Goal: Information Seeking & Learning: Compare options

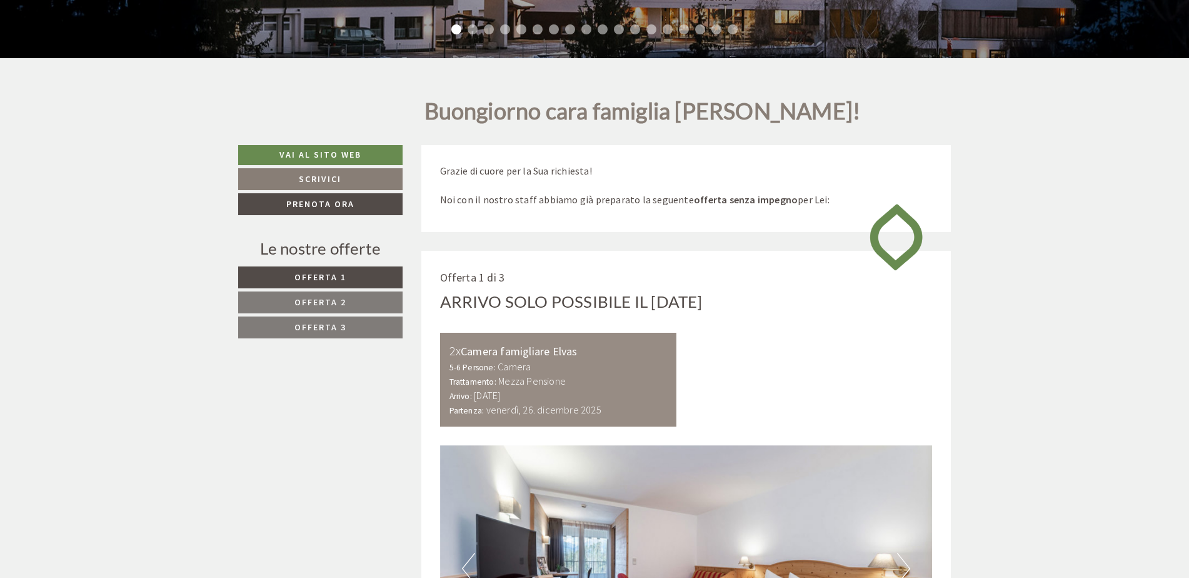
scroll to position [563, 0]
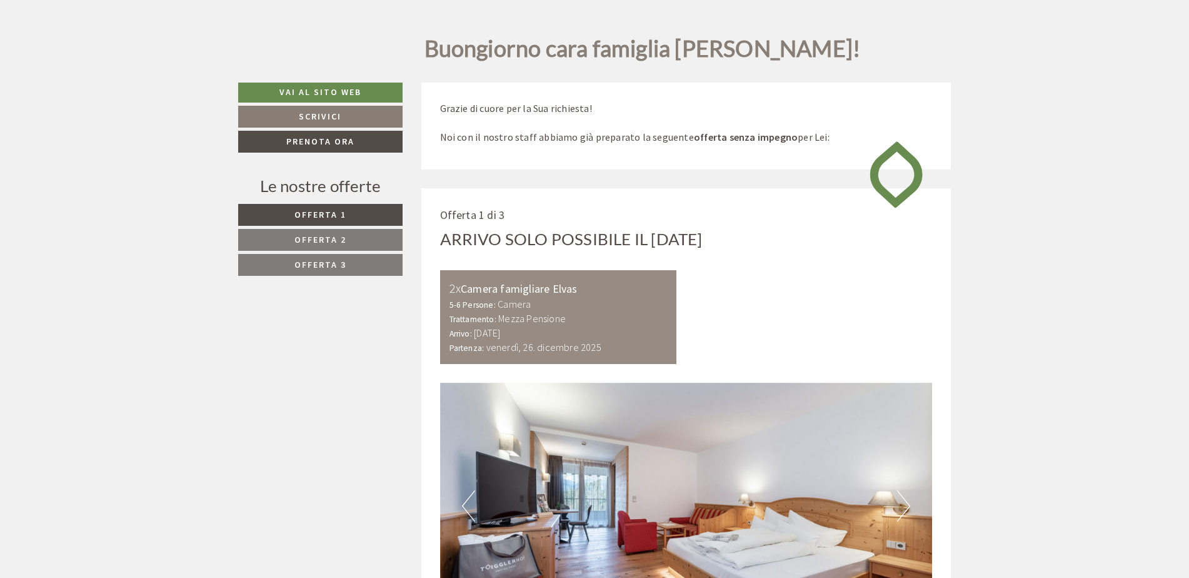
click at [364, 249] on link "Offerta 2" at bounding box center [320, 240] width 164 height 22
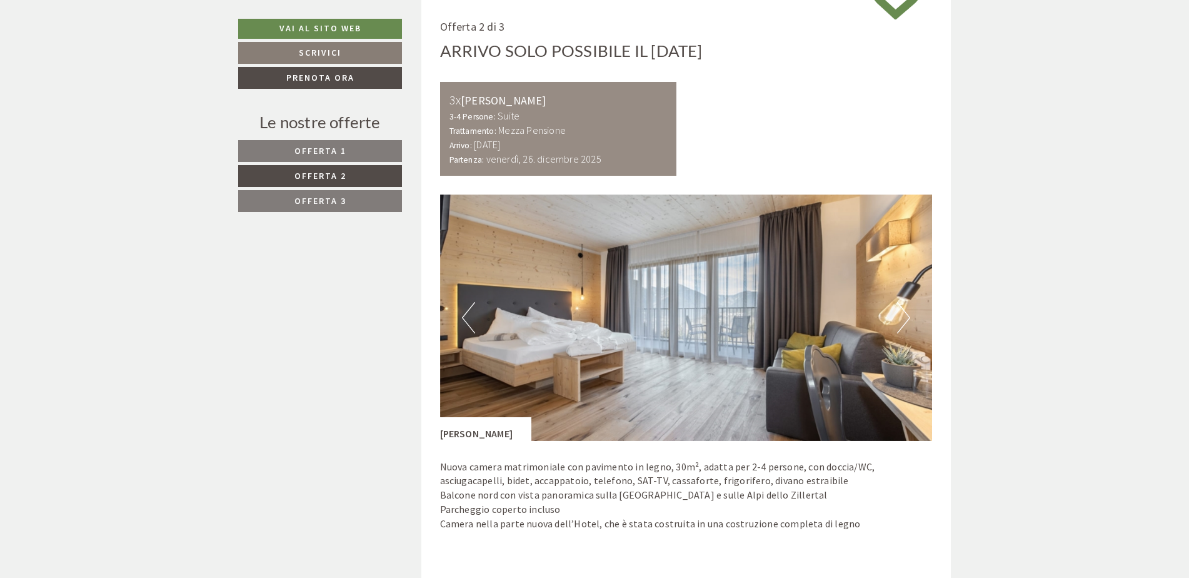
click at [364, 194] on link "Offerta 3" at bounding box center [320, 201] width 164 height 22
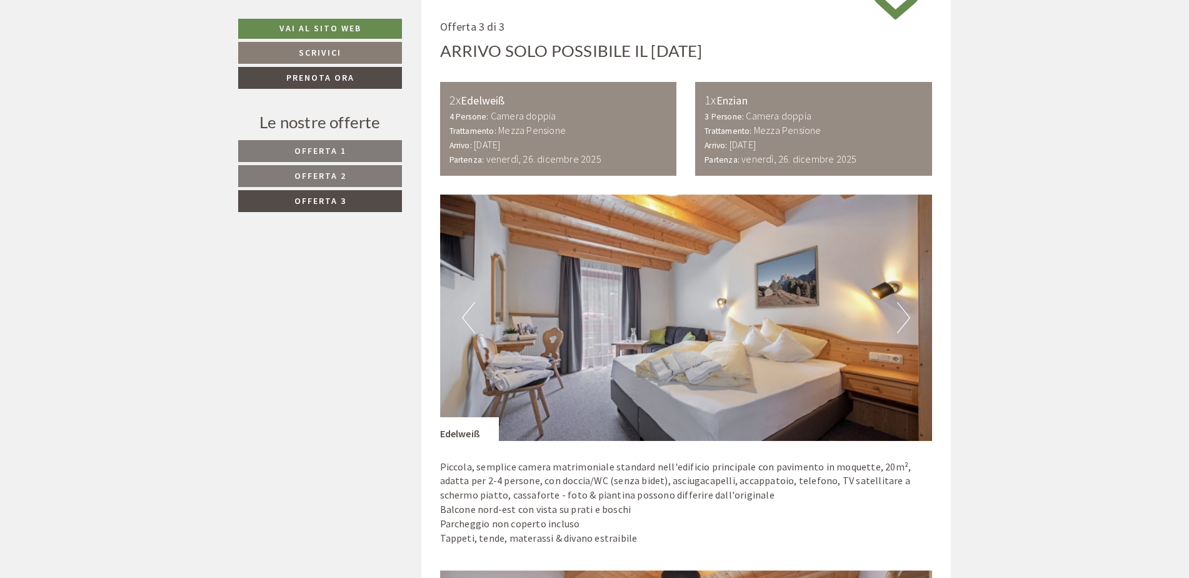
click at [366, 176] on link "Offerta 2" at bounding box center [320, 176] width 164 height 22
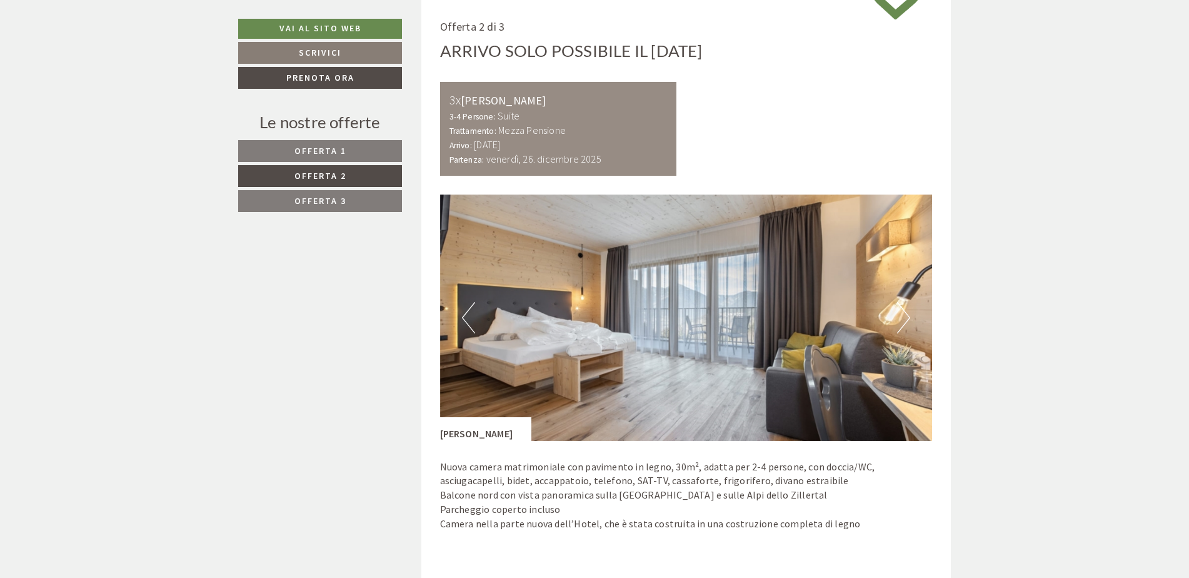
click at [352, 195] on link "Offerta 3" at bounding box center [320, 201] width 164 height 22
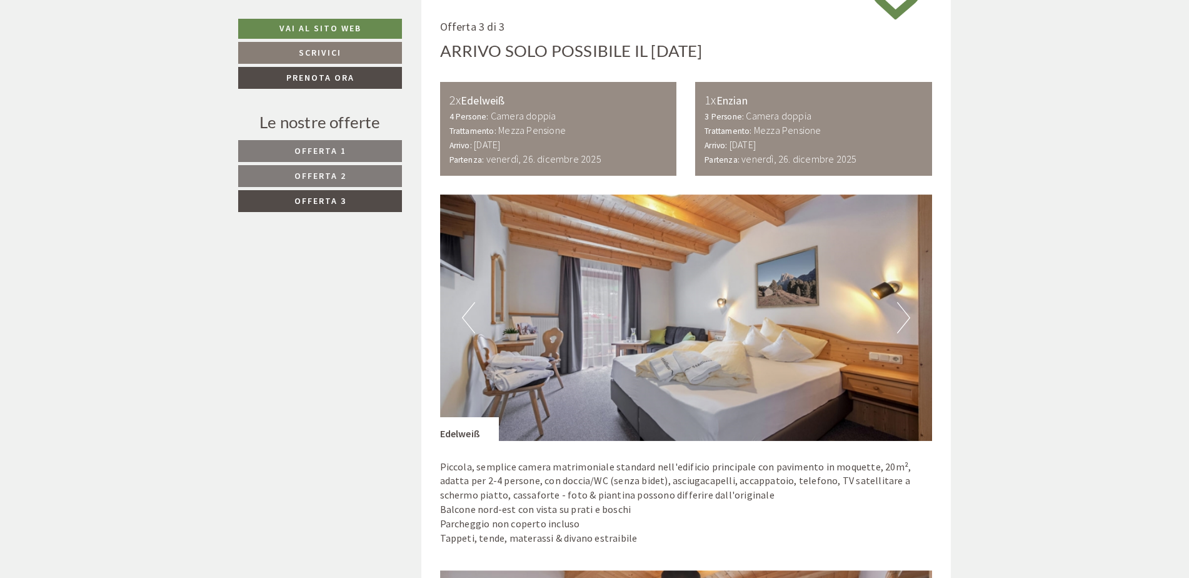
click at [354, 174] on link "Offerta 2" at bounding box center [320, 176] width 164 height 22
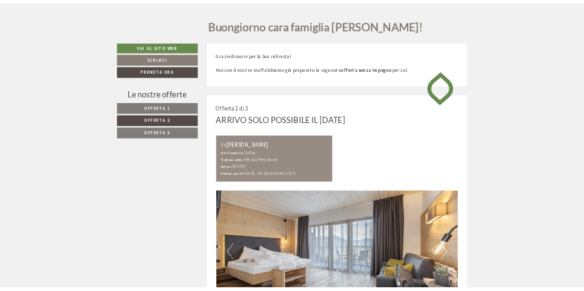
scroll to position [563, 0]
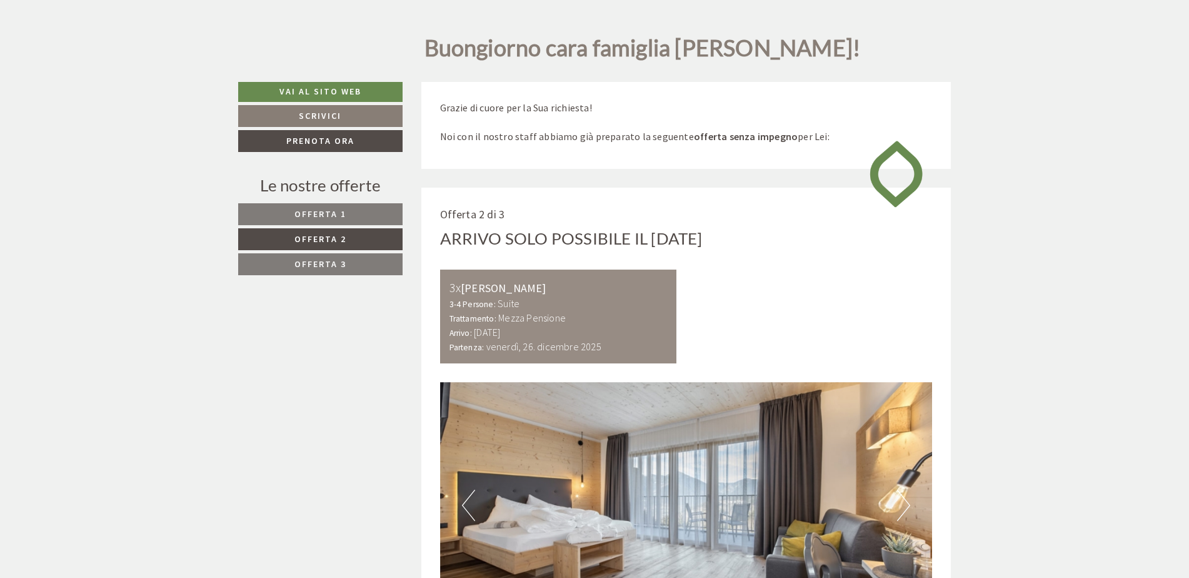
drag, startPoint x: 512, startPoint y: 334, endPoint x: 535, endPoint y: 353, distance: 29.3
click at [535, 353] on div "Arrivo: [DATE] Partenza: [DATE]" at bounding box center [558, 339] width 218 height 29
drag, startPoint x: 502, startPoint y: 266, endPoint x: 579, endPoint y: 315, distance: 91.4
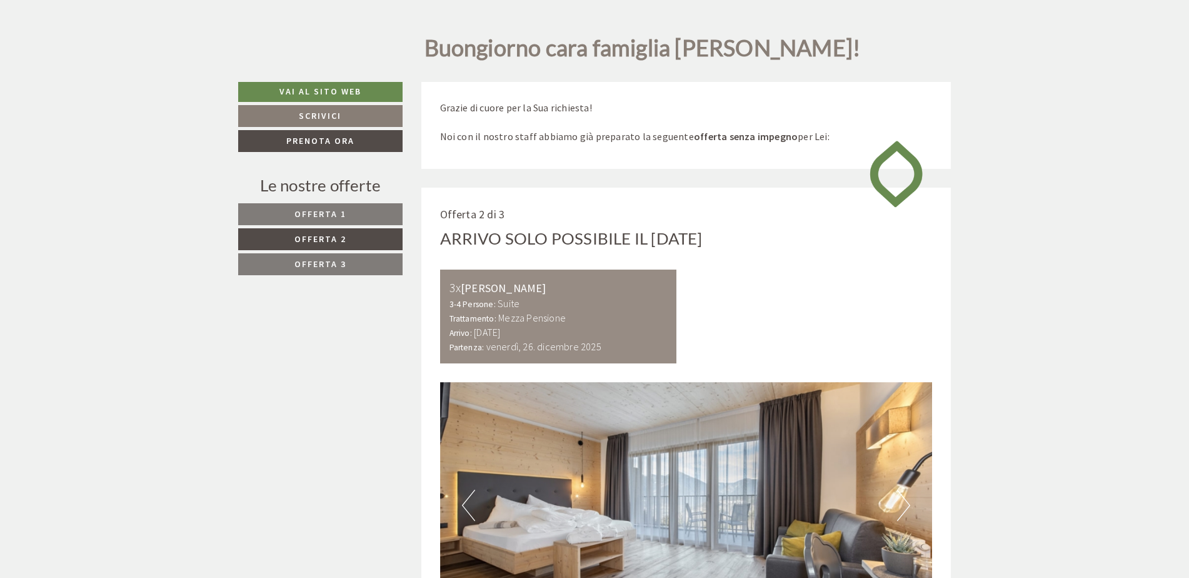
drag, startPoint x: 579, startPoint y: 315, endPoint x: 745, endPoint y: 320, distance: 165.7
click at [745, 320] on div "3x [PERSON_NAME] 3-4 Persone: Suite Trattamento: Mezza Pensione Arrivo: [DATE] …" at bounding box center [686, 316] width 511 height 94
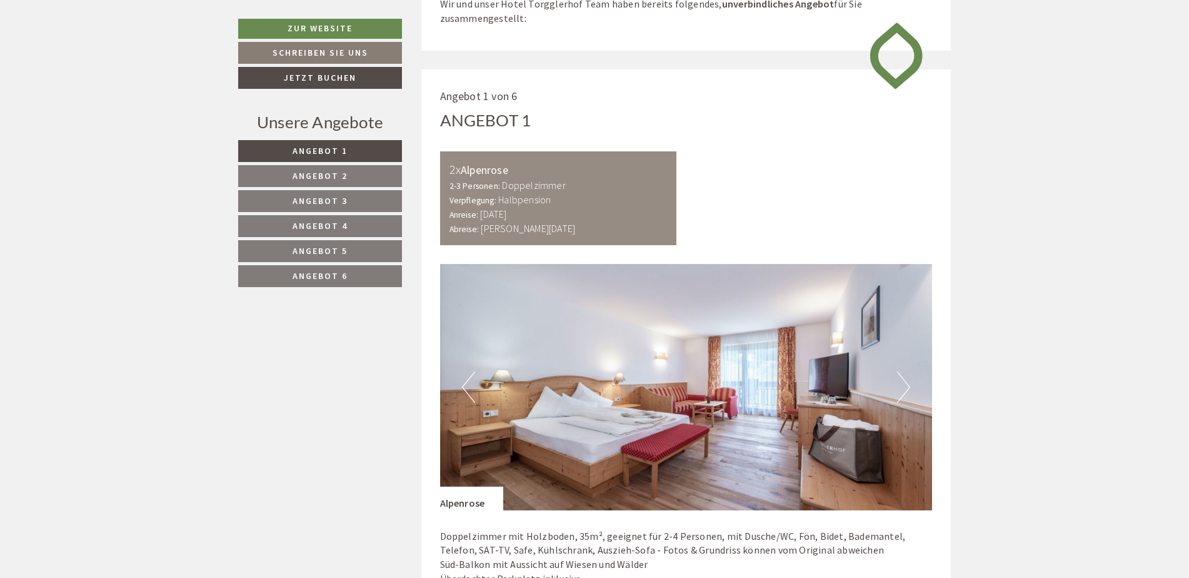
click at [383, 196] on link "Angebot 3" at bounding box center [320, 201] width 164 height 22
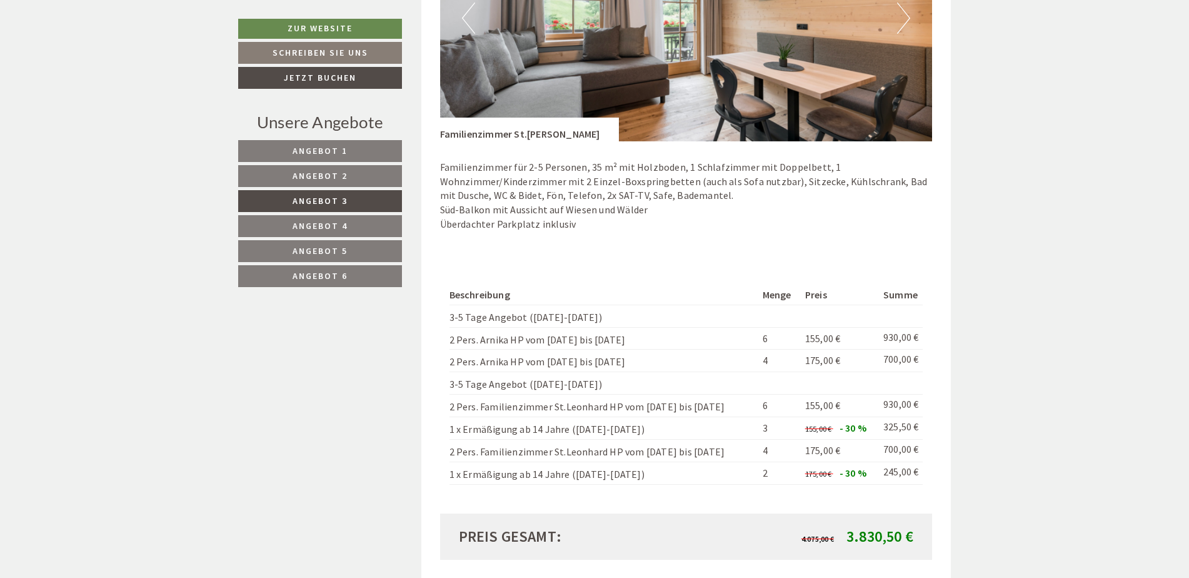
scroll to position [1445, 0]
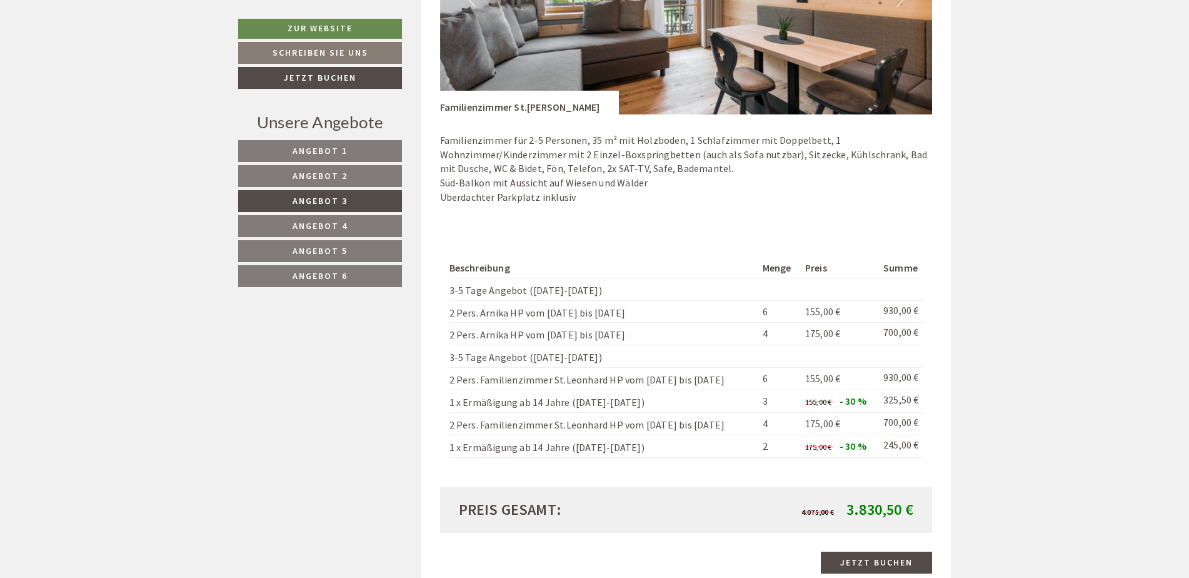
drag, startPoint x: 663, startPoint y: 455, endPoint x: 466, endPoint y: 248, distance: 285.7
click at [466, 248] on div "Beschreibung Menge Preis Summe 3-5 Tage Angebot (Sonntag-Freitag) 2 Pers. Arnik…" at bounding box center [686, 357] width 493 height 257
drag, startPoint x: 466, startPoint y: 248, endPoint x: 496, endPoint y: 245, distance: 30.1
click at [466, 247] on div "Beschreibung Menge Preis Summe 3-5 Tage Angebot (Sonntag-Freitag) 2 Pers. Arnik…" at bounding box center [686, 357] width 493 height 257
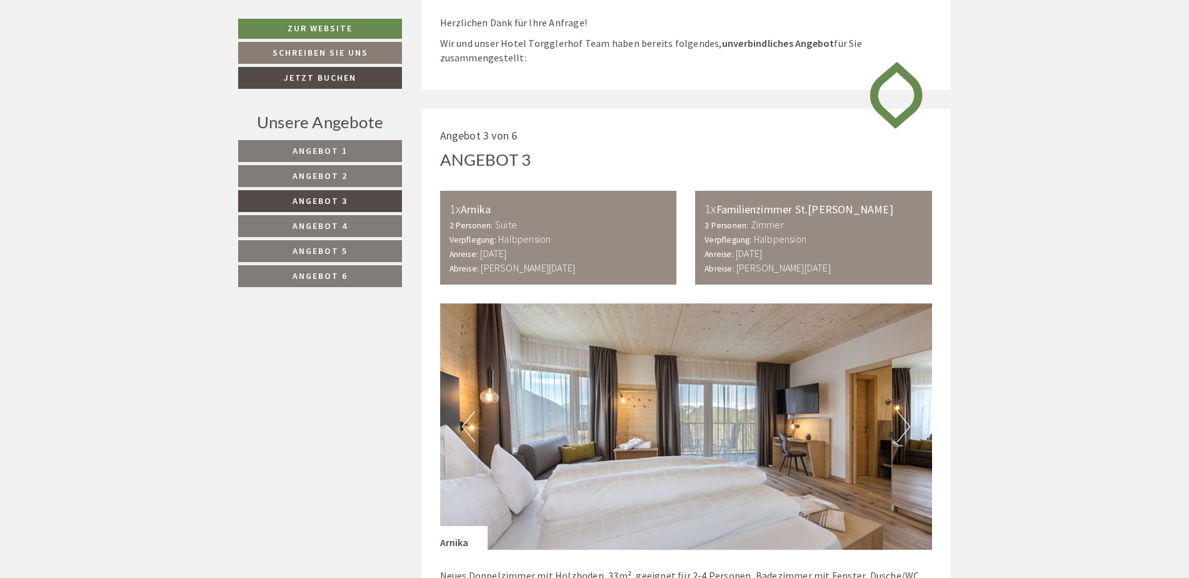
scroll to position [632, 0]
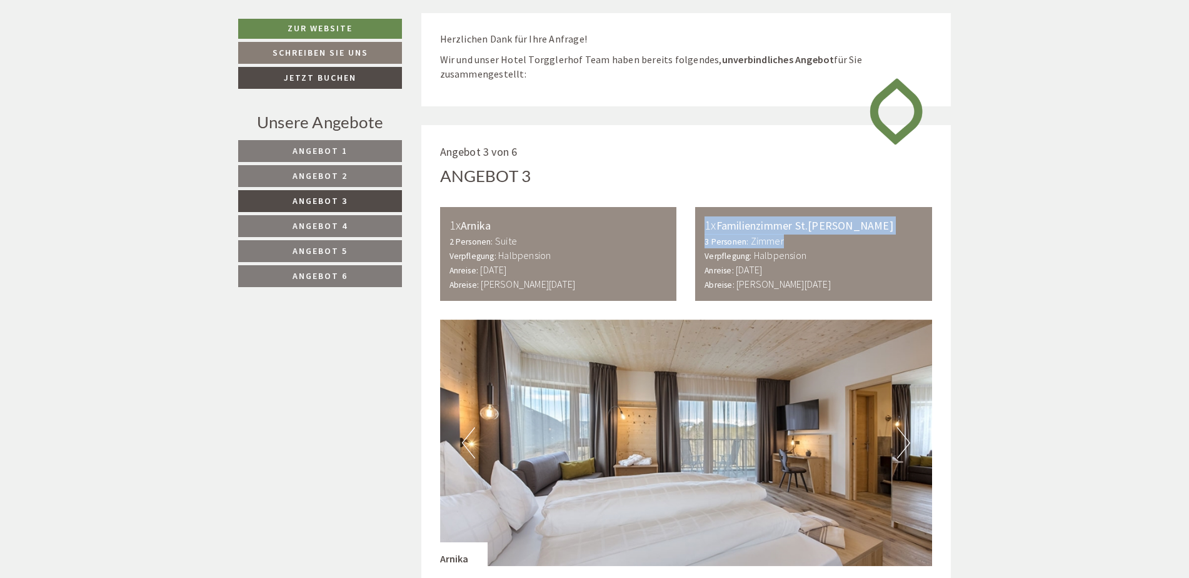
drag, startPoint x: 872, startPoint y: 235, endPoint x: 700, endPoint y: 233, distance: 172.6
click at [583, 233] on div "1x Familienzimmer St.Leonhard 3 Personen: Zimmer Verpflegung: Halbpension Anrei…" at bounding box center [813, 254] width 237 height 94
drag, startPoint x: 700, startPoint y: 233, endPoint x: 758, endPoint y: 244, distance: 59.8
click at [583, 242] on b "Zimmer" at bounding box center [767, 240] width 33 height 13
click at [583, 279] on b "Freitag, 26. Dezember 2025" at bounding box center [783, 284] width 94 height 13
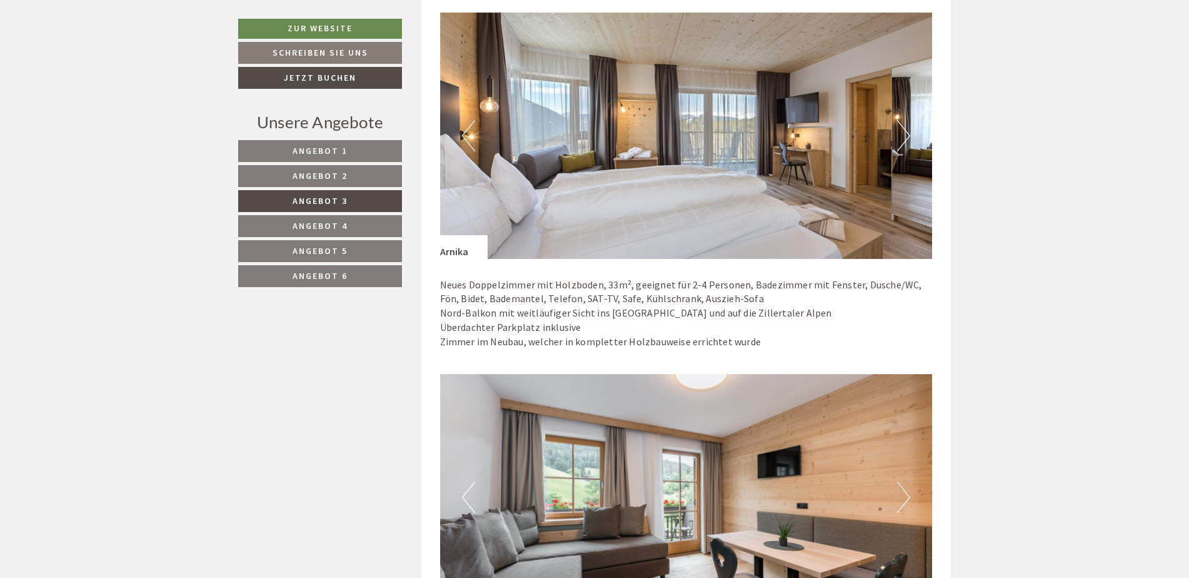
scroll to position [820, 0]
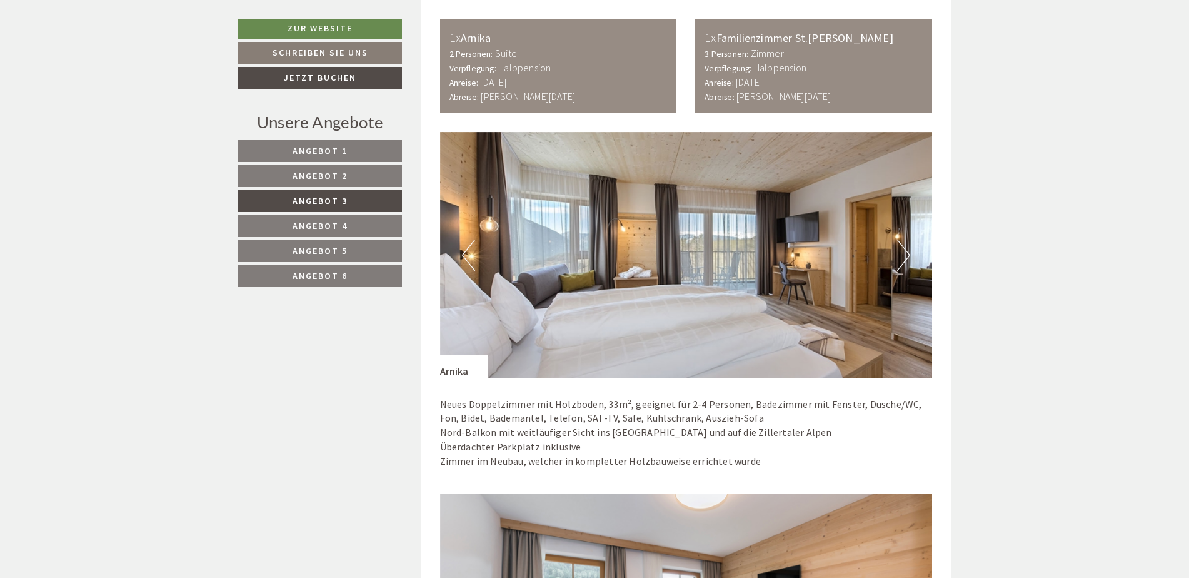
drag, startPoint x: 821, startPoint y: 31, endPoint x: 843, endPoint y: 104, distance: 76.2
click at [583, 104] on div "1x Familienzimmer St.Leonhard 3 Personen: Zimmer Verpflegung: Halbpension Anrei…" at bounding box center [813, 66] width 237 height 94
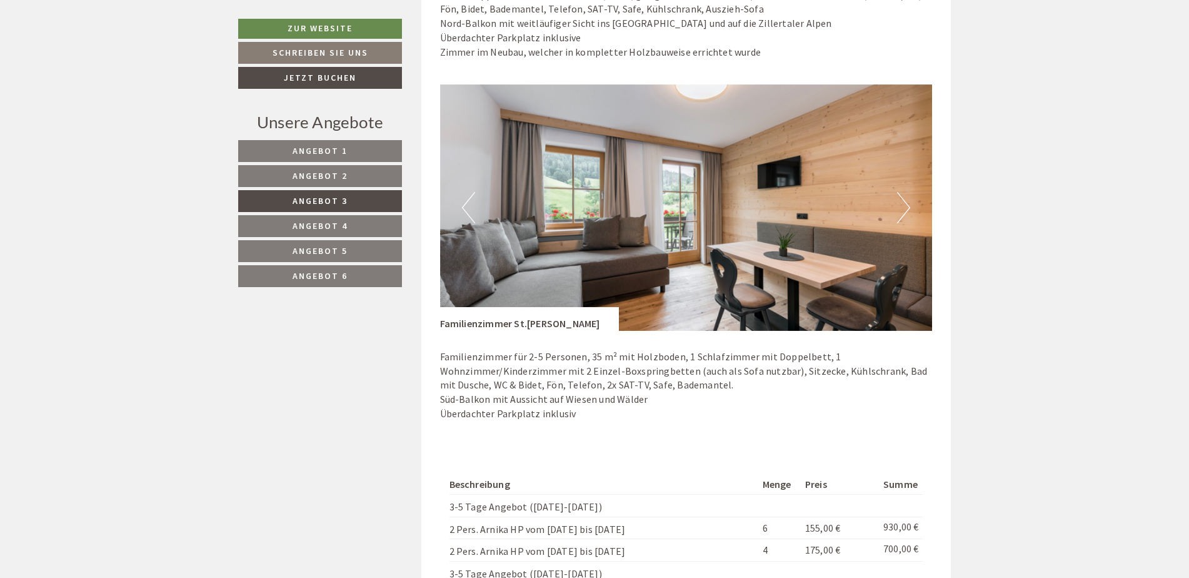
scroll to position [1445, 0]
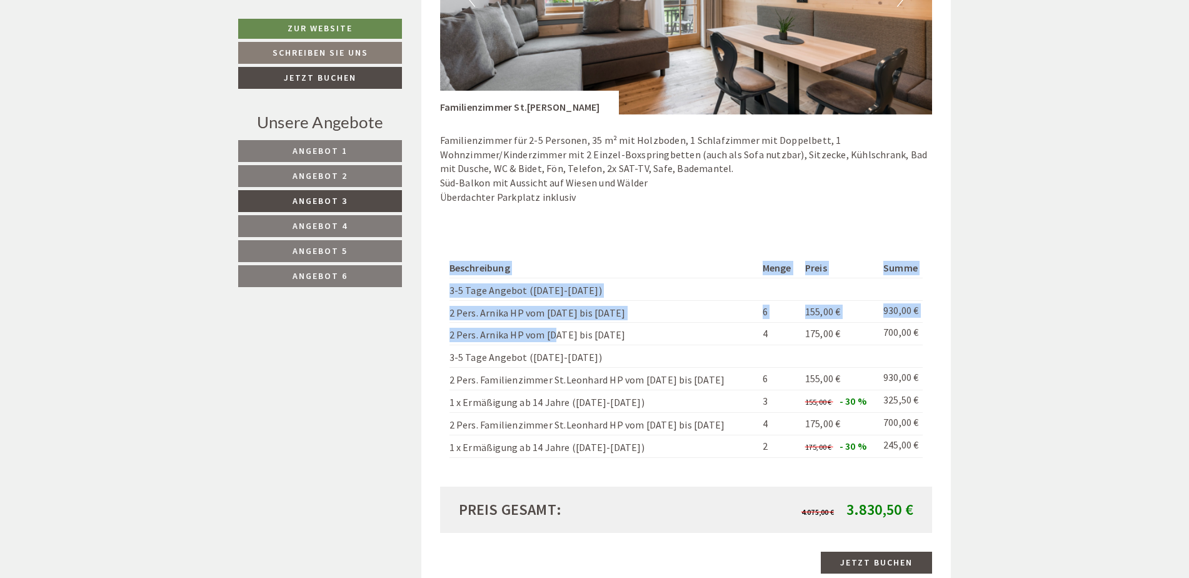
drag, startPoint x: 445, startPoint y: 305, endPoint x: 540, endPoint y: 339, distance: 100.5
click at [539, 291] on div "Beschreibung Menge Preis Summe 3-5 Tage Angebot (Sonntag-Freitag) 2 Pers. Arnik…" at bounding box center [686, 357] width 493 height 257
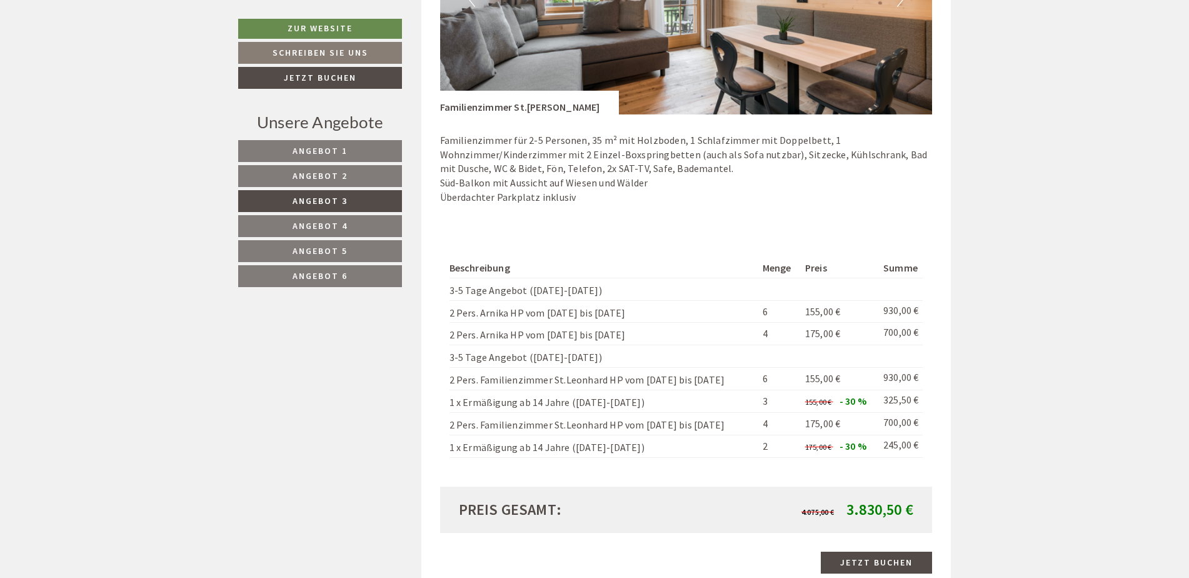
drag, startPoint x: 540, startPoint y: 339, endPoint x: 563, endPoint y: 338, distance: 23.2
click at [563, 291] on td "2 Pers. Arnika HP vom 24.12. bis 26.12." at bounding box center [603, 334] width 308 height 23
drag, startPoint x: 611, startPoint y: 332, endPoint x: 596, endPoint y: 338, distance: 16.0
click at [583, 291] on td "2 Pers. Arnika HP vom 24.12. bis 26.12." at bounding box center [603, 334] width 308 height 23
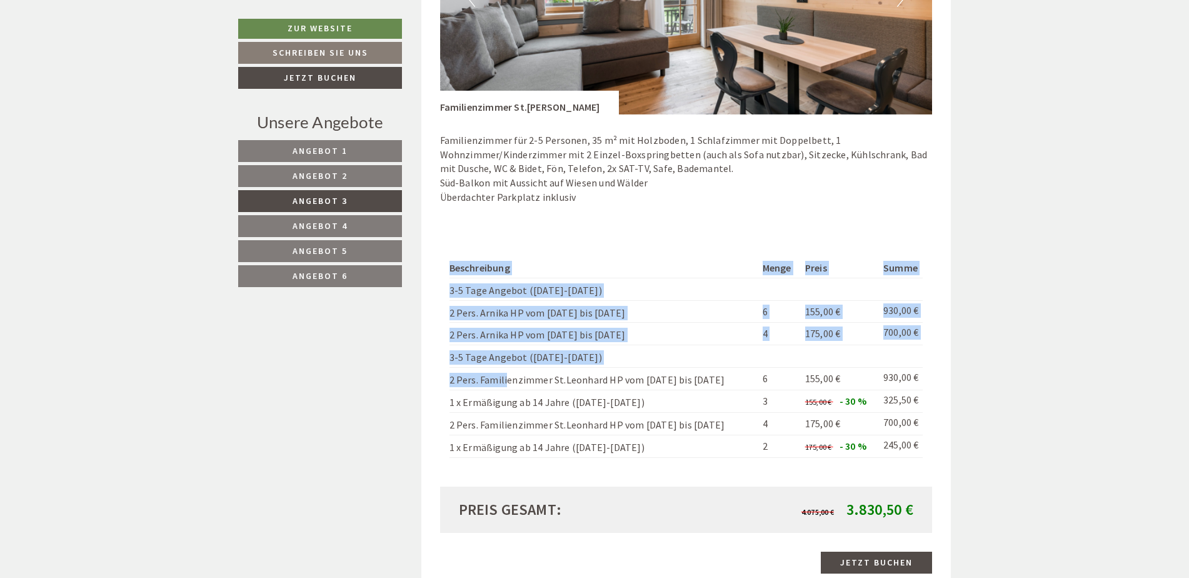
drag, startPoint x: 442, startPoint y: 377, endPoint x: 491, endPoint y: 388, distance: 49.9
click at [491, 291] on div "Beschreibung Menge Preis Summe 3-5 Tage Angebot (Sonntag-Freitag) 2 Pers. Arnik…" at bounding box center [686, 357] width 493 height 257
click at [491, 291] on td "2 Pers. Familienzimmer St.Leonhard HP vom 21.12. bis 24.12." at bounding box center [603, 379] width 308 height 23
drag, startPoint x: 448, startPoint y: 381, endPoint x: 514, endPoint y: 395, distance: 67.8
click at [514, 291] on div "Beschreibung Menge Preis Summe 3-5 Tage Angebot (Sonntag-Freitag) 2 Pers. Arnik…" at bounding box center [686, 357] width 493 height 257
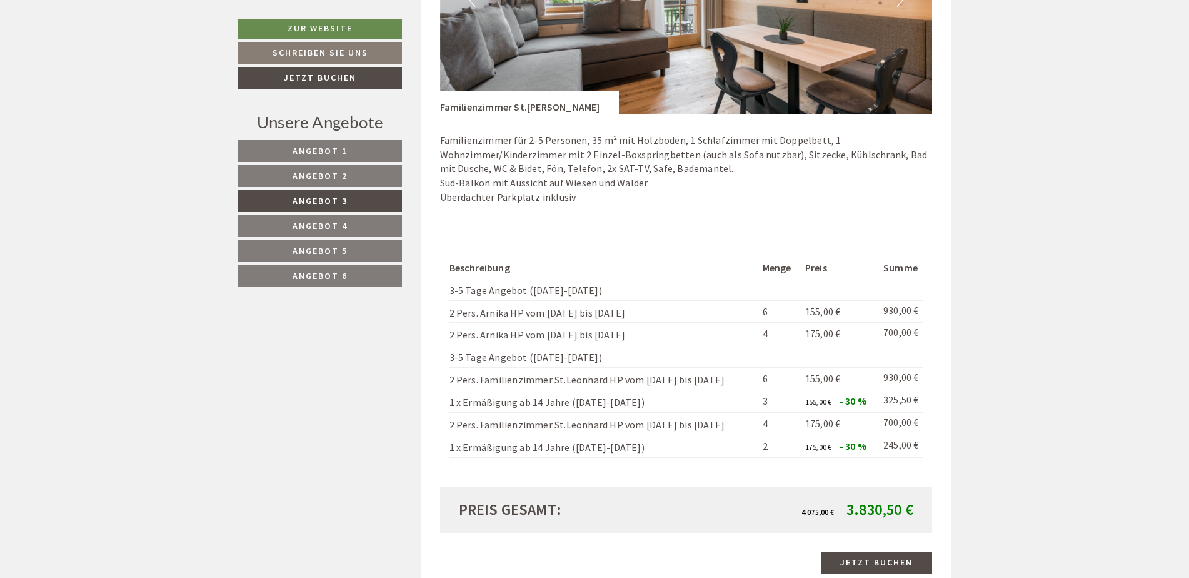
click at [519, 291] on td "1 x Ermäßigung ab 14 Jahre (21.12.-24.12.)" at bounding box center [603, 401] width 308 height 23
drag, startPoint x: 712, startPoint y: 376, endPoint x: 449, endPoint y: 386, distance: 263.4
click at [449, 291] on td "2 Pers. Familienzimmer St.Leonhard HP vom 21.12. bis 24.12." at bounding box center [603, 379] width 308 height 23
drag, startPoint x: 449, startPoint y: 386, endPoint x: 454, endPoint y: 416, distance: 31.1
click at [454, 291] on td "2 Pers. Familienzimmer St.Leonhard HP vom 24.12. bis 26.12." at bounding box center [603, 423] width 308 height 23
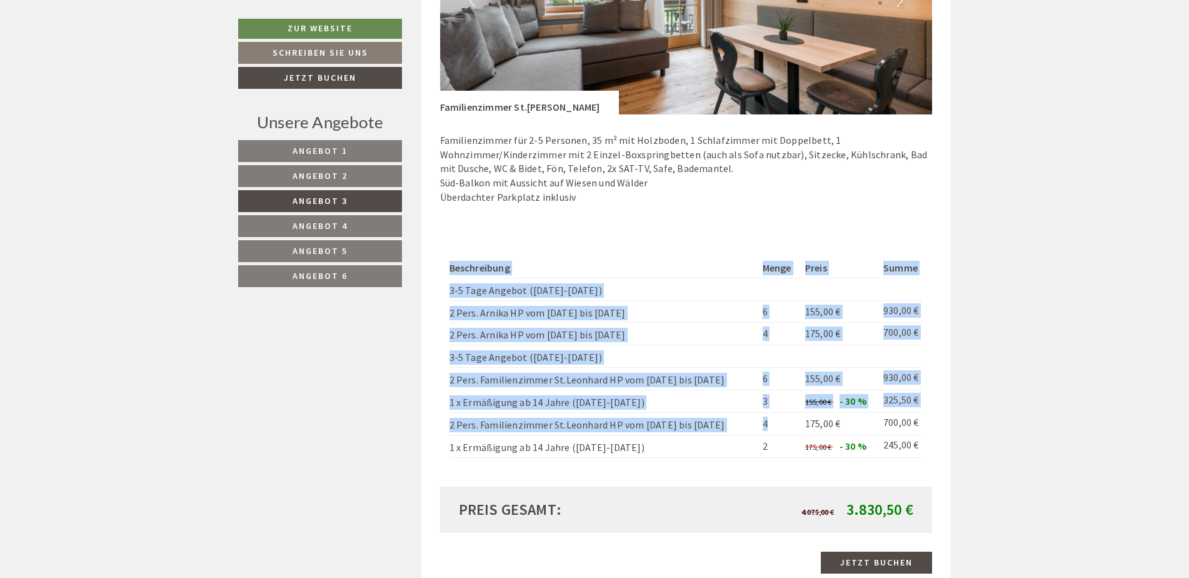
drag, startPoint x: 443, startPoint y: 401, endPoint x: 770, endPoint y: 428, distance: 328.0
click at [583, 291] on div "Beschreibung Menge Preis Summe 3-5 Tage Angebot (Sonntag-Freitag) 2 Pers. Arnik…" at bounding box center [686, 357] width 493 height 257
drag, startPoint x: 770, startPoint y: 428, endPoint x: 770, endPoint y: 418, distance: 10.0
click at [583, 291] on td "4" at bounding box center [779, 423] width 43 height 23
click at [583, 291] on td "1 x Ermäßigung ab 14 Jahre (21.12.-24.12.)" at bounding box center [603, 401] width 308 height 23
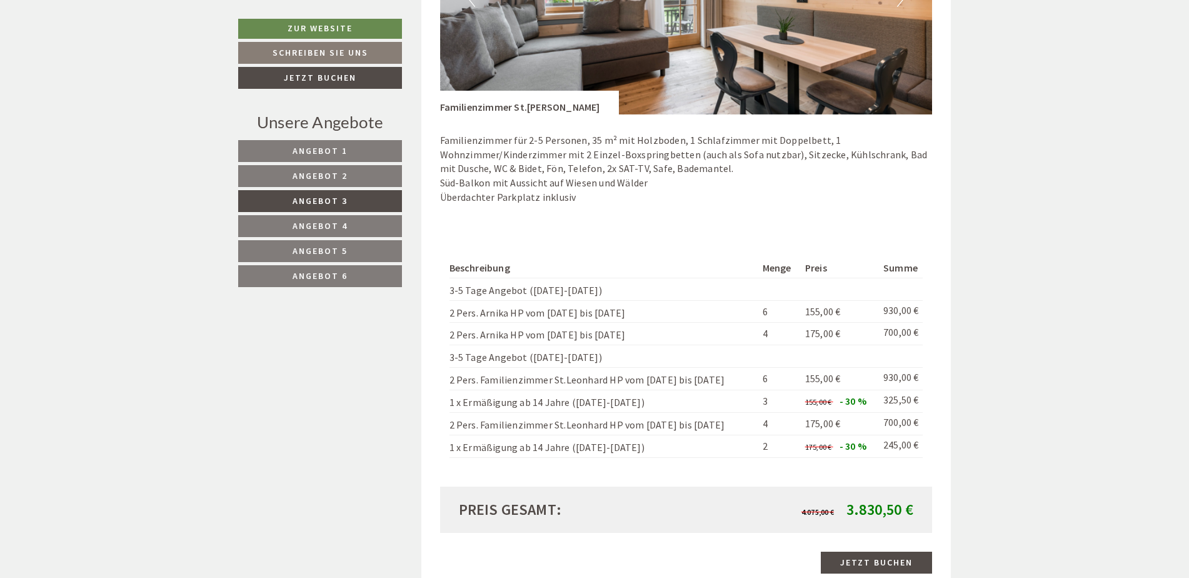
click at [298, 181] on span "Angebot 2" at bounding box center [320, 175] width 55 height 11
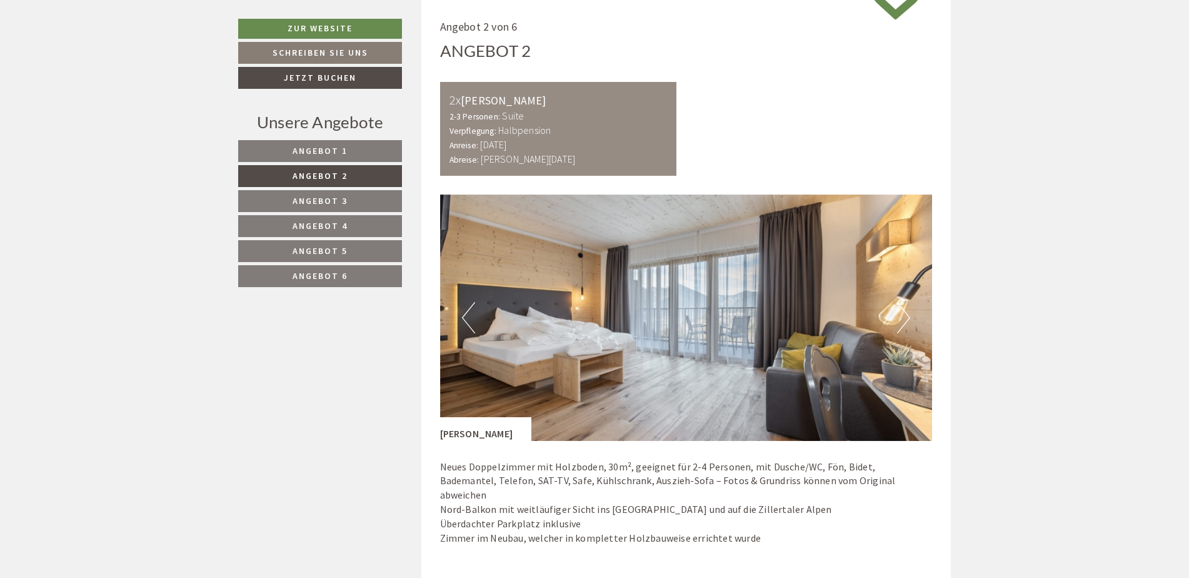
click at [291, 196] on link "Angebot 3" at bounding box center [320, 201] width 164 height 22
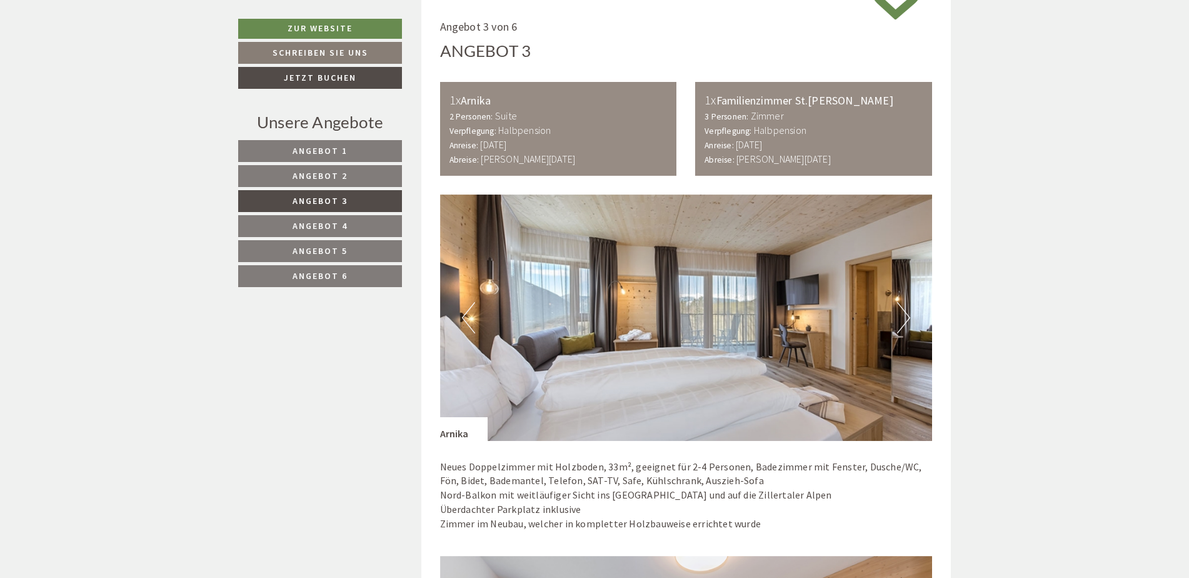
click at [303, 181] on span "Angebot 2" at bounding box center [320, 175] width 55 height 11
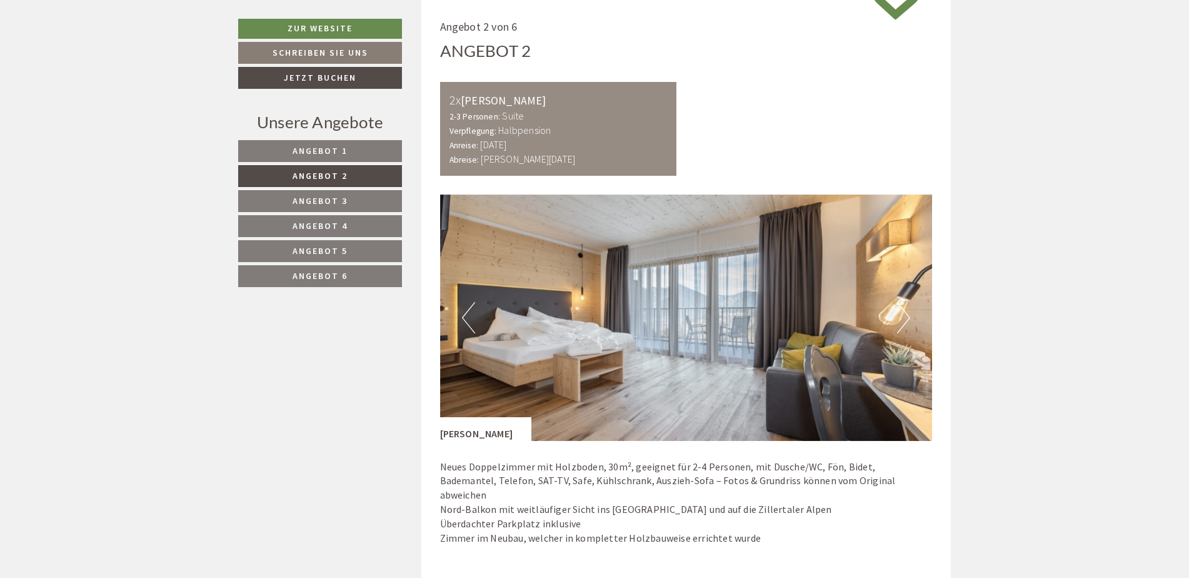
click at [297, 205] on span "Angebot 3" at bounding box center [320, 200] width 55 height 11
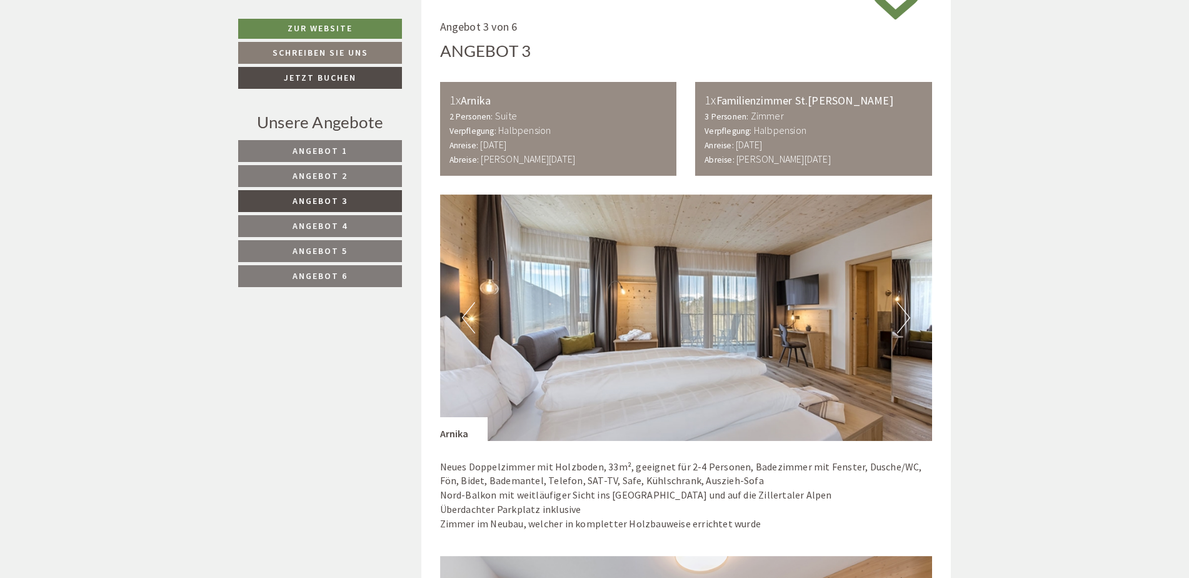
click at [303, 181] on span "Angebot 2" at bounding box center [320, 175] width 55 height 11
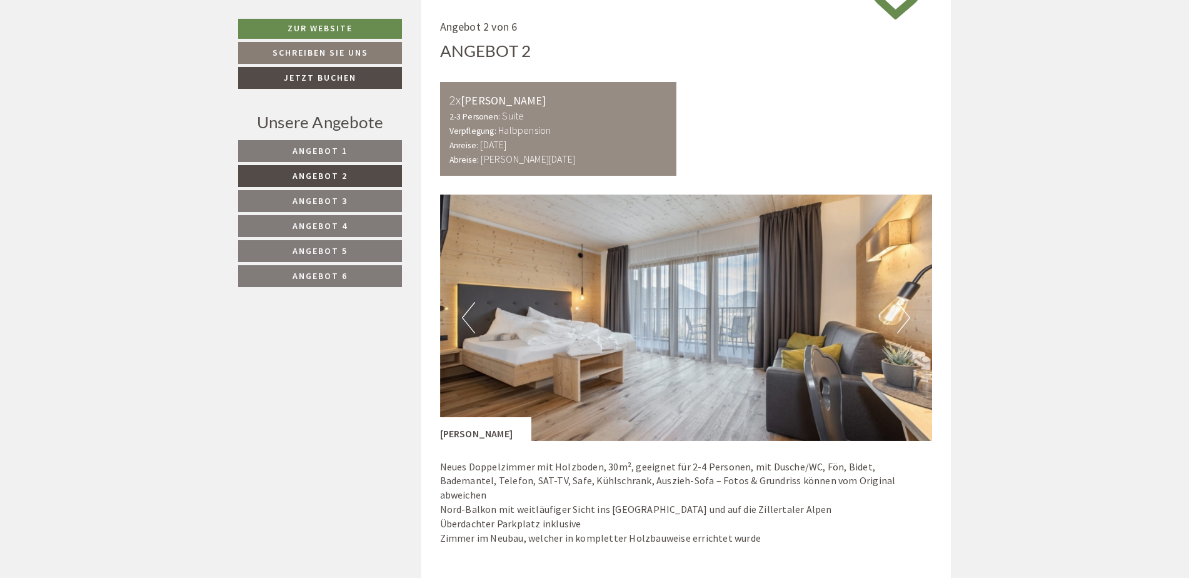
click at [292, 218] on link "Angebot 4" at bounding box center [320, 226] width 164 height 22
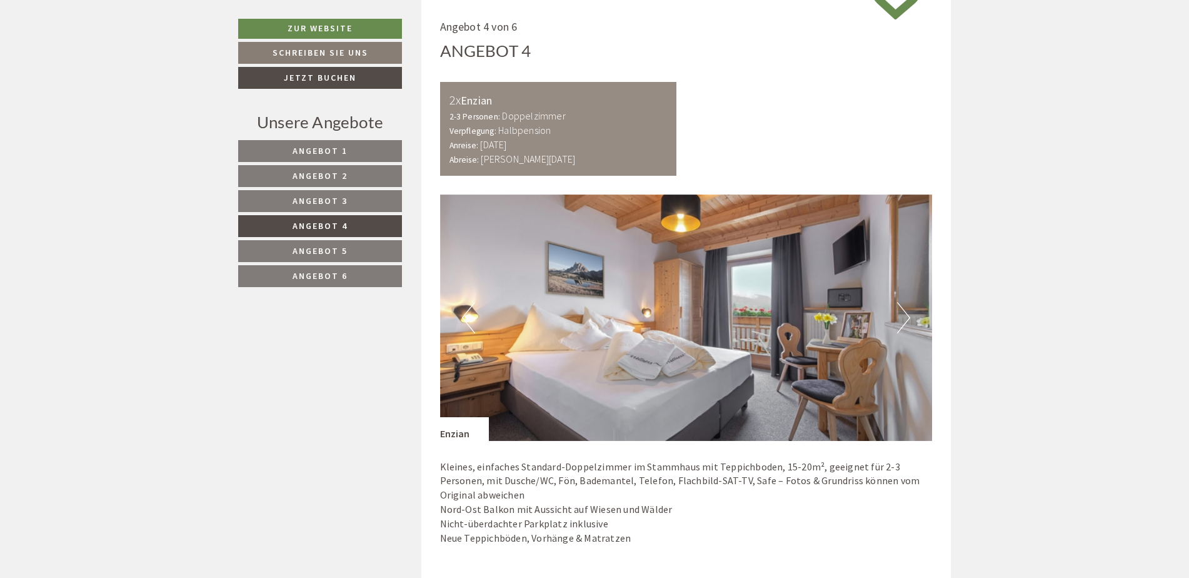
click at [299, 161] on link "Angebot 1" at bounding box center [320, 151] width 164 height 22
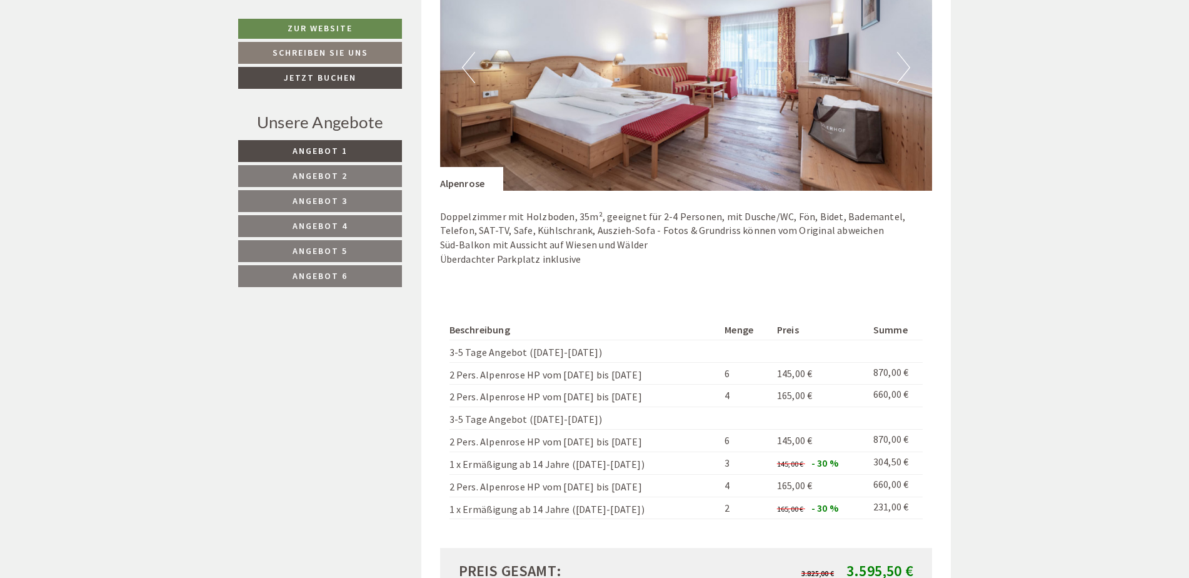
drag, startPoint x: 361, startPoint y: 183, endPoint x: 359, endPoint y: 191, distance: 8.3
click at [361, 183] on link "Angebot 2" at bounding box center [320, 176] width 164 height 22
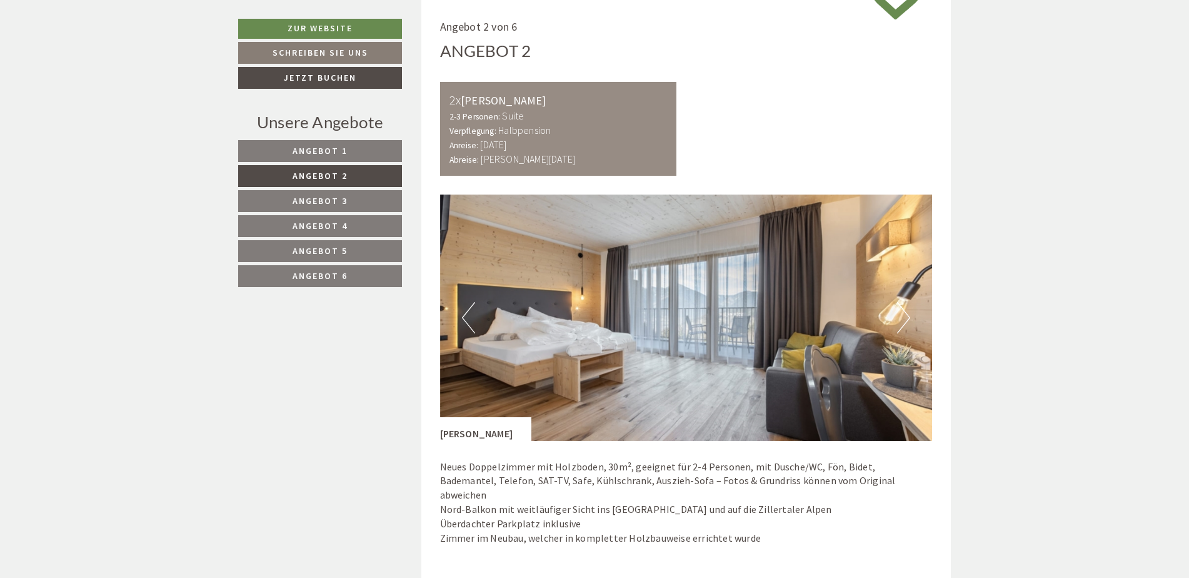
click at [357, 198] on link "Angebot 3" at bounding box center [320, 201] width 164 height 22
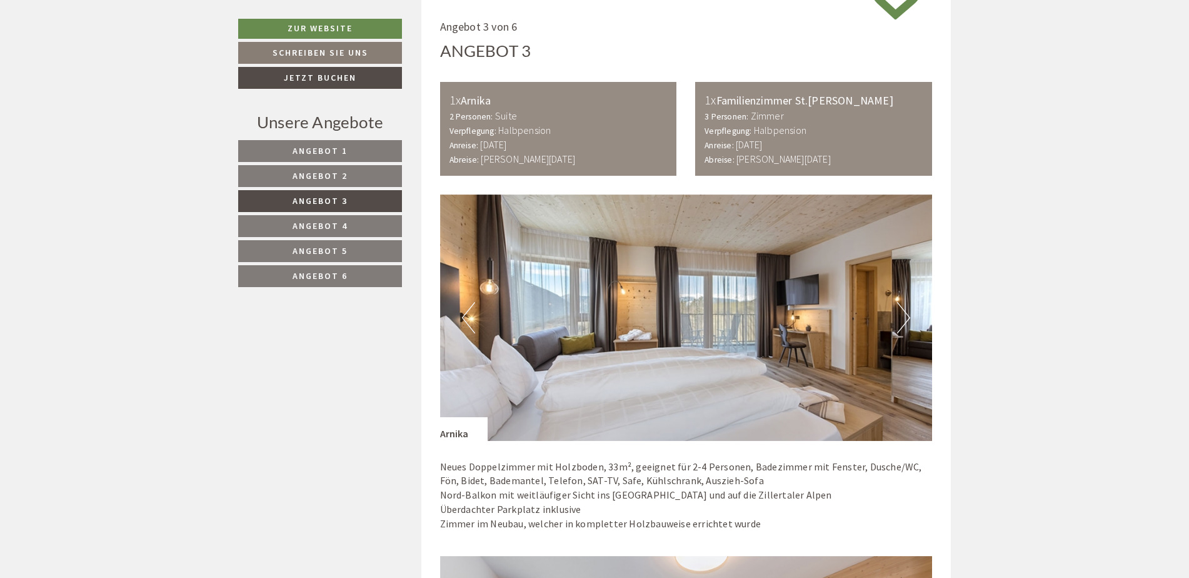
drag, startPoint x: 459, startPoint y: 24, endPoint x: 698, endPoint y: 515, distance: 545.8
click at [583, 291] on p "Neues Doppelzimmer mit Holzboden, 33m², geeignet für 2-4 Personen, Badezimmer m…" at bounding box center [686, 494] width 493 height 71
drag, startPoint x: 729, startPoint y: 530, endPoint x: 741, endPoint y: 532, distance: 12.6
click at [583, 291] on div "Neues Doppelzimmer mit Holzboden, 33m², geeignet für 2-4 Personen, Badezimmer m…" at bounding box center [686, 498] width 493 height 115
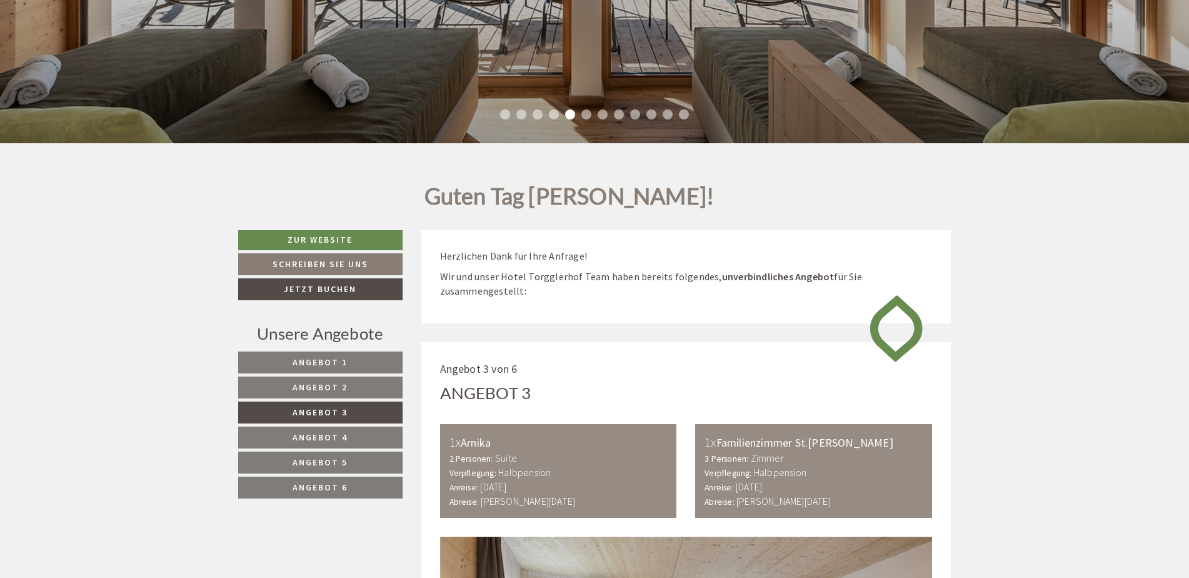
scroll to position [257, 0]
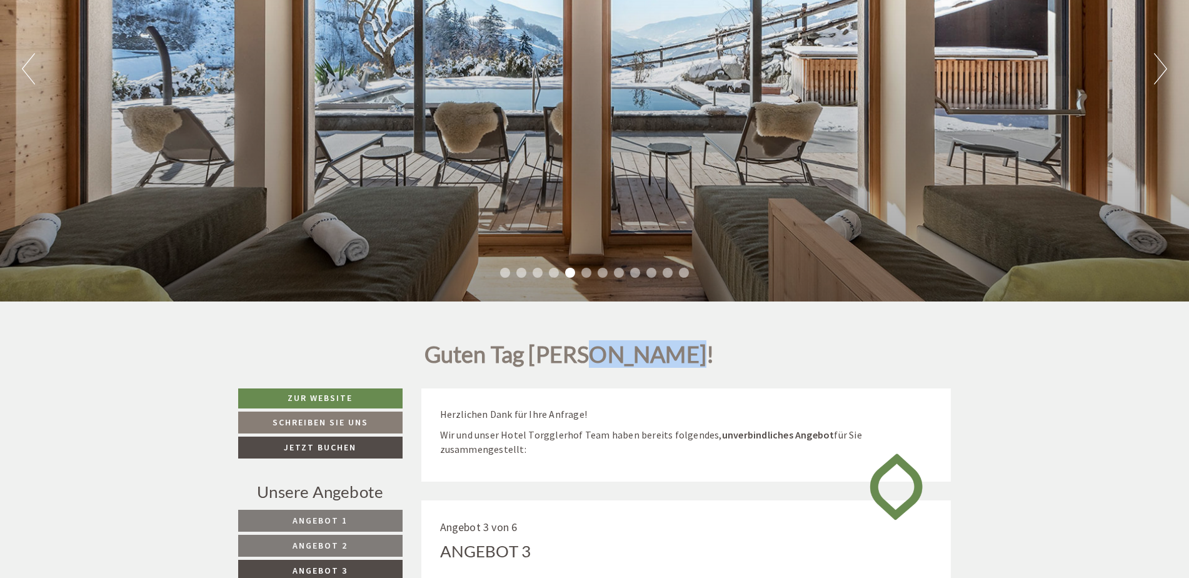
drag, startPoint x: 661, startPoint y: 356, endPoint x: 577, endPoint y: 348, distance: 84.8
click at [577, 291] on h1 "Guten Tag Frau Stocker!" at bounding box center [569, 357] width 290 height 31
drag, startPoint x: 577, startPoint y: 348, endPoint x: 589, endPoint y: 347, distance: 11.9
copy h1 "Stocker!"
click at [583, 291] on h1 "Guten Tag Frau Stocker!" at bounding box center [569, 357] width 290 height 31
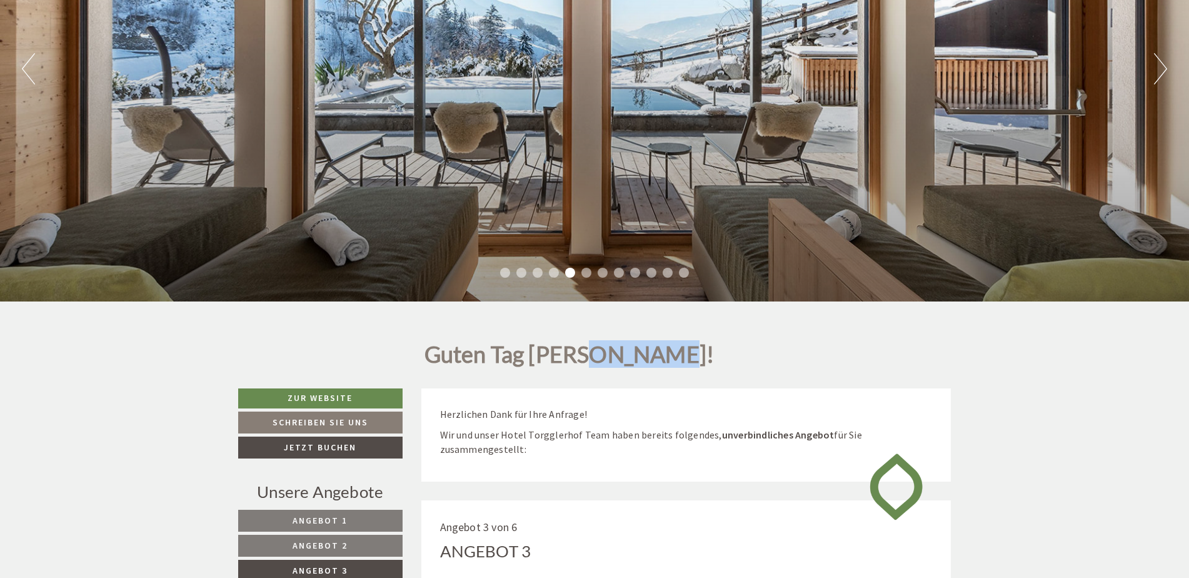
click at [583, 291] on h1 "Guten Tag Frau Stocker!" at bounding box center [569, 357] width 290 height 31
drag, startPoint x: 607, startPoint y: 359, endPoint x: 581, endPoint y: 371, distance: 28.6
click at [583, 291] on h1 "Guten Tag Frau Stocker!" at bounding box center [569, 357] width 290 height 31
drag, startPoint x: 546, startPoint y: 371, endPoint x: 284, endPoint y: 411, distance: 264.4
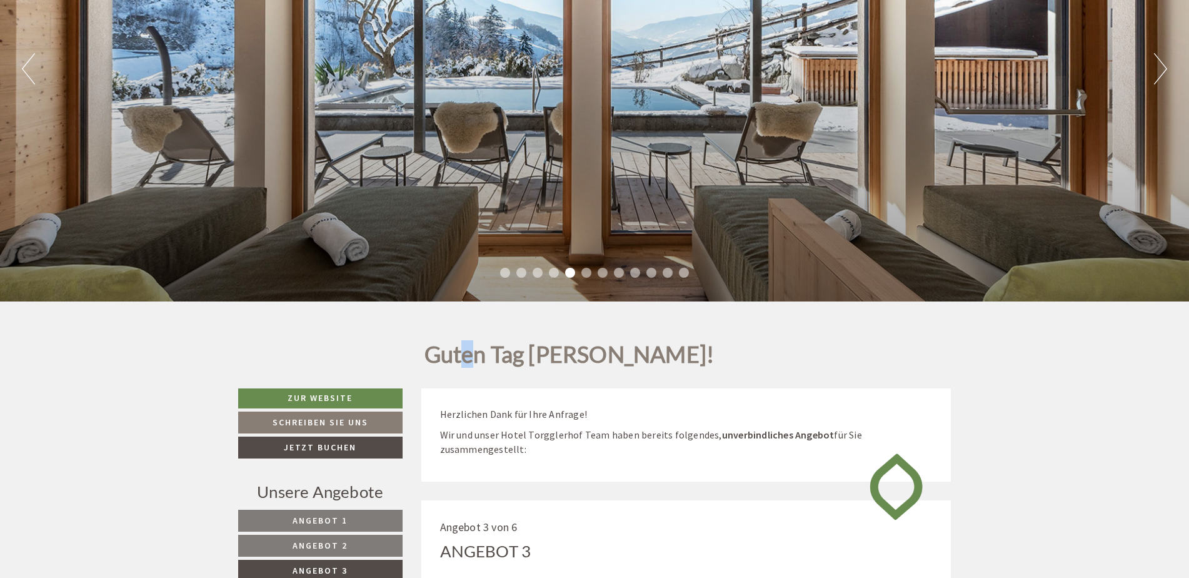
drag, startPoint x: 284, startPoint y: 411, endPoint x: 476, endPoint y: 384, distance: 193.3
click at [476, 291] on div "Guten Tag Frau Stocker!" at bounding box center [572, 354] width 303 height 69
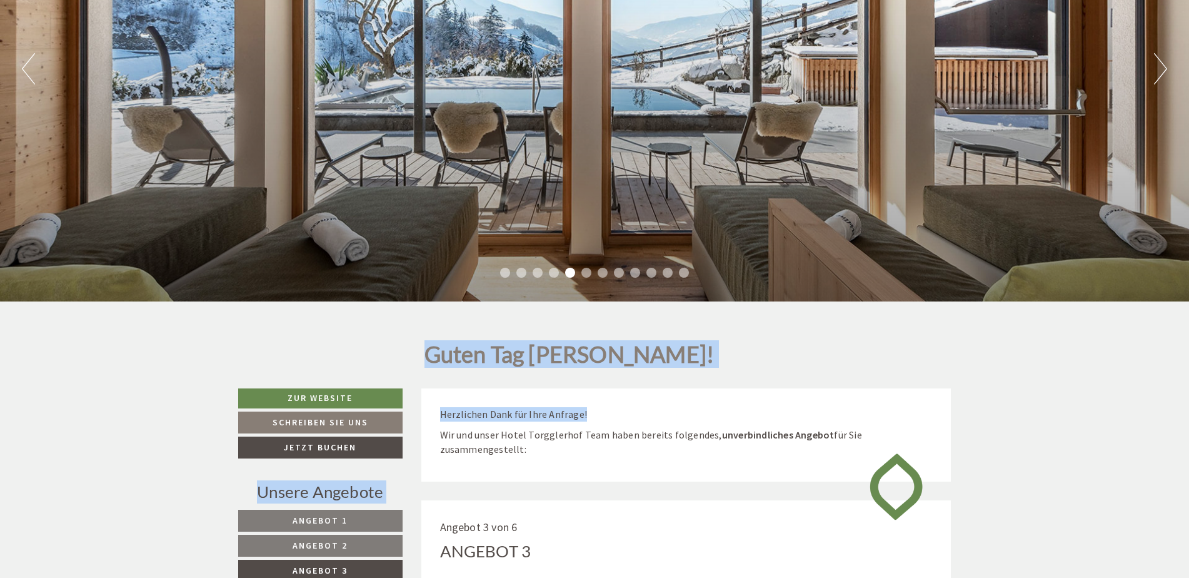
drag, startPoint x: 476, startPoint y: 384, endPoint x: 819, endPoint y: 392, distance: 343.3
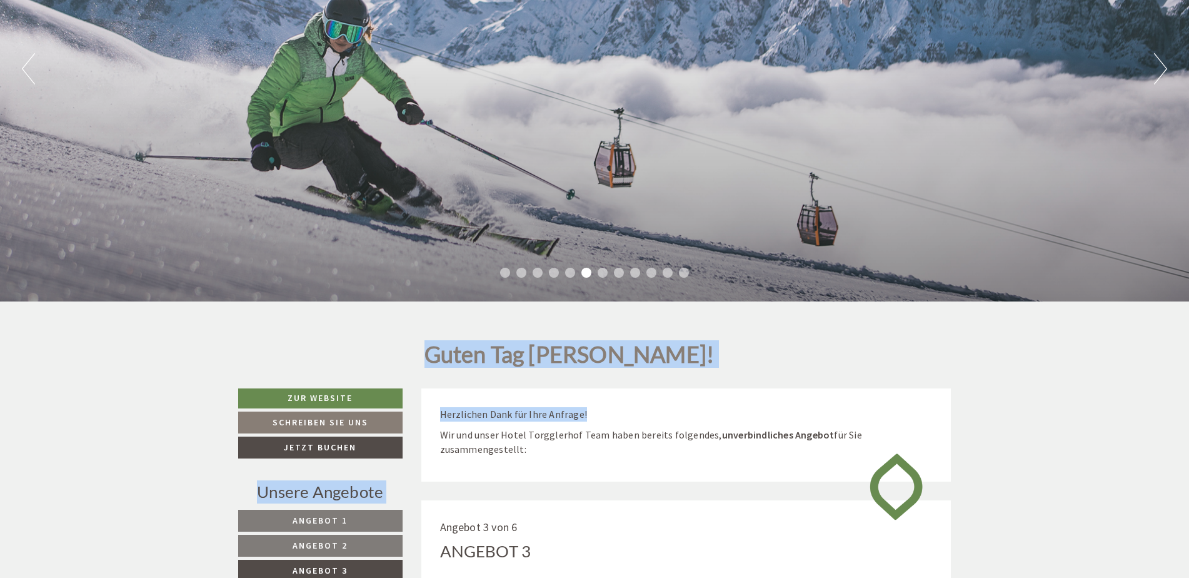
drag, startPoint x: 819, startPoint y: 392, endPoint x: 813, endPoint y: 389, distance: 7.0
click at [583, 291] on div "Herzlichen Dank für Ihre Anfrage! Wir und unser Hotel Torgglerhof Team haben be…" at bounding box center [686, 434] width 530 height 93
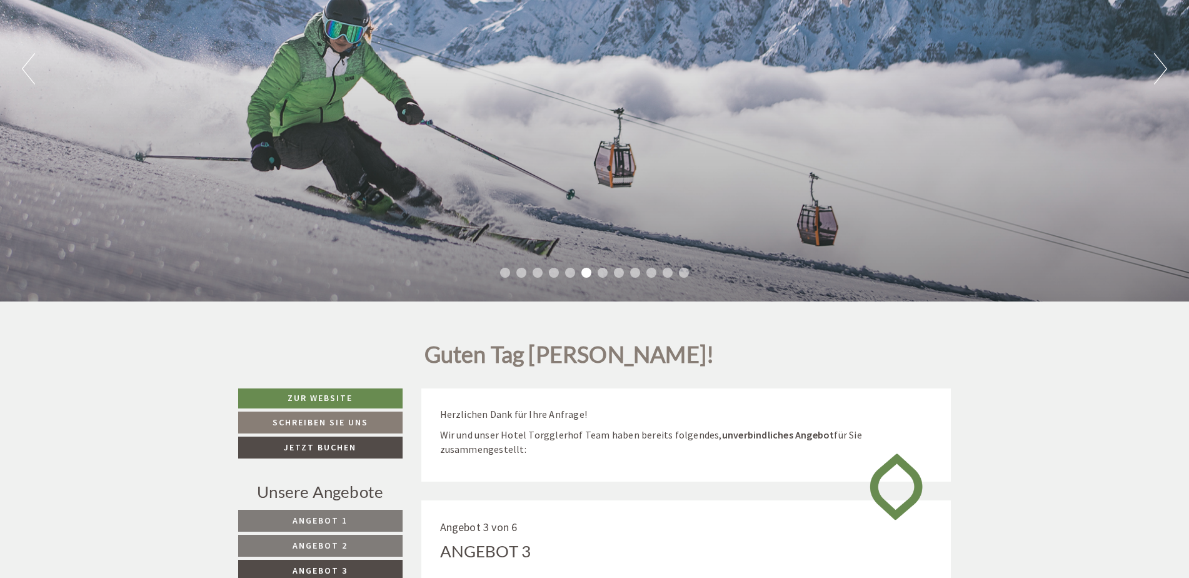
drag, startPoint x: 569, startPoint y: 454, endPoint x: 499, endPoint y: 393, distance: 92.6
click at [499, 291] on div "Herzlichen Dank für Ihre Anfrage! Wir und unser Hotel Torgglerhof Team haben be…" at bounding box center [686, 434] width 530 height 93
drag, startPoint x: 499, startPoint y: 393, endPoint x: 465, endPoint y: 312, distance: 88.2
click at [465, 291] on div "Guten Tag Frau Stocker! Herzlichen Dank für Ihre Anfrage! Wir und unser Hotel T…" at bounding box center [594, 345] width 1189 height 88
drag, startPoint x: 465, startPoint y: 312, endPoint x: 451, endPoint y: 320, distance: 16.5
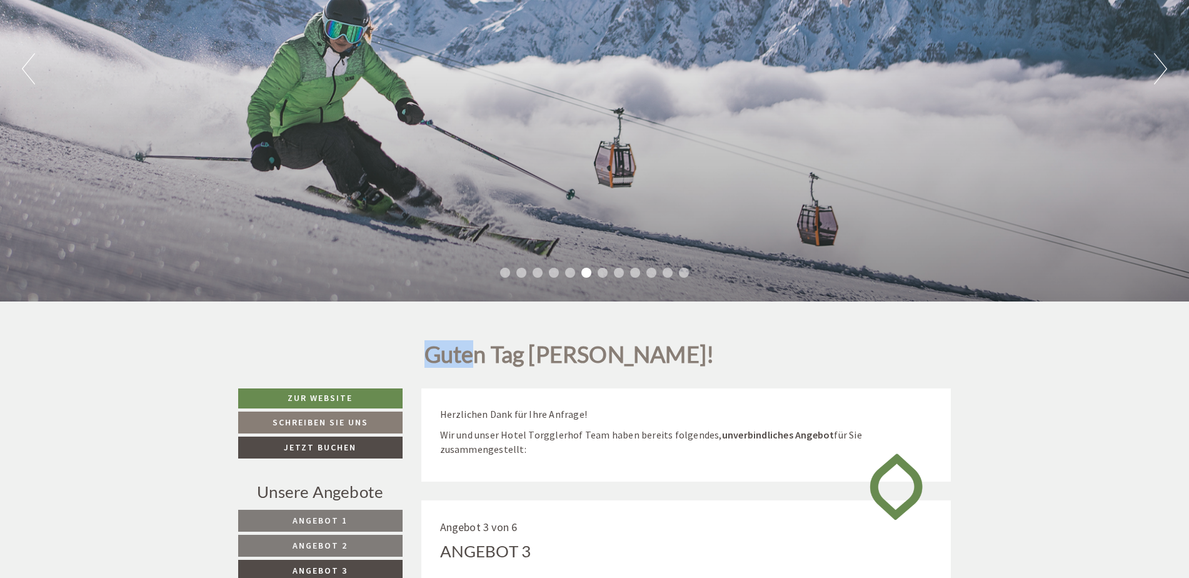
click at [451, 291] on div "Guten Tag Frau Stocker!" at bounding box center [572, 354] width 303 height 69
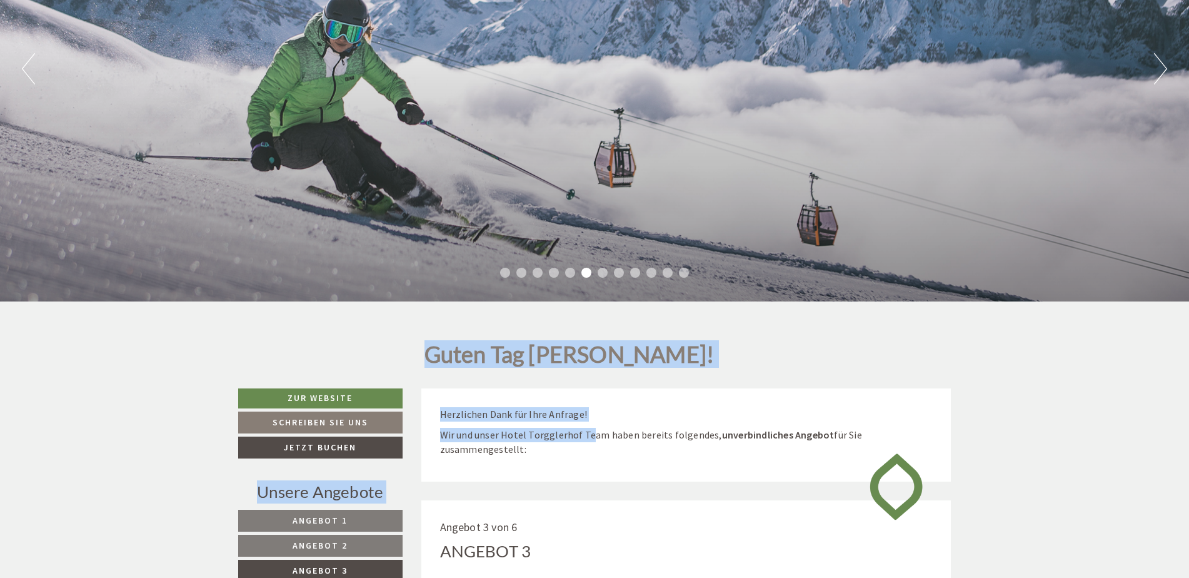
drag, startPoint x: 384, startPoint y: 344, endPoint x: 594, endPoint y: 443, distance: 232.1
click at [443, 291] on h1 "Guten Tag Frau Stocker!" at bounding box center [569, 357] width 290 height 31
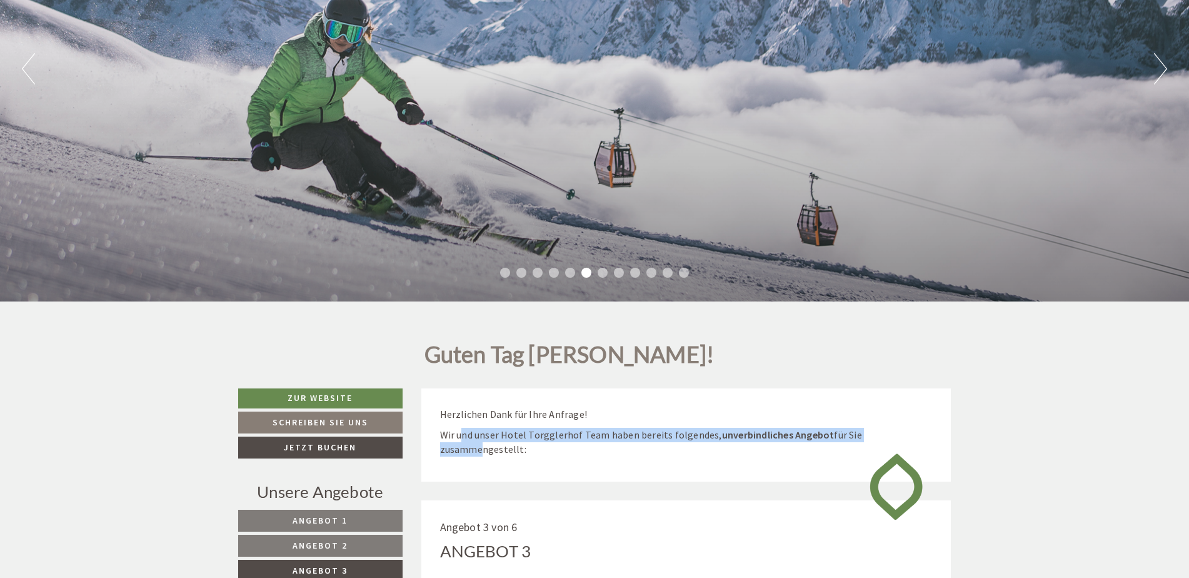
drag, startPoint x: 477, startPoint y: 470, endPoint x: 461, endPoint y: 438, distance: 36.1
click at [461, 291] on div "Herzlichen Dank für Ihre Anfrage! Wir und unser Hotel Torgglerhof Team haben be…" at bounding box center [686, 434] width 530 height 93
drag, startPoint x: 461, startPoint y: 438, endPoint x: 496, endPoint y: 463, distance: 42.5
click at [459, 291] on div "Herzlichen Dank für Ihre Anfrage! Wir und unser Hotel Torgglerhof Team haben be…" at bounding box center [686, 434] width 530 height 93
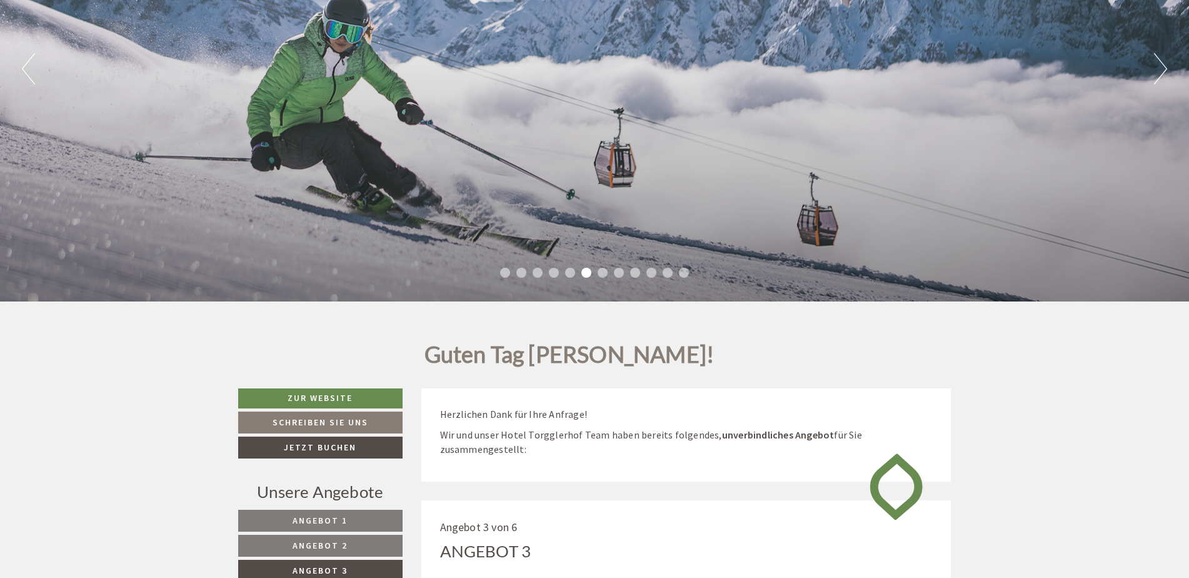
click at [533, 291] on div "Herzlichen Dank für Ihre Anfrage! Wir und unser Hotel Torgglerhof Team haben be…" at bounding box center [686, 434] width 530 height 93
drag, startPoint x: 533, startPoint y: 460, endPoint x: 511, endPoint y: 468, distance: 23.1
click at [511, 291] on div "Herzlichen Dank für Ihre Anfrage! Wir und unser Hotel Torgglerhof Team haben be…" at bounding box center [686, 434] width 530 height 93
click at [514, 291] on div "Herzlichen Dank für Ihre Anfrage! Wir und unser Hotel Torgglerhof Team haben be…" at bounding box center [686, 434] width 530 height 93
click at [513, 291] on div "Herzlichen Dank für Ihre Anfrage! Wir und unser Hotel Torgglerhof Team haben be…" at bounding box center [686, 434] width 530 height 93
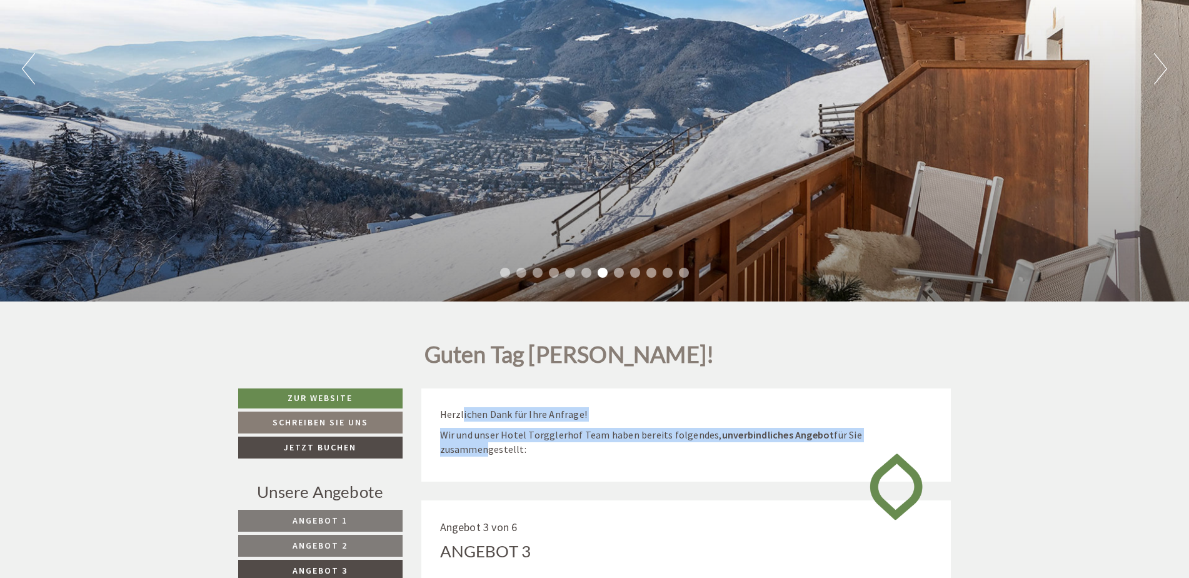
drag, startPoint x: 513, startPoint y: 474, endPoint x: 463, endPoint y: 416, distance: 77.1
click at [463, 291] on div "Herzlichen Dank für Ihre Anfrage! Wir und unser Hotel Torgglerhof Team haben be…" at bounding box center [686, 434] width 530 height 93
click at [463, 291] on p "Herzlichen Dank für Ihre Anfrage!" at bounding box center [686, 414] width 493 height 14
drag, startPoint x: 462, startPoint y: 415, endPoint x: 442, endPoint y: 416, distance: 20.0
click at [442, 291] on p "Herzlichen Dank für Ihre Anfrage!" at bounding box center [686, 414] width 493 height 14
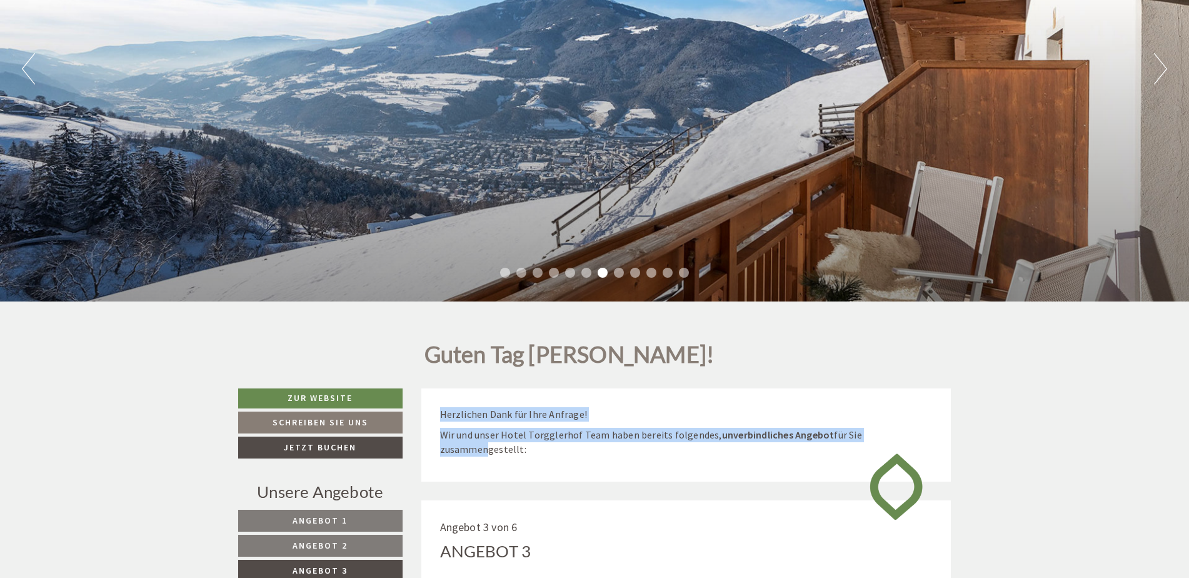
click at [442, 291] on p "Herzlichen Dank für Ihre Anfrage!" at bounding box center [686, 414] width 493 height 14
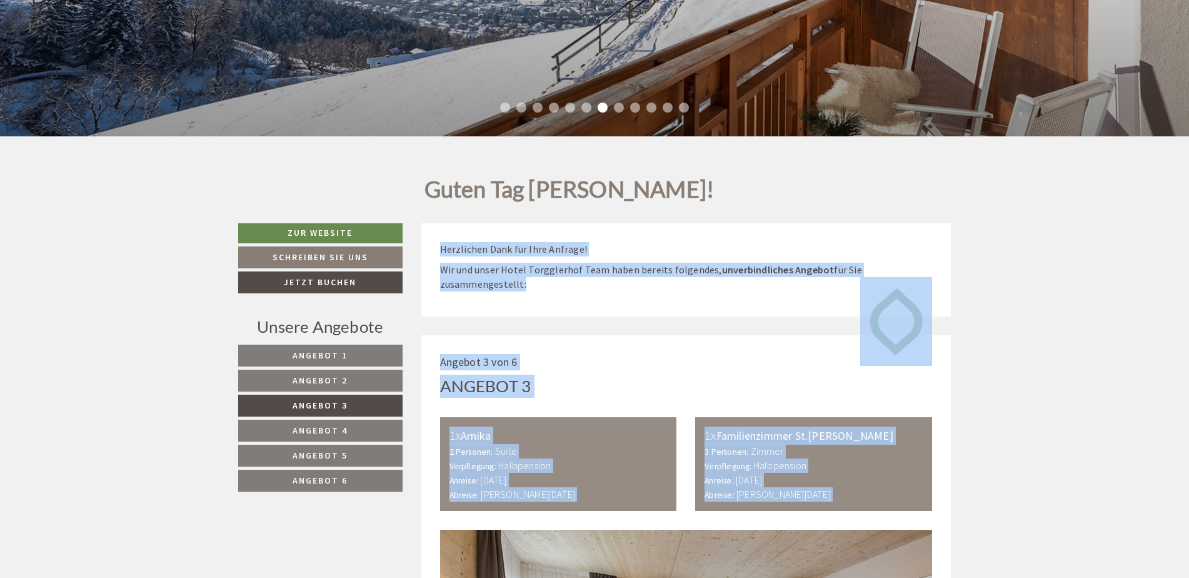
drag, startPoint x: 435, startPoint y: 416, endPoint x: 644, endPoint y: 591, distance: 272.5
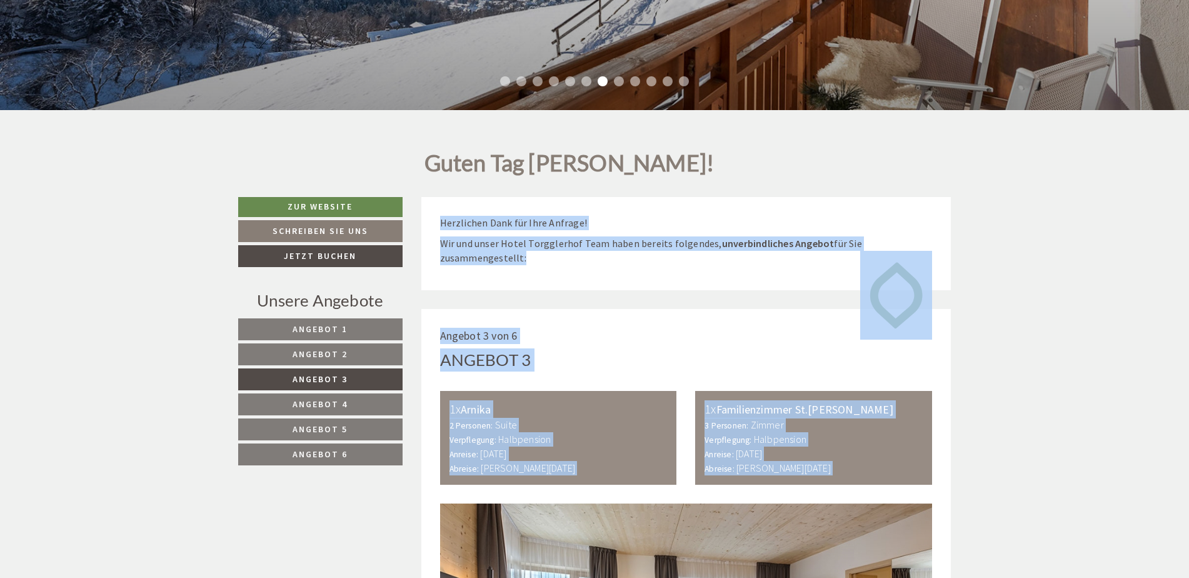
drag, startPoint x: 644, startPoint y: 591, endPoint x: 525, endPoint y: 439, distance: 192.7
click at [525, 291] on b "Halbpension" at bounding box center [524, 439] width 53 height 13
drag, startPoint x: 523, startPoint y: 413, endPoint x: 408, endPoint y: 323, distance: 146.6
drag, startPoint x: 408, startPoint y: 323, endPoint x: 457, endPoint y: 359, distance: 60.9
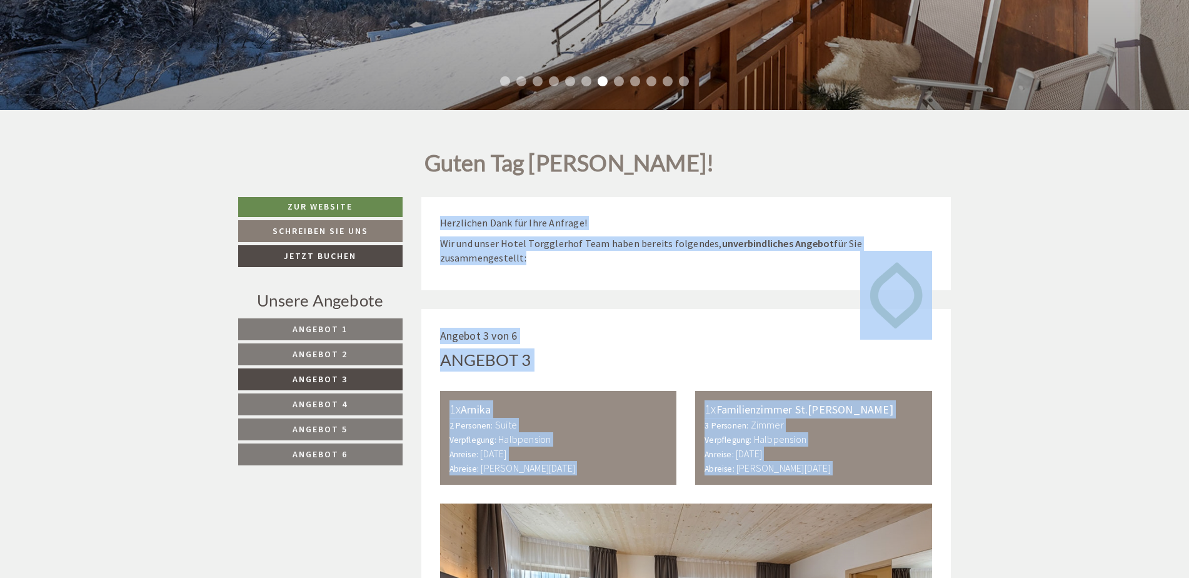
click at [457, 291] on div "Angebot 3" at bounding box center [485, 359] width 91 height 23
drag, startPoint x: 471, startPoint y: 393, endPoint x: 421, endPoint y: 361, distance: 59.8
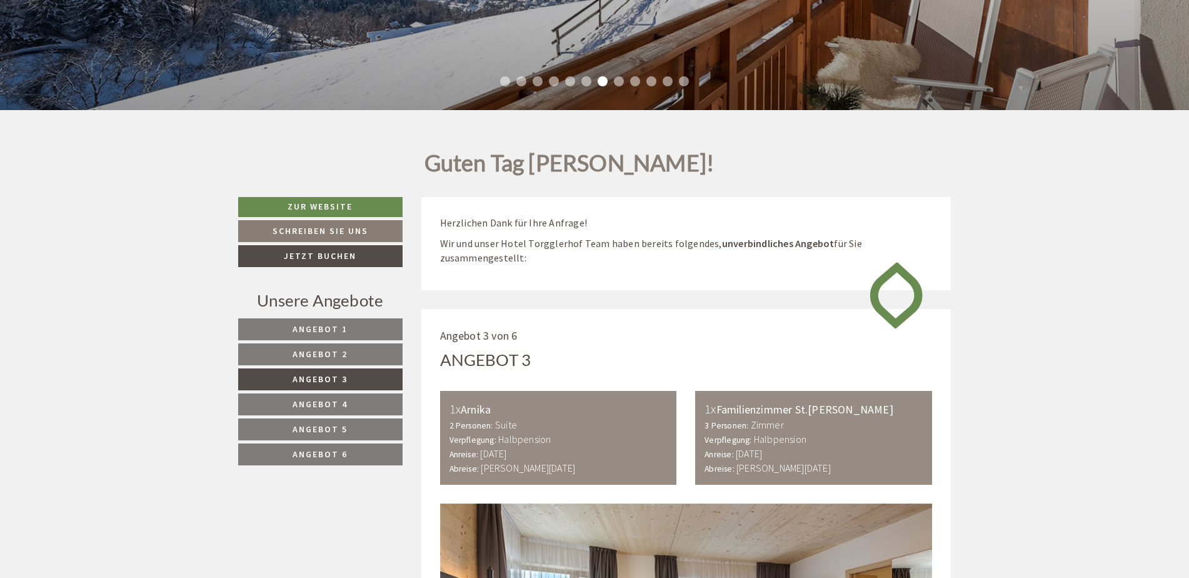
click at [504, 291] on b "Sonntag, 21. Dezember 2025" at bounding box center [493, 453] width 26 height 13
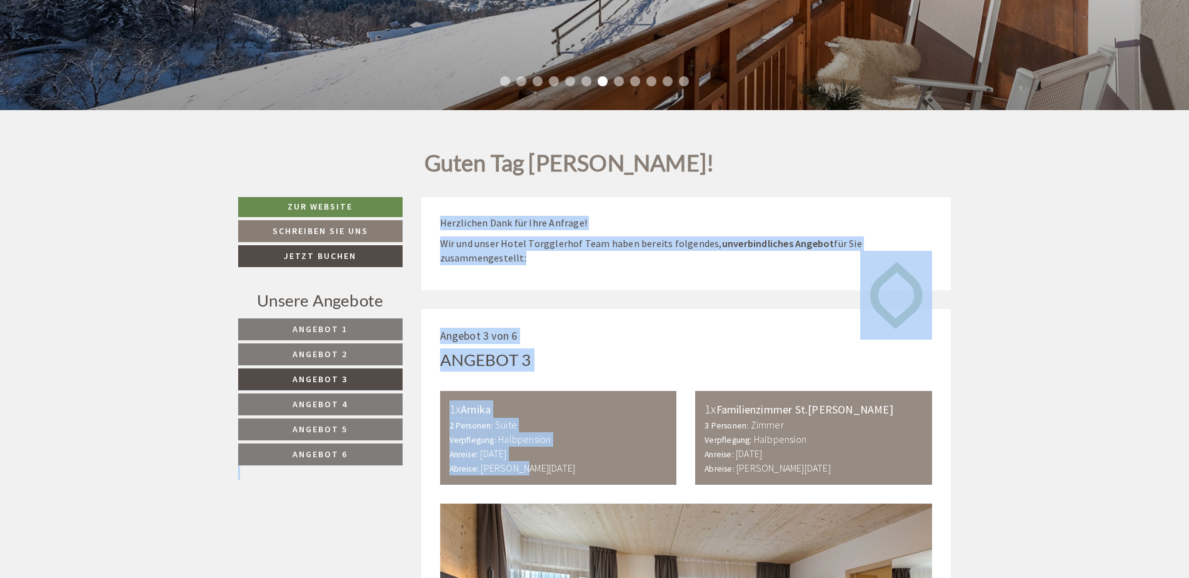
drag, startPoint x: 513, startPoint y: 483, endPoint x: 403, endPoint y: 374, distance: 154.7
drag, startPoint x: 403, startPoint y: 374, endPoint x: 504, endPoint y: 427, distance: 114.4
click at [504, 291] on b "Suite" at bounding box center [506, 424] width 22 height 13
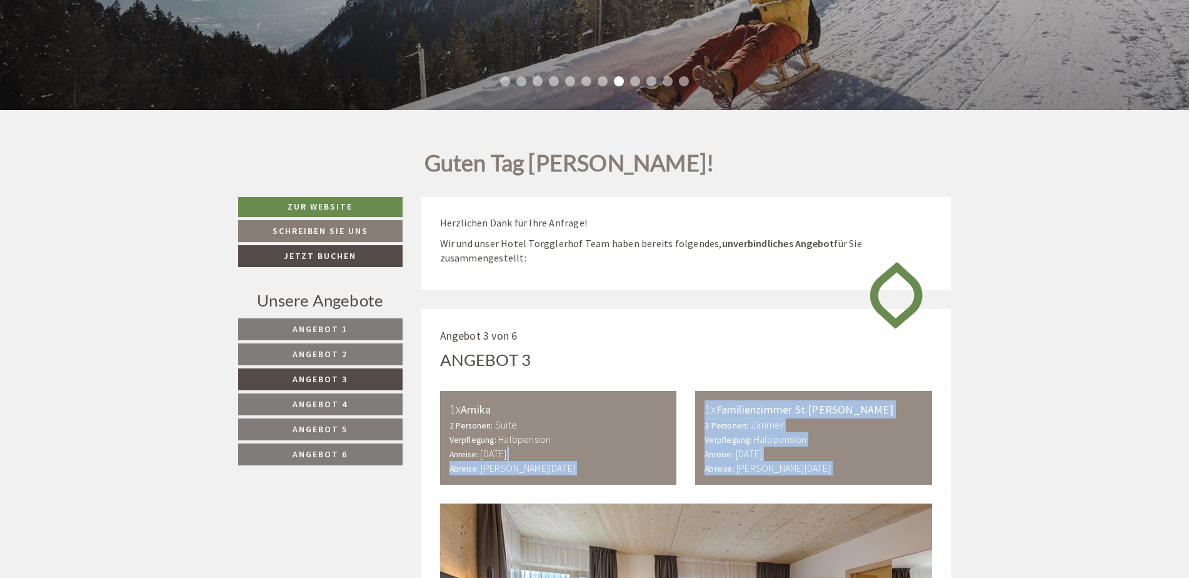
drag, startPoint x: 548, startPoint y: 489, endPoint x: 509, endPoint y: 453, distance: 53.1
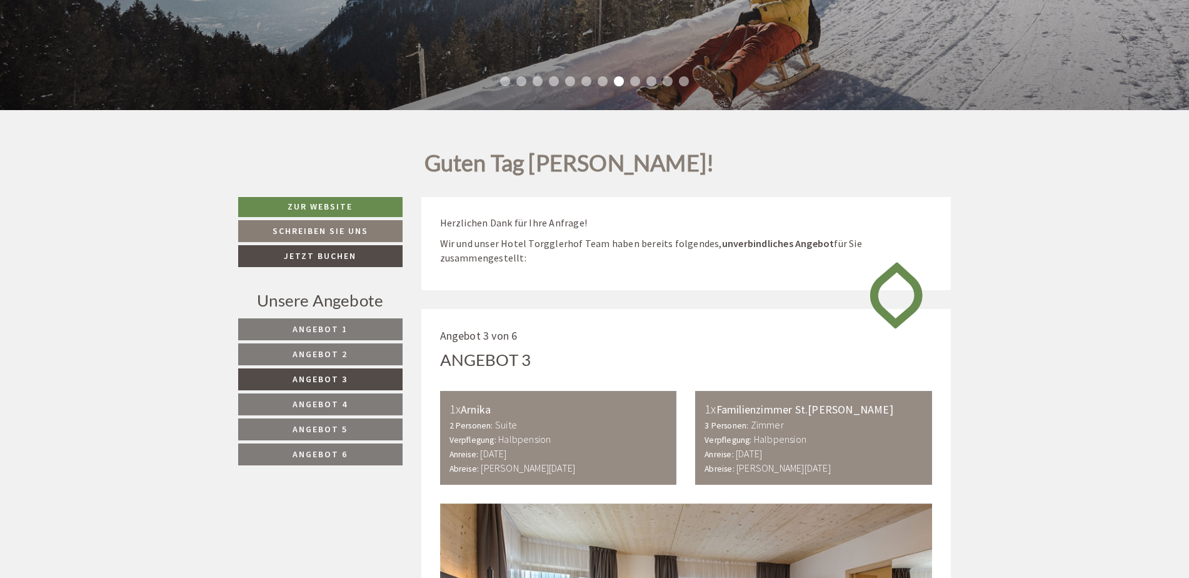
drag, startPoint x: 509, startPoint y: 453, endPoint x: 466, endPoint y: 400, distance: 68.4
click at [466, 291] on div "1x Arnika" at bounding box center [558, 409] width 218 height 18
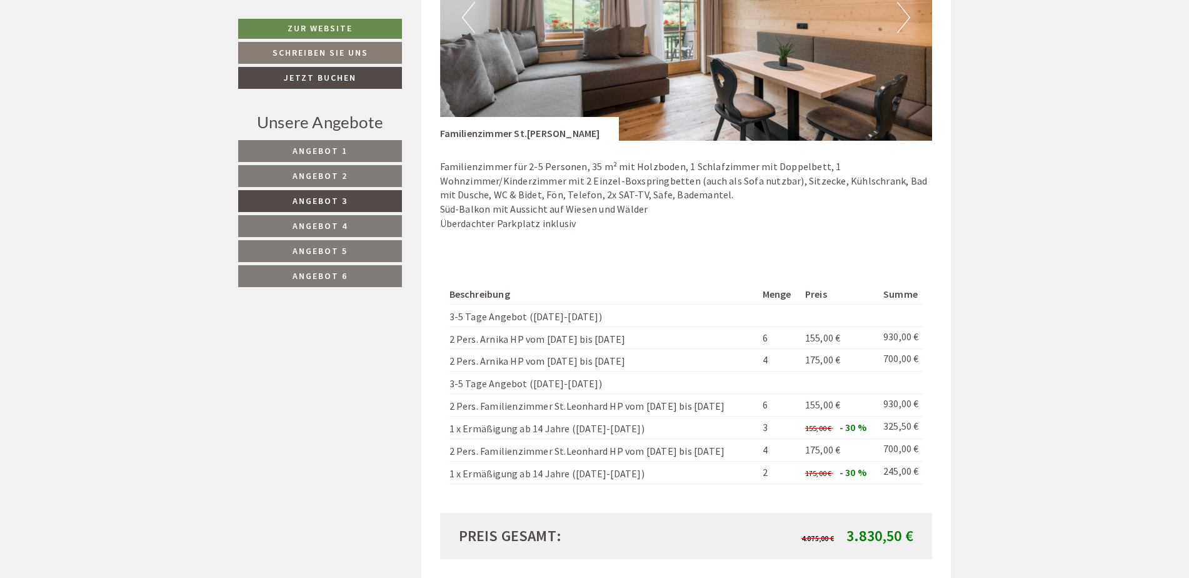
scroll to position [1448, 0]
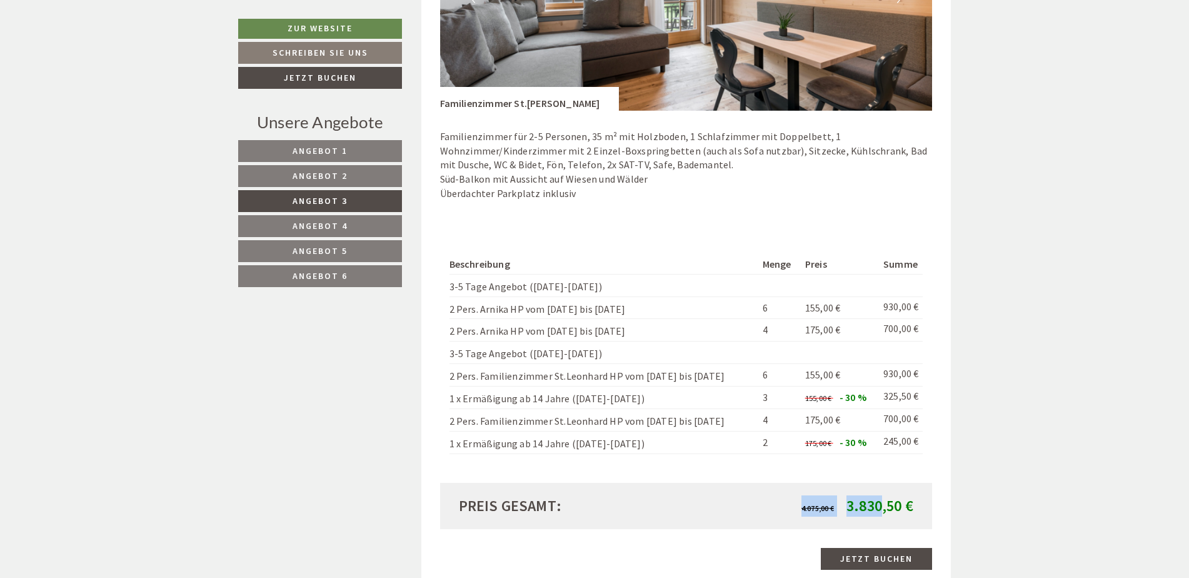
drag, startPoint x: 952, startPoint y: 524, endPoint x: 881, endPoint y: 512, distance: 72.3
drag, startPoint x: 881, startPoint y: 512, endPoint x: 845, endPoint y: 522, distance: 37.0
click at [583, 291] on div "Preis gesamt: 4.075,00 € 3.830,50 €" at bounding box center [686, 506] width 493 height 46
drag, startPoint x: 845, startPoint y: 503, endPoint x: 926, endPoint y: 506, distance: 80.7
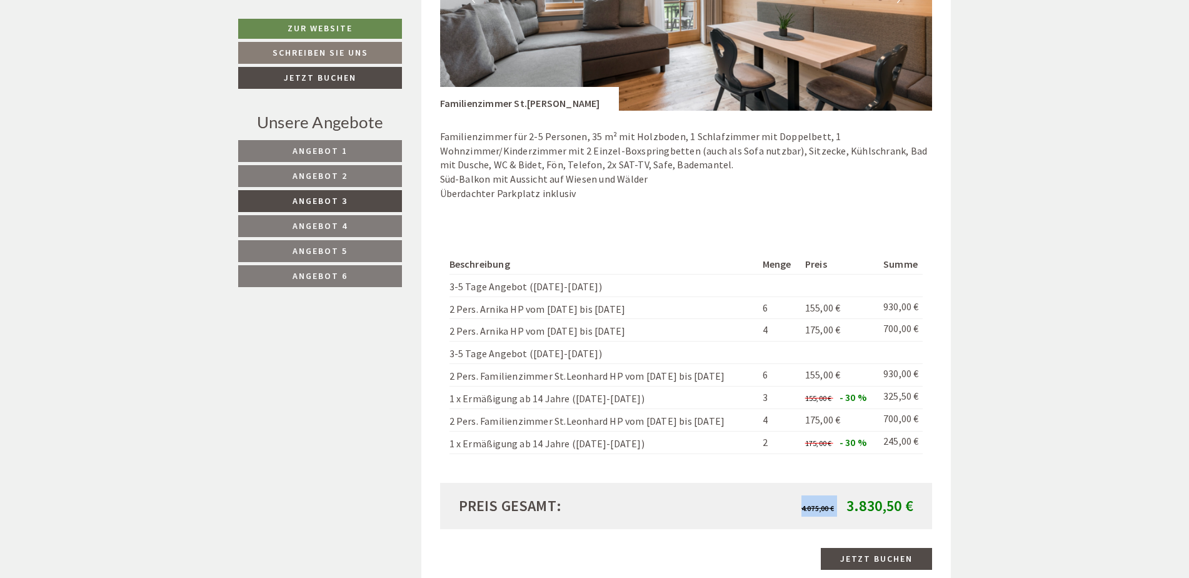
click at [583, 291] on div "Preis gesamt: 4.075,00 € 3.830,50 €" at bounding box center [686, 506] width 493 height 46
drag, startPoint x: 925, startPoint y: 506, endPoint x: 822, endPoint y: 508, distance: 103.2
click at [583, 291] on div "Preis gesamt: 4.075,00 € 3.830,50 €" at bounding box center [686, 506] width 493 height 46
click at [583, 291] on span "4.075,00 €" at bounding box center [817, 507] width 33 height 9
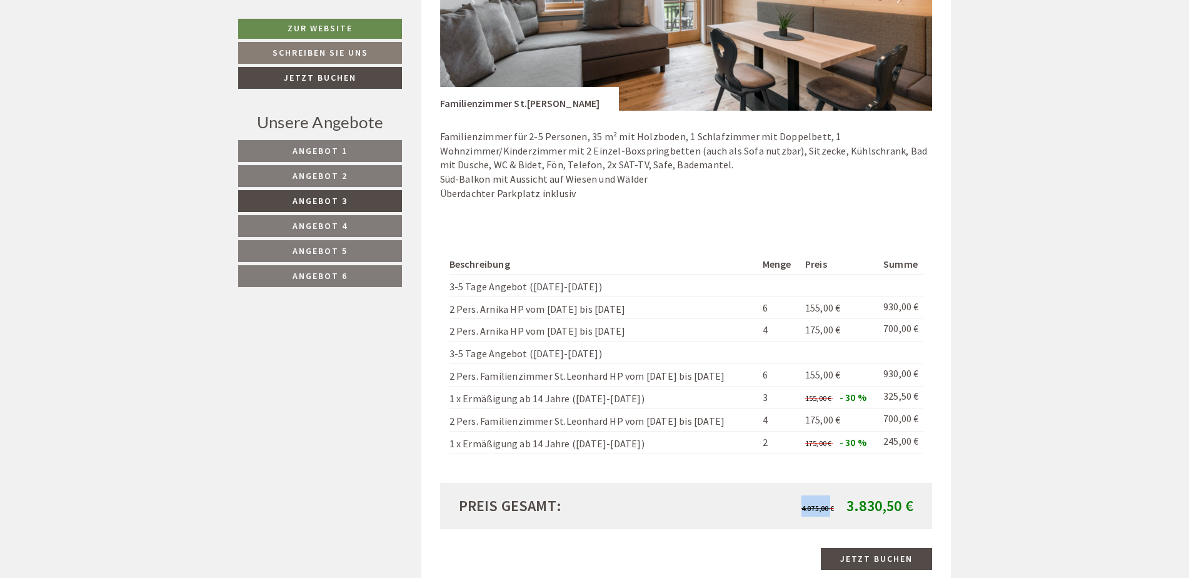
drag, startPoint x: 832, startPoint y: 506, endPoint x: 934, endPoint y: 492, distance: 102.9
drag
click at [583, 291] on div "Preis gesamt: 4.075,00 € 3.830,50 €" at bounding box center [686, 506] width 493 height 46
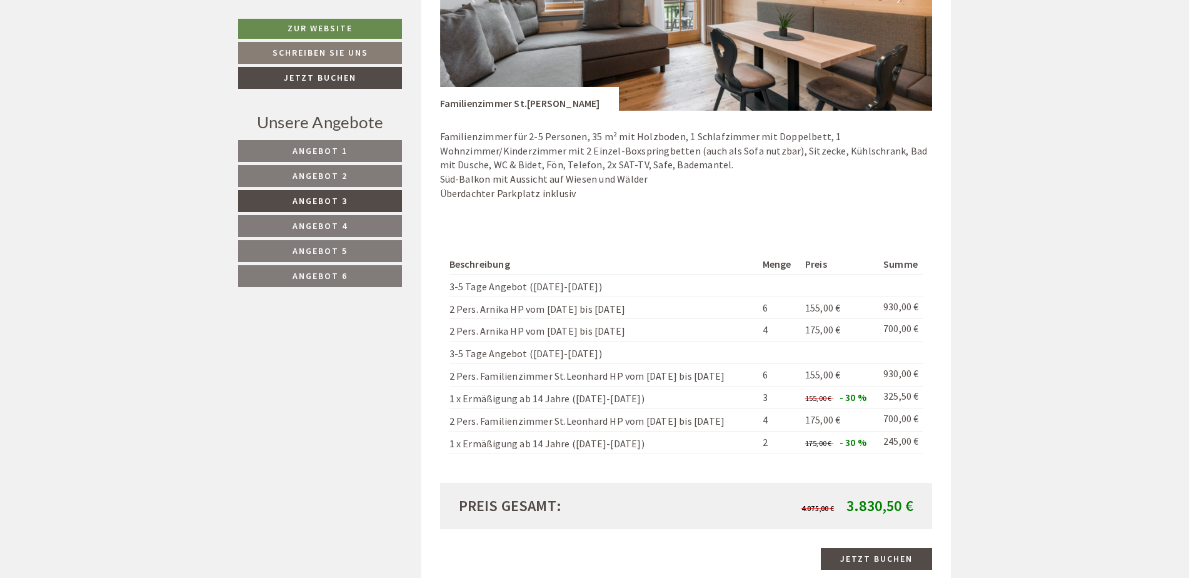
click at [583, 291] on span "3.830,50 €" at bounding box center [879, 505] width 67 height 19
click at [583, 291] on div "4.075,00 € 3.830,50 €" at bounding box center [804, 505] width 237 height 21
click at [583, 291] on span "4.075,00 € 3.830,50 €" at bounding box center [857, 505] width 112 height 21
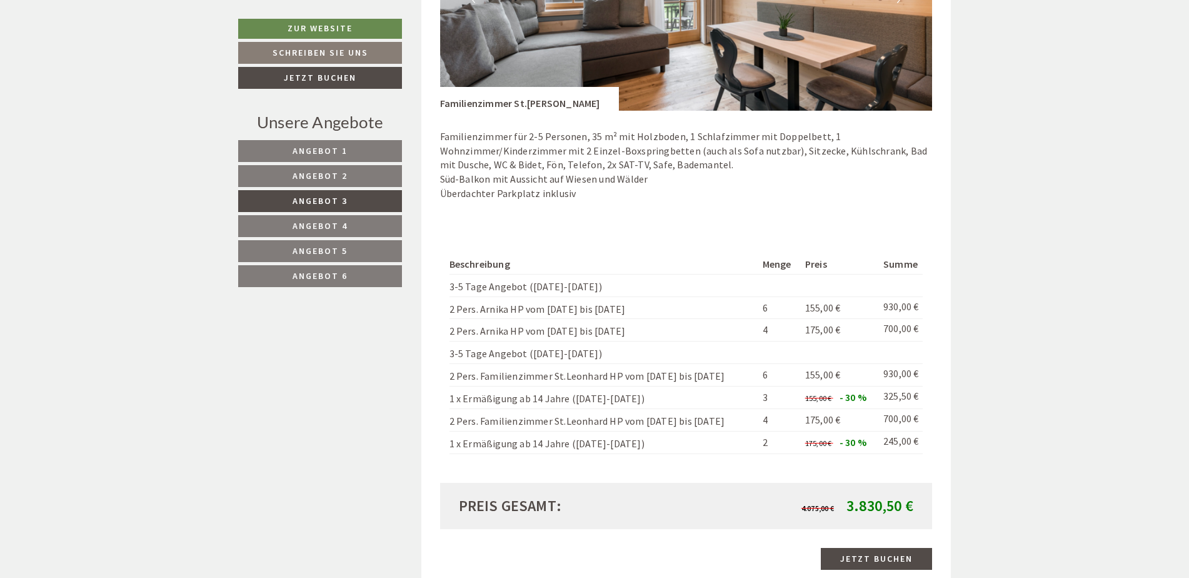
click at [583, 291] on span "4.075,00 € 3.830,50 €" at bounding box center [857, 505] width 112 height 21
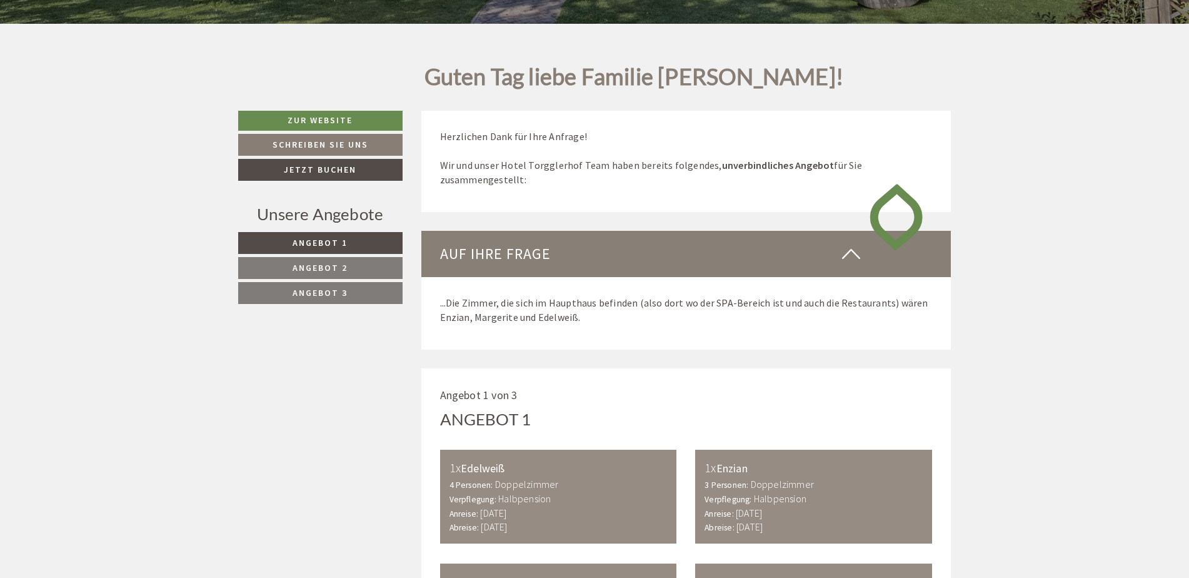
scroll to position [688, 0]
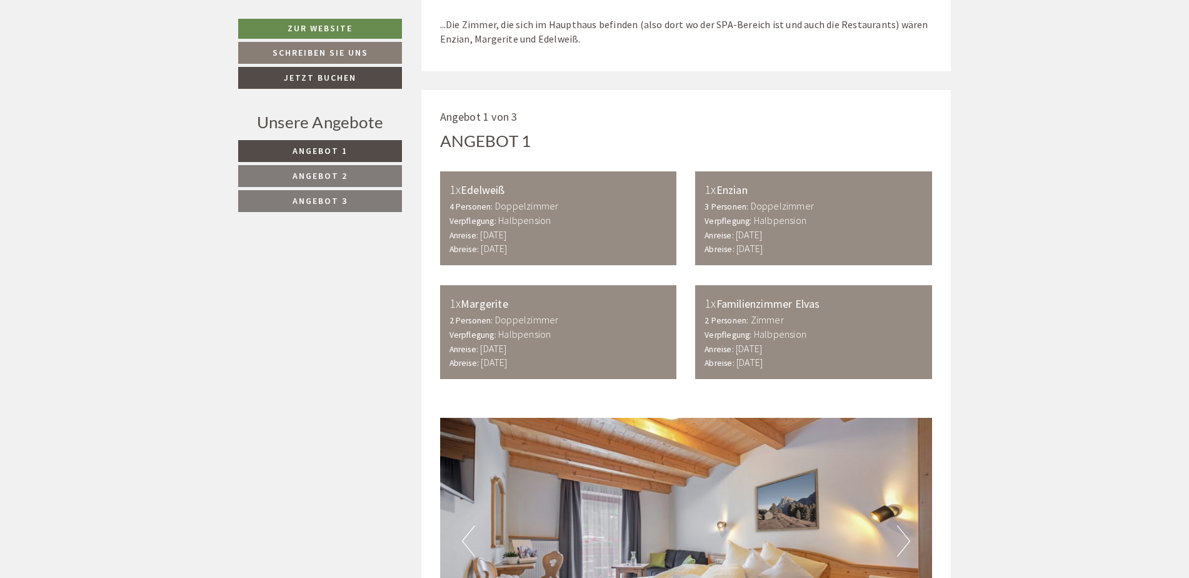
click at [312, 172] on span "Angebot 2" at bounding box center [320, 175] width 55 height 11
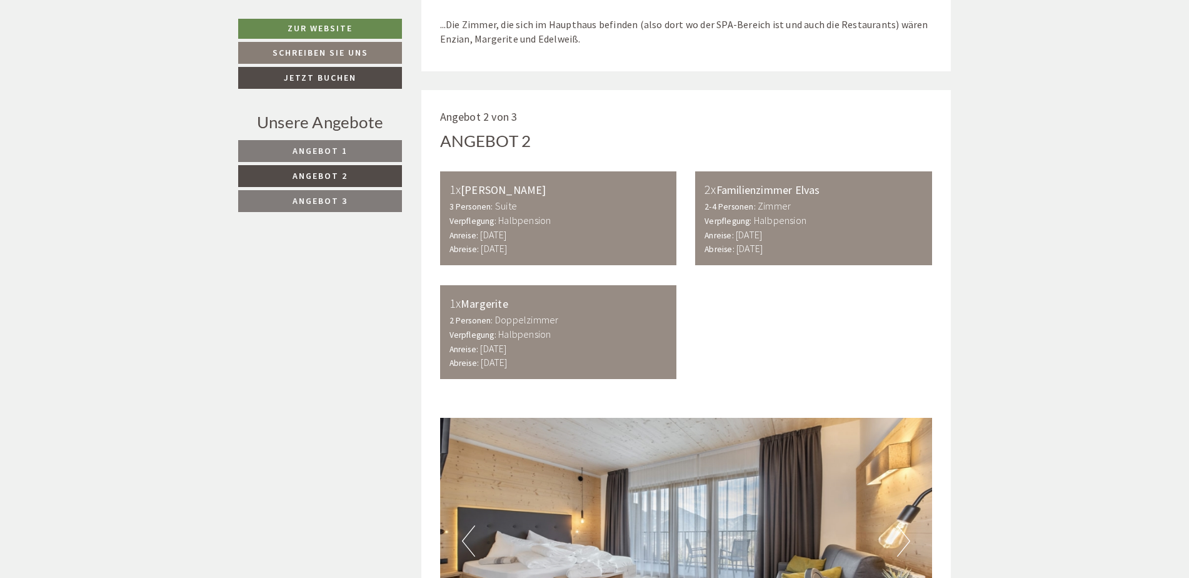
scroll to position [903, 0]
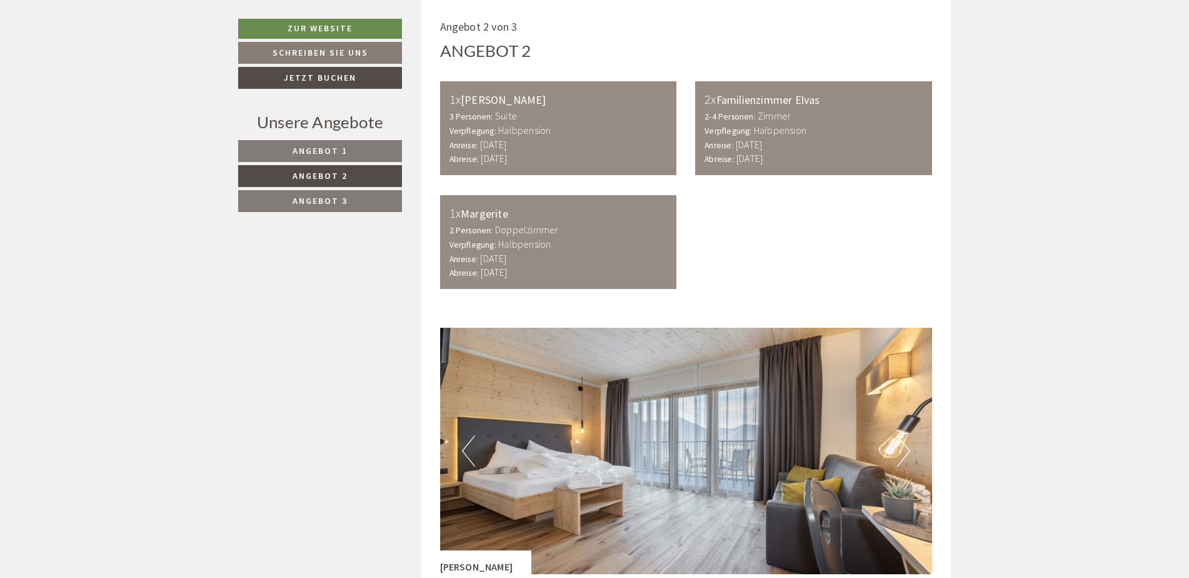
click at [314, 194] on link "Angebot 3" at bounding box center [320, 201] width 164 height 22
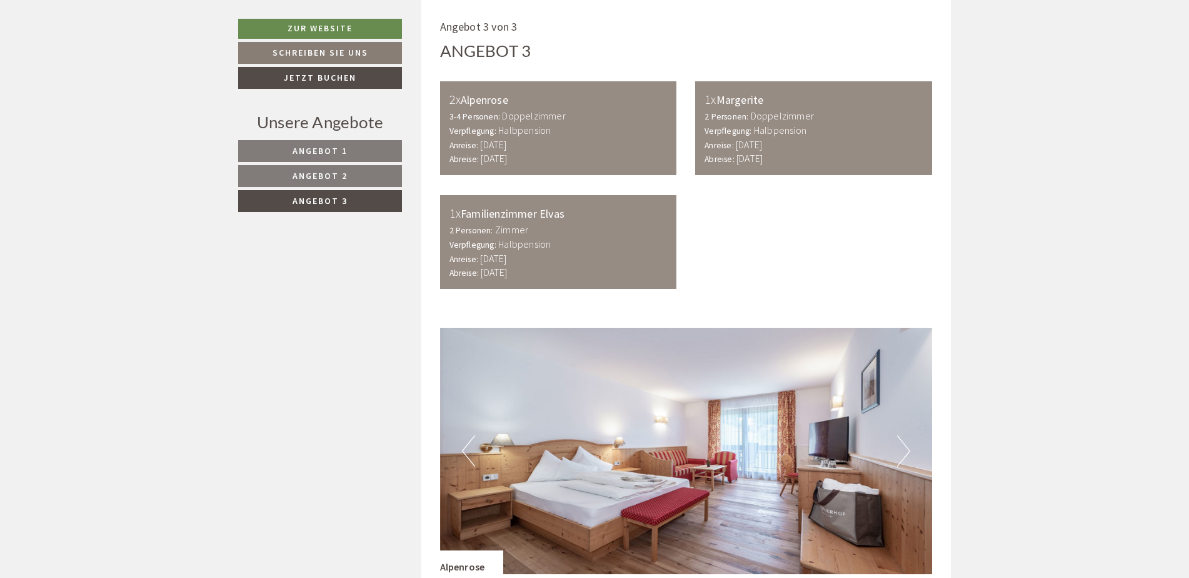
click at [319, 169] on link "Angebot 2" at bounding box center [320, 176] width 164 height 22
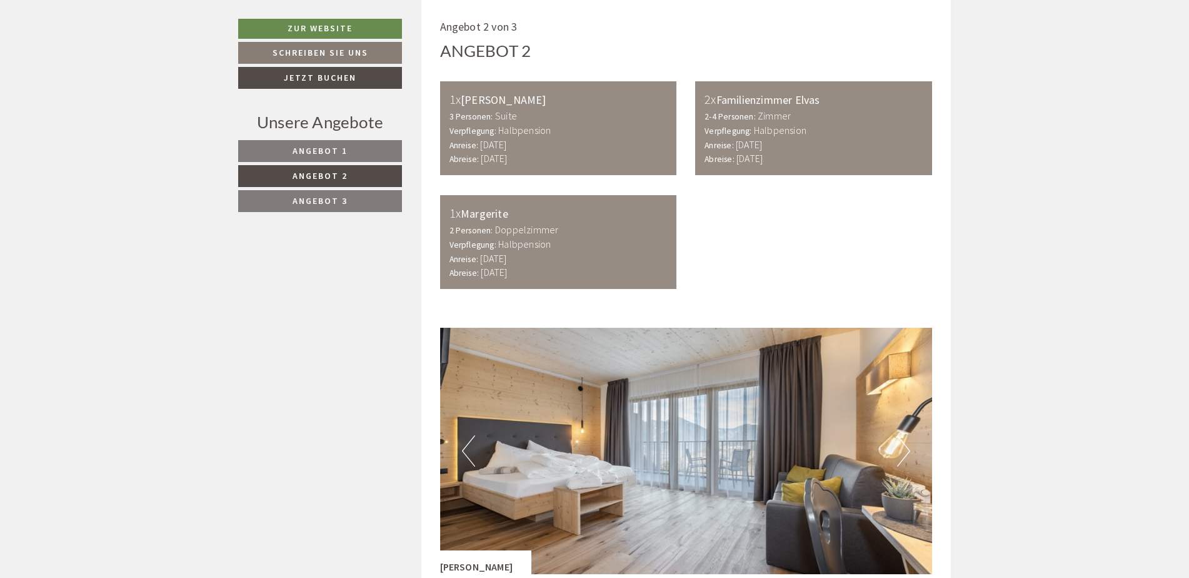
click at [317, 202] on span "Angebot 3" at bounding box center [320, 200] width 55 height 11
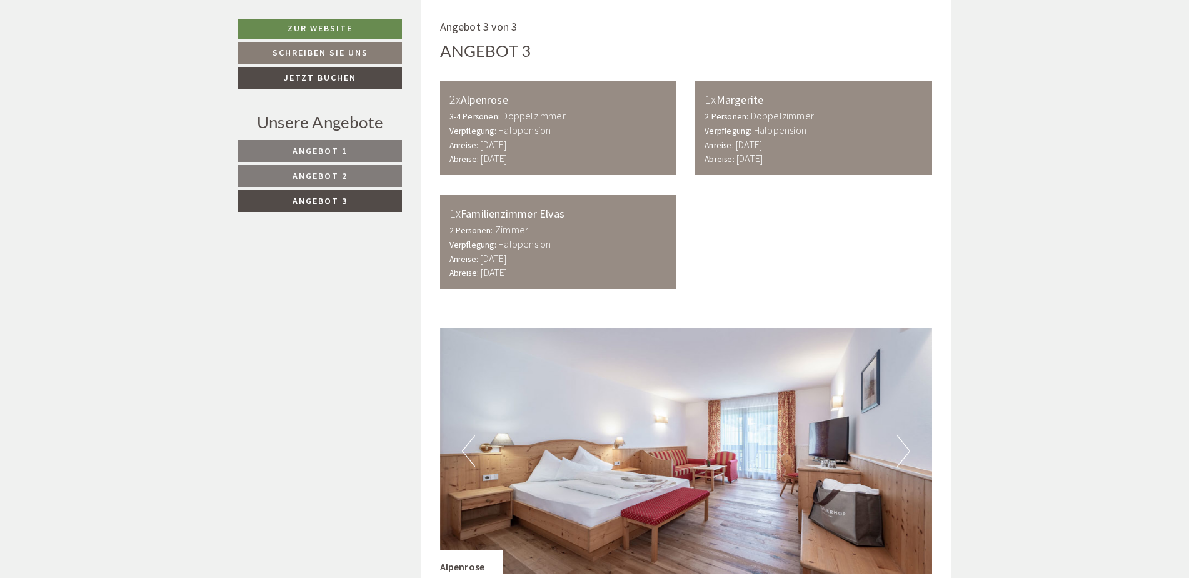
click at [305, 168] on link "Angebot 2" at bounding box center [320, 176] width 164 height 22
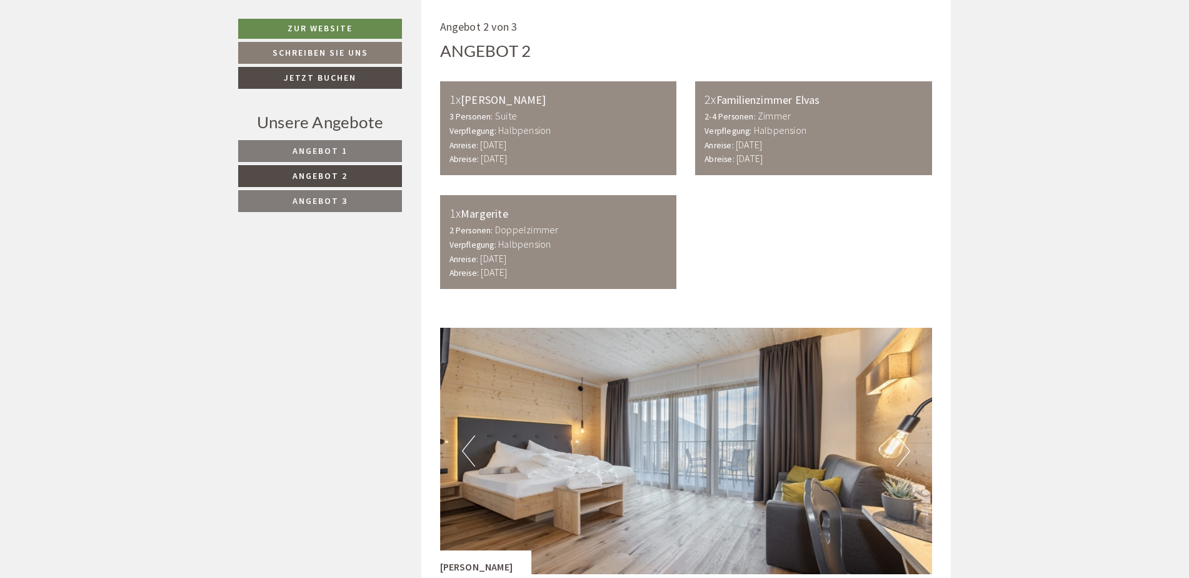
click at [307, 153] on span "Angebot 1" at bounding box center [320, 150] width 55 height 11
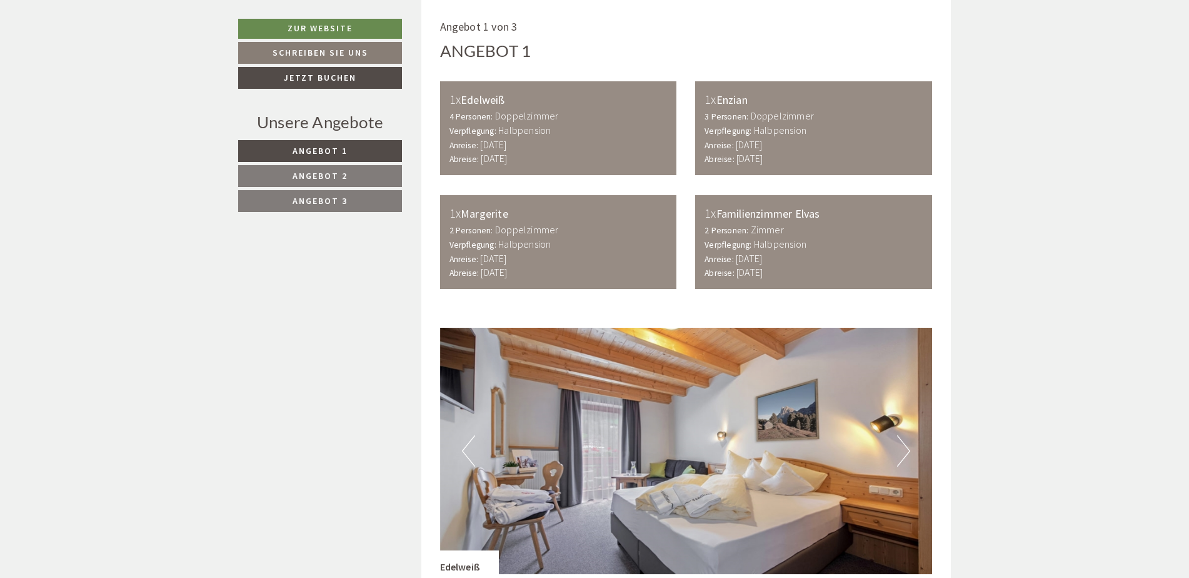
click at [324, 161] on link "Angebot 1" at bounding box center [320, 151] width 164 height 22
click at [314, 181] on link "Angebot 2" at bounding box center [320, 176] width 164 height 22
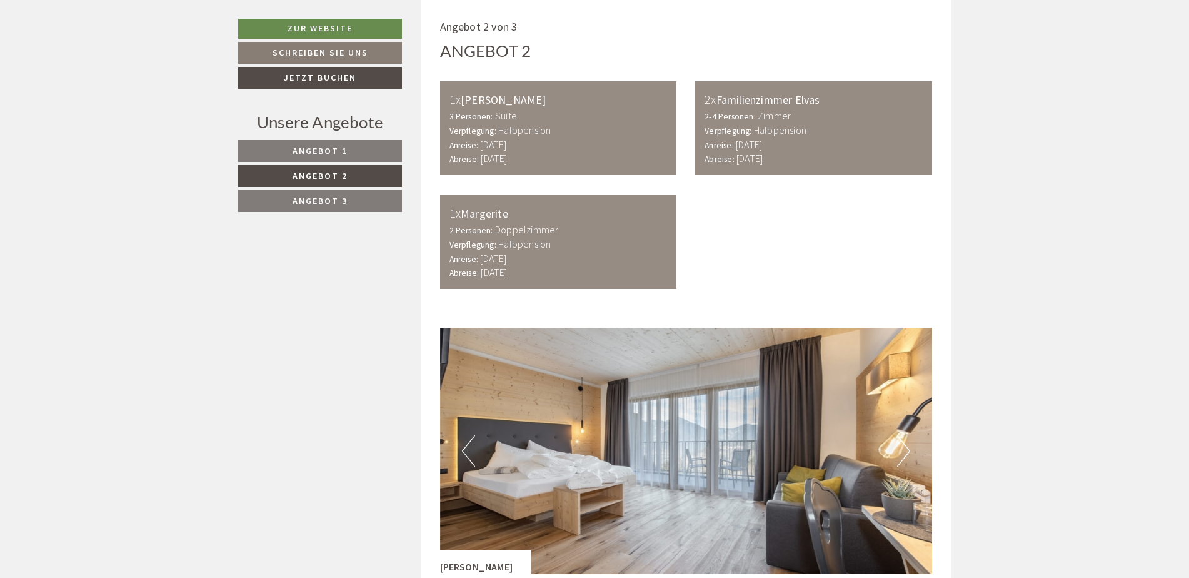
click at [315, 197] on span "Angebot 3" at bounding box center [320, 200] width 55 height 11
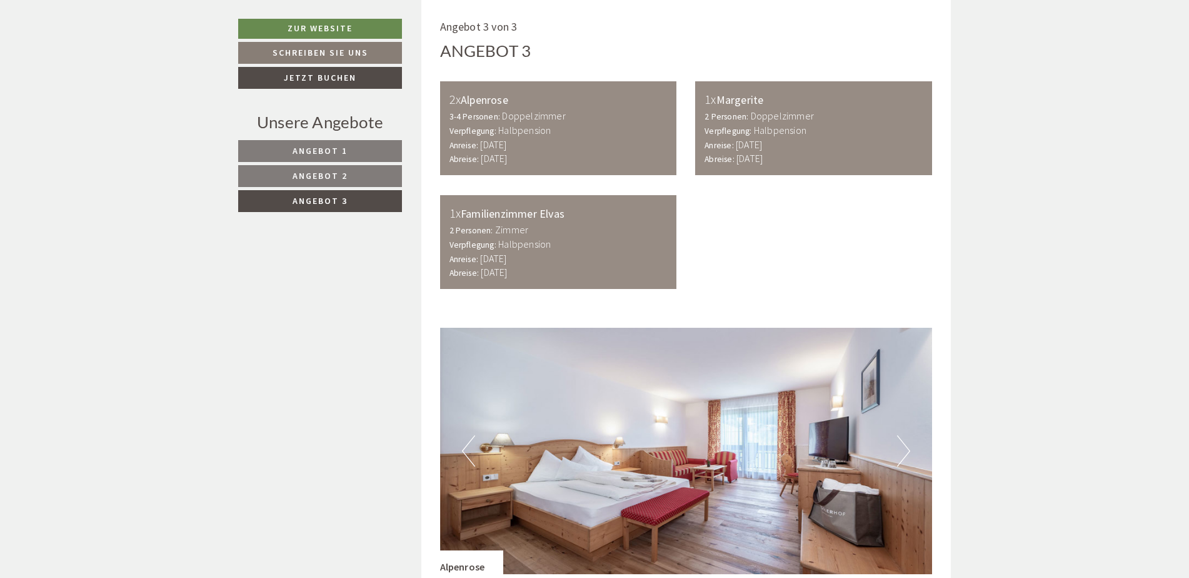
click at [316, 181] on span "Angebot 2" at bounding box center [320, 175] width 55 height 11
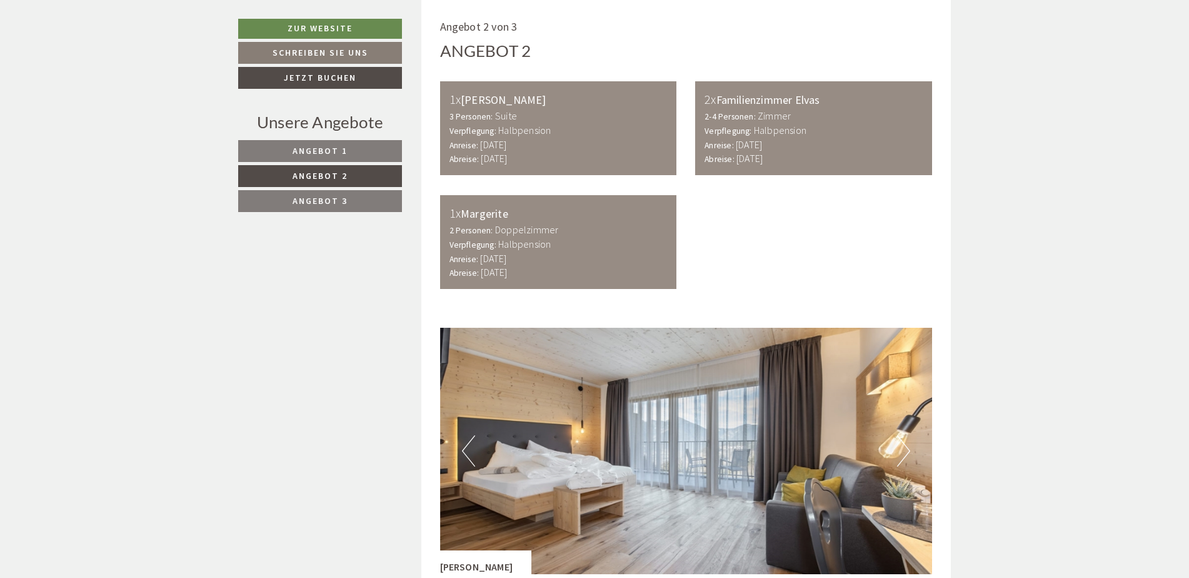
click at [318, 146] on span "Angebot 1" at bounding box center [320, 150] width 55 height 11
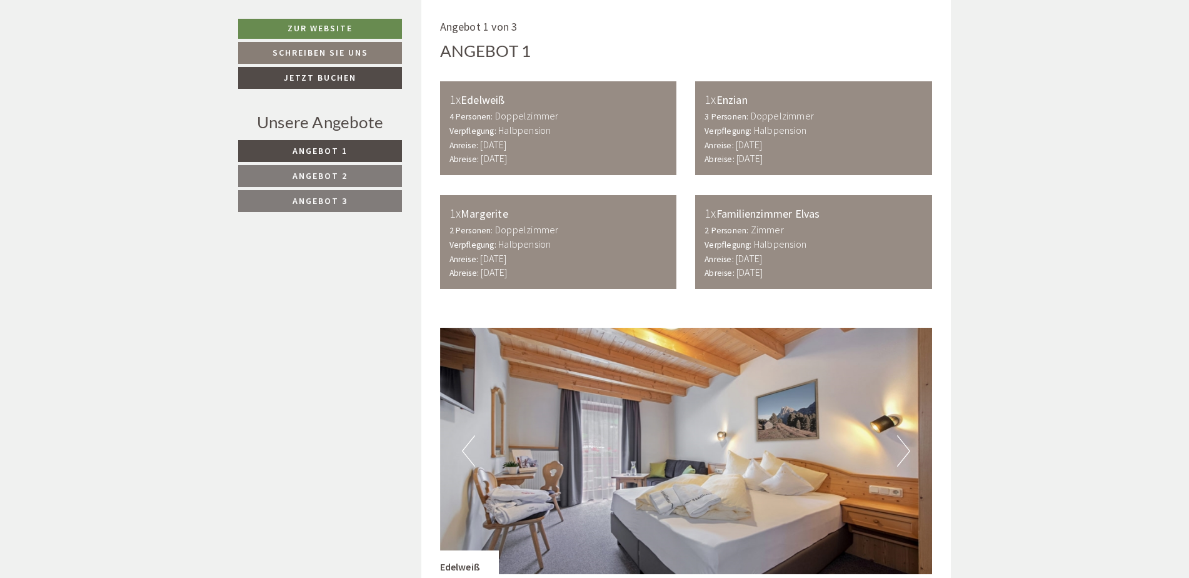
click at [313, 169] on link "Angebot 2" at bounding box center [320, 176] width 164 height 22
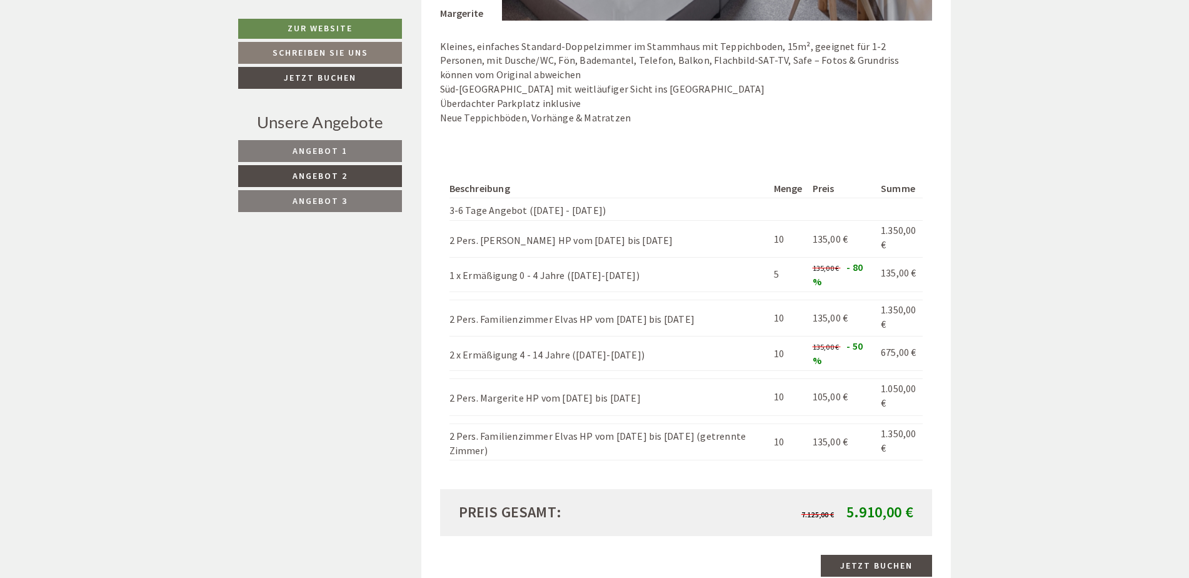
scroll to position [2216, 0]
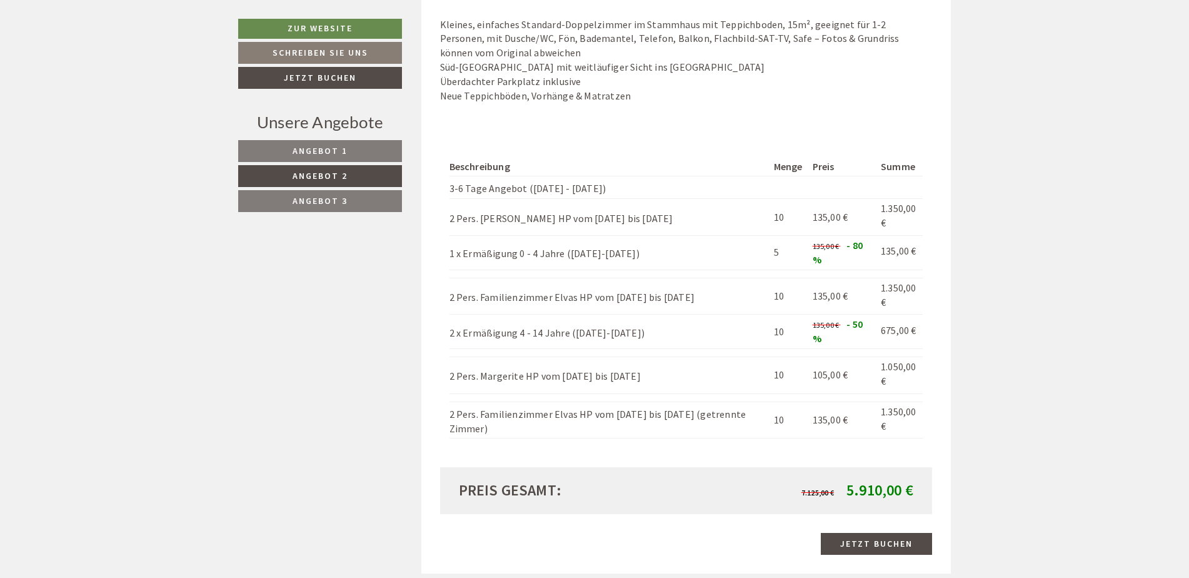
click at [350, 198] on link "Angebot 3" at bounding box center [320, 201] width 164 height 22
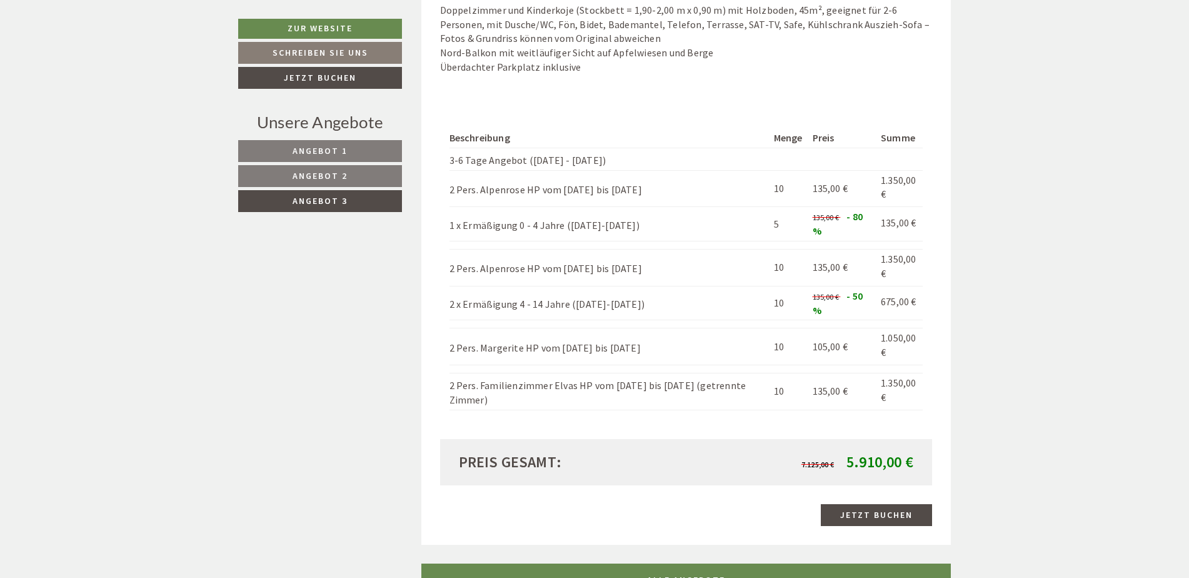
scroll to position [903, 0]
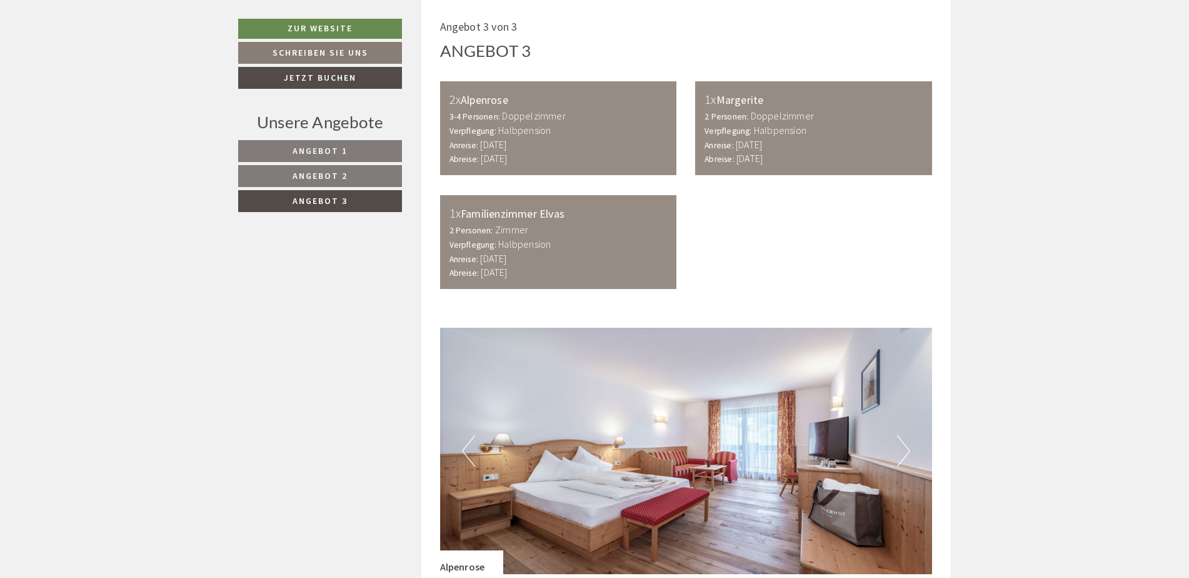
click at [348, 183] on link "Angebot 2" at bounding box center [320, 176] width 164 height 22
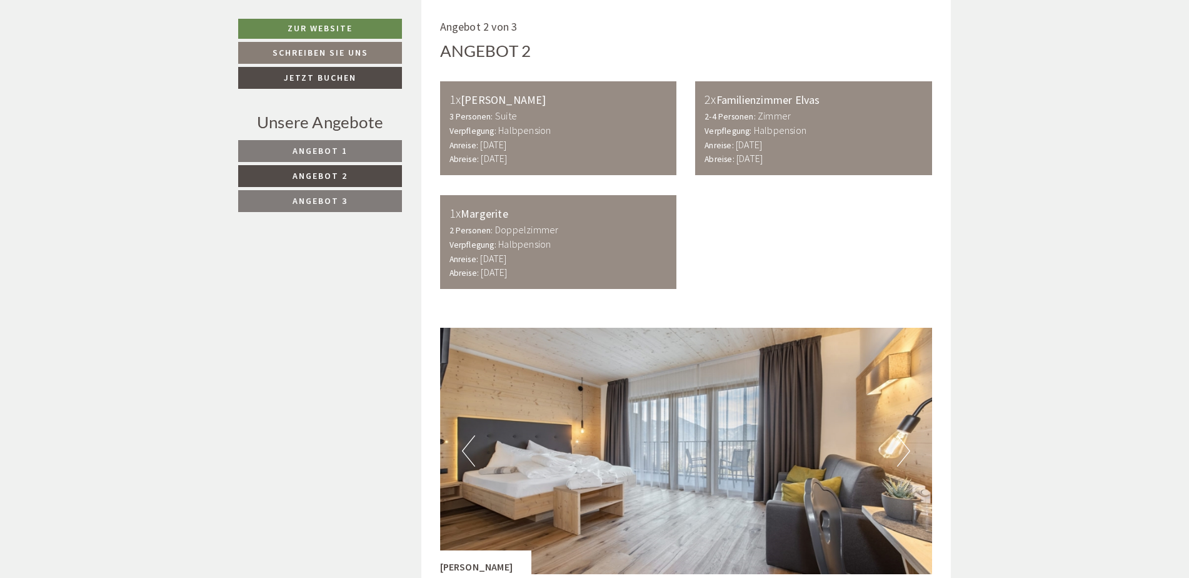
click at [348, 164] on nav "Angebot 1 Angebot 2 Angebot 3" at bounding box center [322, 176] width 168 height 72
click at [351, 161] on link "Angebot 1" at bounding box center [320, 151] width 164 height 22
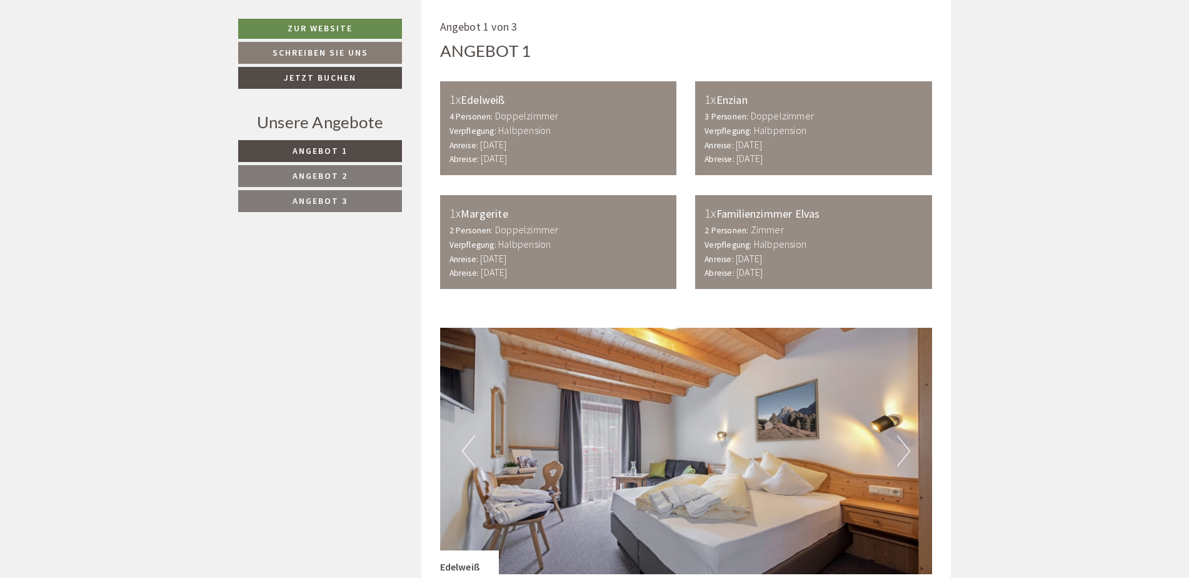
click at [351, 168] on link "Angebot 2" at bounding box center [320, 176] width 164 height 22
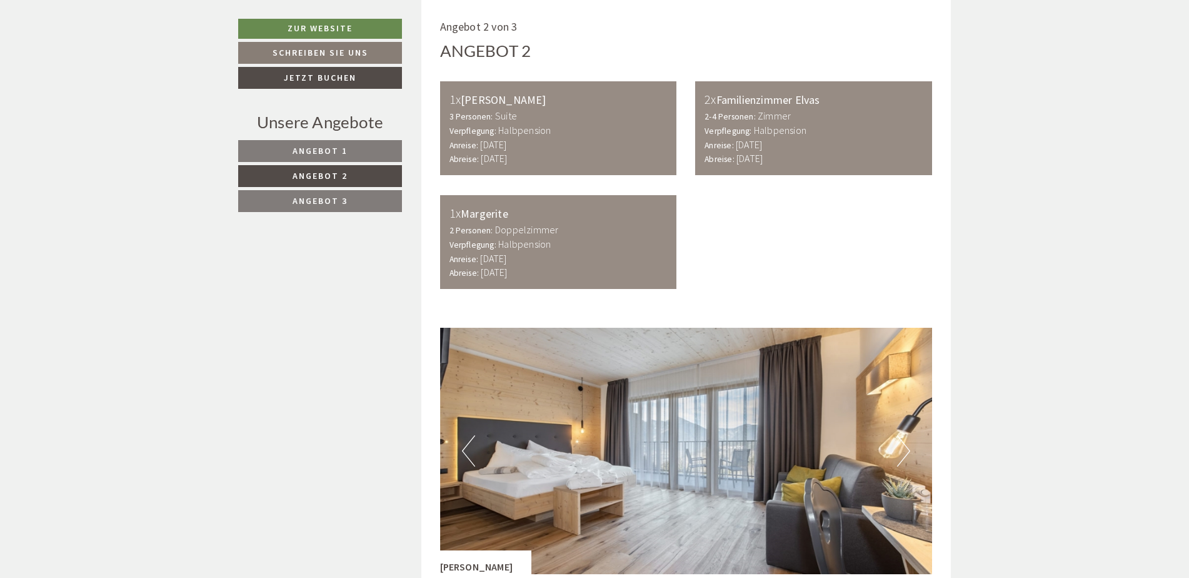
click at [348, 185] on link "Angebot 2" at bounding box center [320, 176] width 164 height 22
click at [352, 154] on link "Angebot 1" at bounding box center [320, 151] width 164 height 22
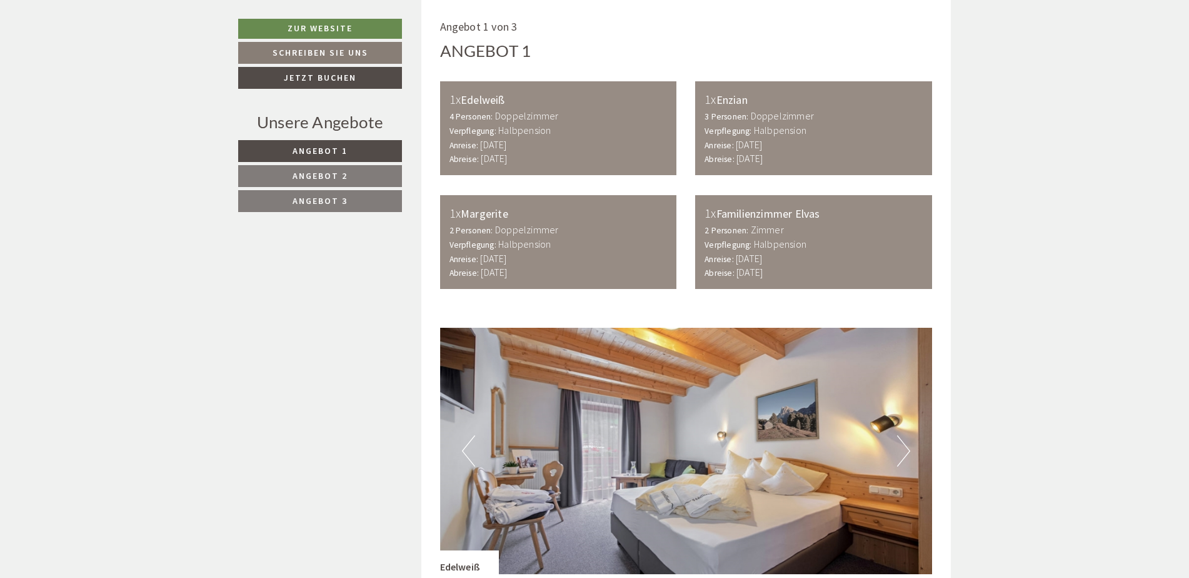
click at [344, 188] on nav "Angebot 1 Angebot 2 Angebot 3" at bounding box center [322, 176] width 168 height 72
click at [343, 185] on link "Angebot 2" at bounding box center [320, 176] width 164 height 22
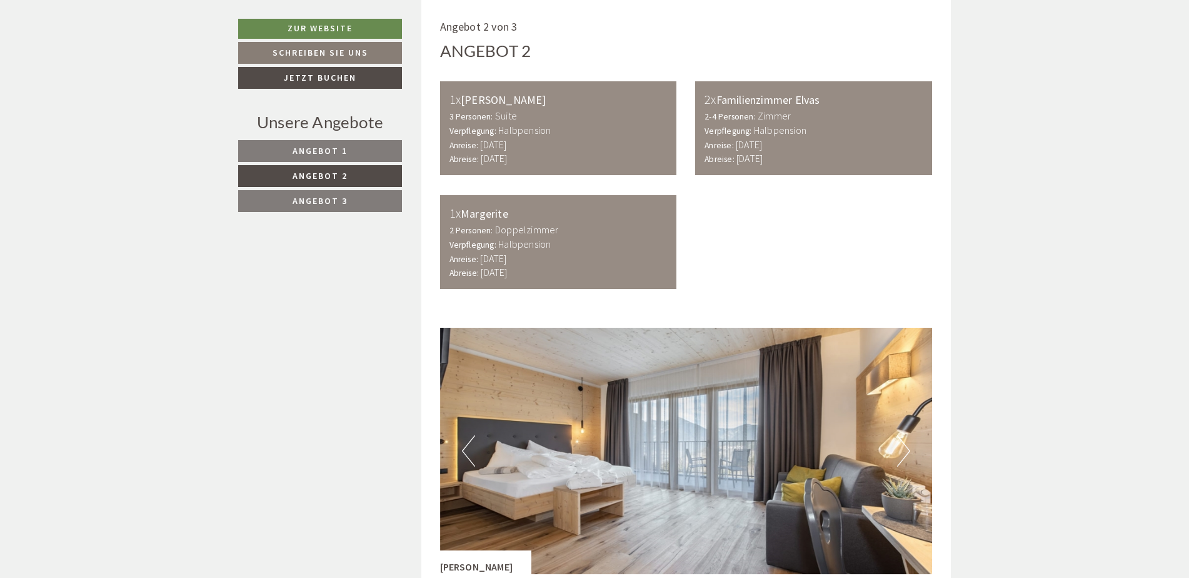
click at [346, 169] on link "Angebot 2" at bounding box center [320, 176] width 164 height 22
click at [354, 149] on link "Angebot 1" at bounding box center [320, 151] width 164 height 22
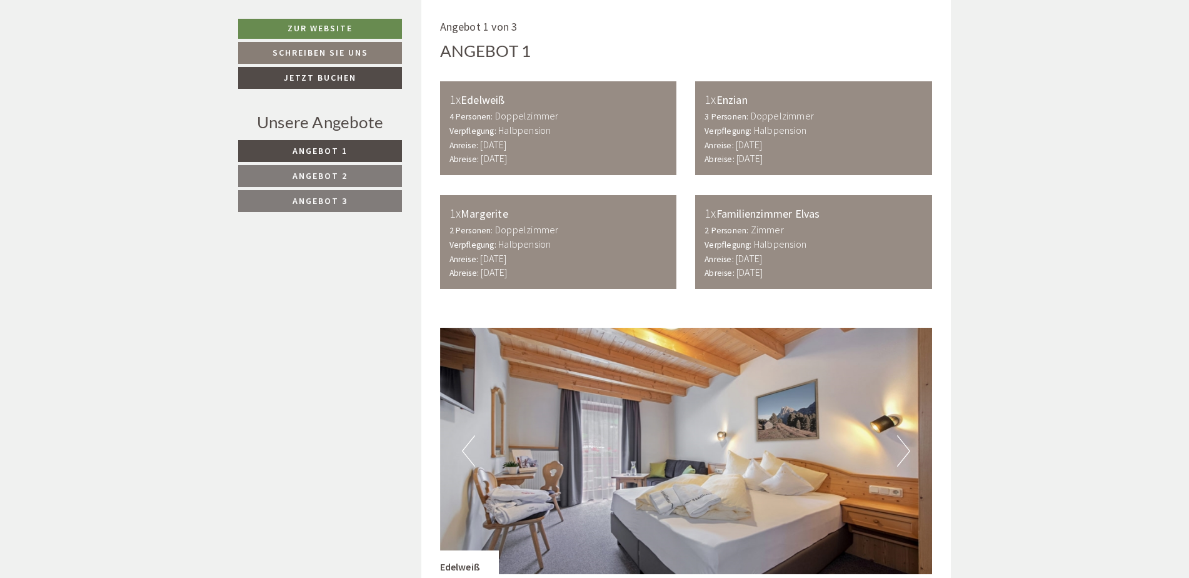
click at [327, 188] on nav "Angebot 1 Angebot 2 Angebot 3" at bounding box center [322, 176] width 168 height 72
click at [333, 175] on span "Angebot 2" at bounding box center [320, 175] width 55 height 11
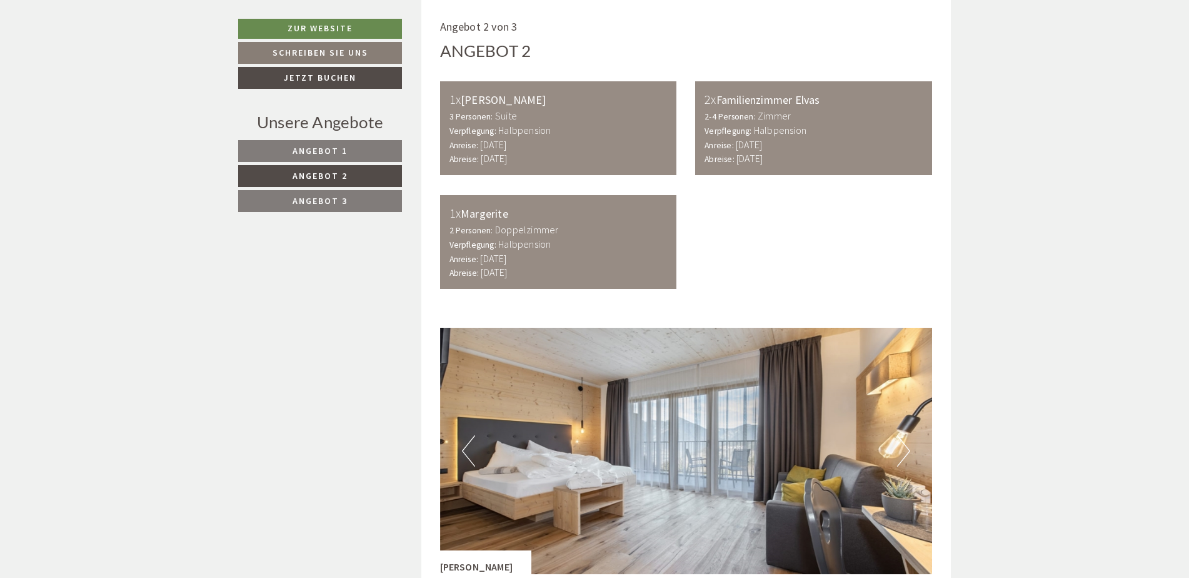
click at [331, 211] on link "Angebot 3" at bounding box center [320, 201] width 164 height 22
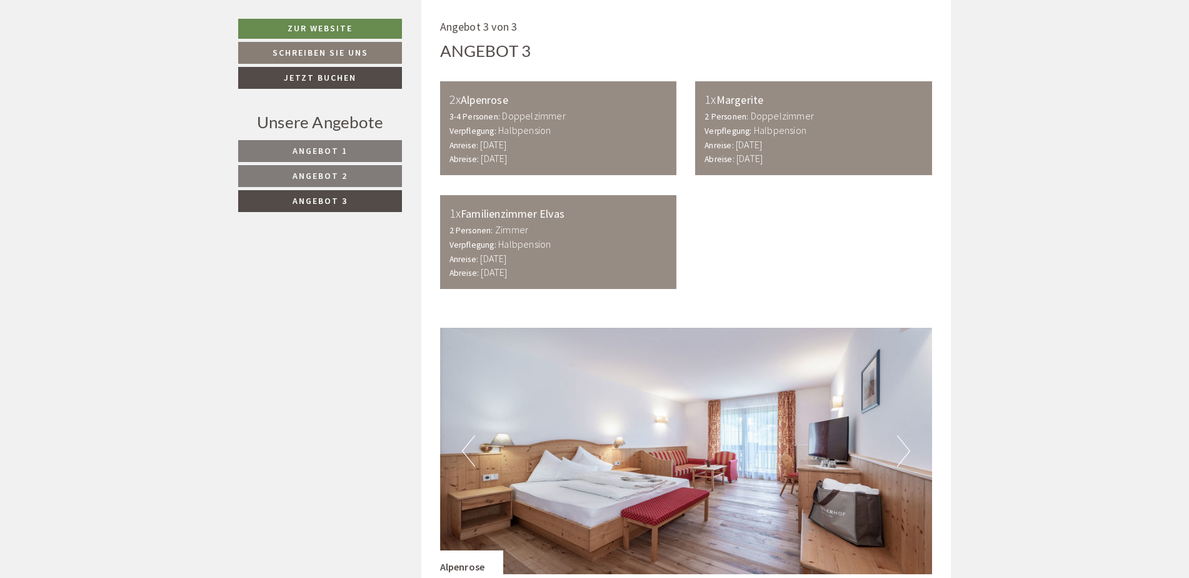
click at [334, 204] on span "Angebot 3" at bounding box center [320, 200] width 55 height 11
click at [335, 184] on link "Angebot 2" at bounding box center [320, 176] width 164 height 22
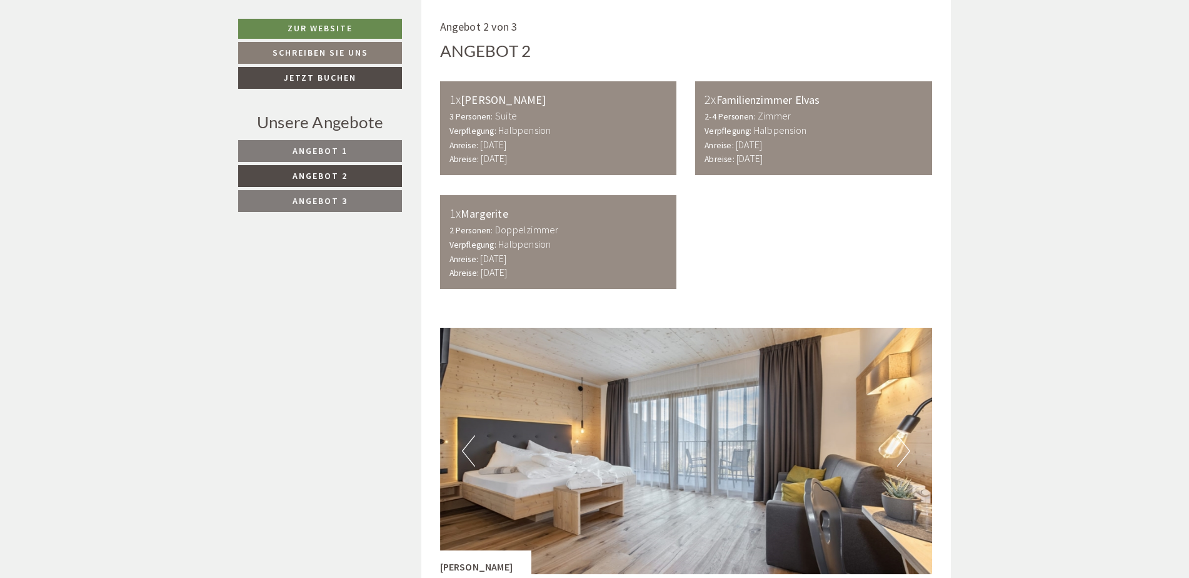
click at [332, 154] on span "Angebot 1" at bounding box center [320, 150] width 55 height 11
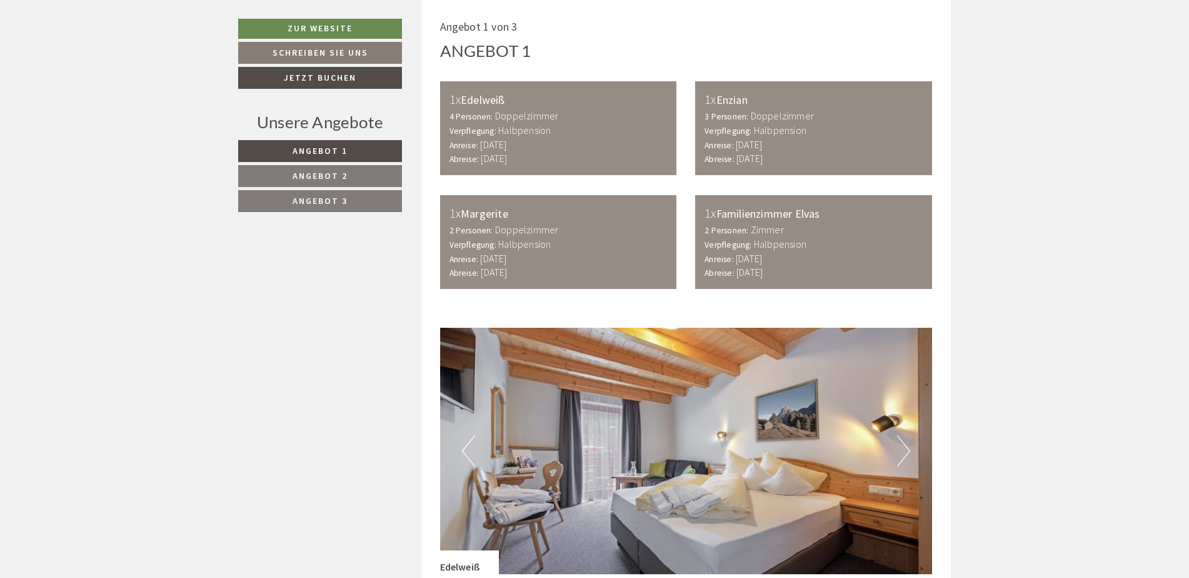
click at [332, 193] on link "Angebot 3" at bounding box center [320, 201] width 164 height 22
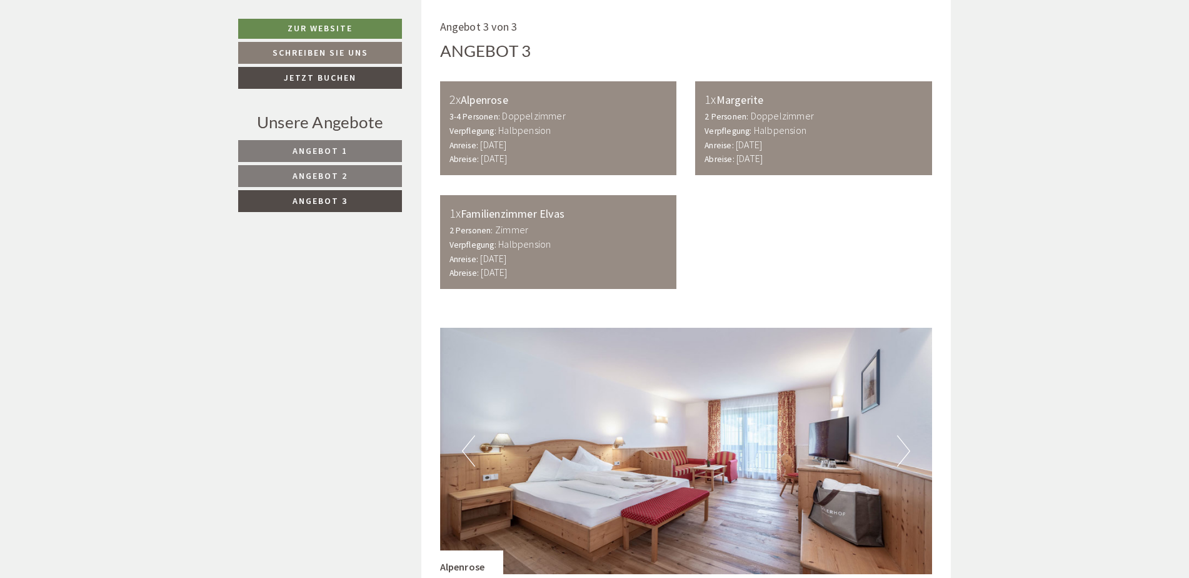
click at [341, 160] on link "Angebot 1" at bounding box center [320, 151] width 164 height 22
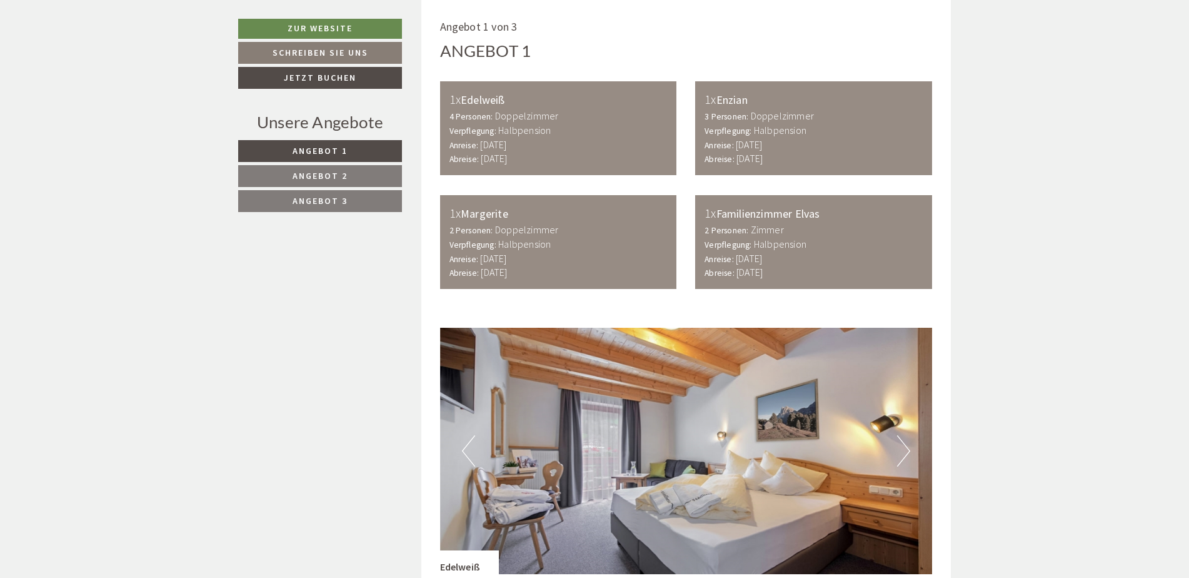
click at [349, 138] on div "Unsere Angebote Angebot 1 Angebot 2 Angebot 3" at bounding box center [322, 169] width 168 height 116
click at [356, 174] on link "Angebot 2" at bounding box center [320, 176] width 164 height 22
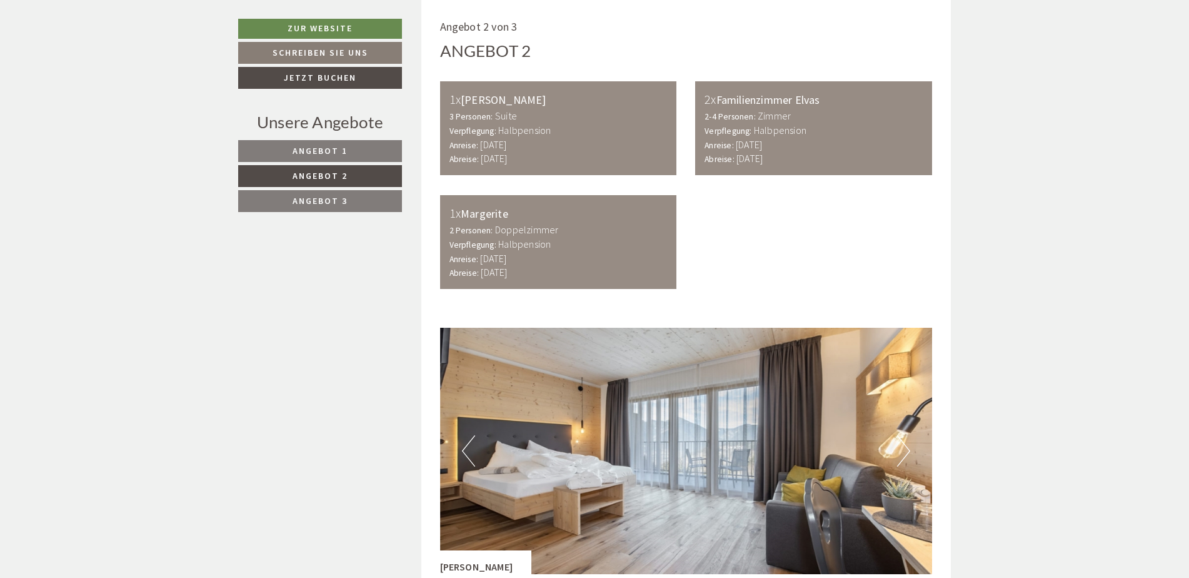
click at [354, 199] on link "Angebot 3" at bounding box center [320, 201] width 164 height 22
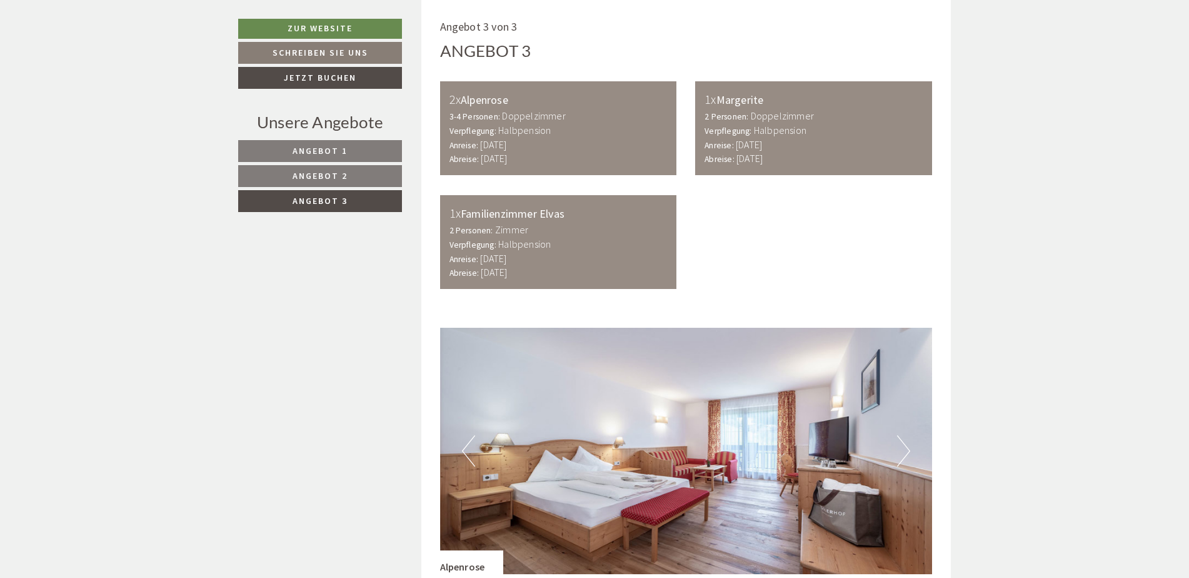
click at [354, 182] on link "Angebot 2" at bounding box center [320, 176] width 164 height 22
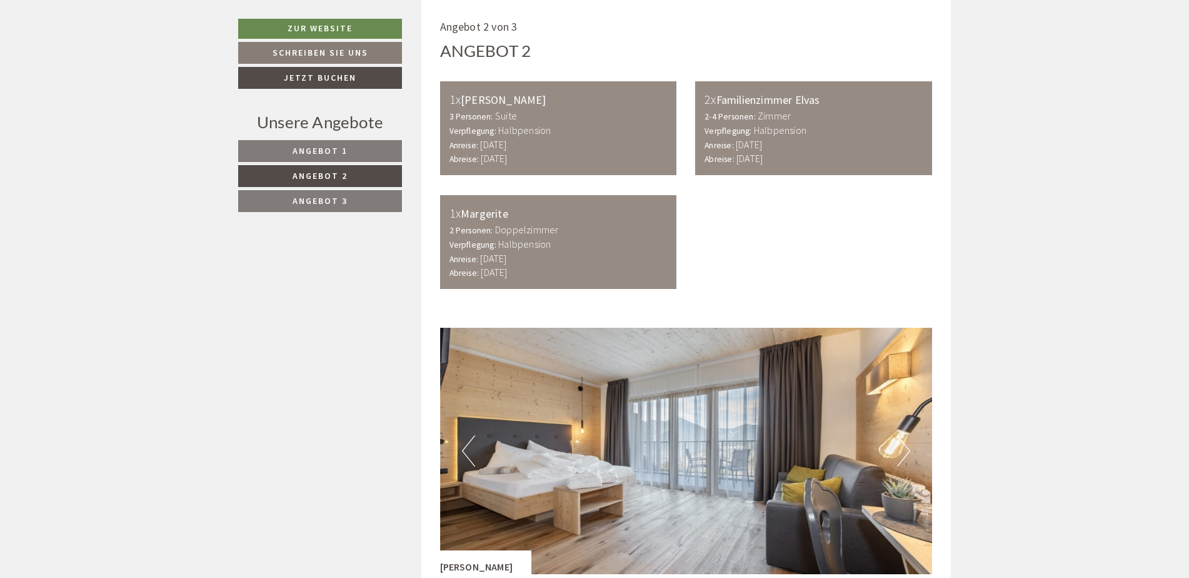
click at [355, 161] on link "Angebot 1" at bounding box center [320, 151] width 164 height 22
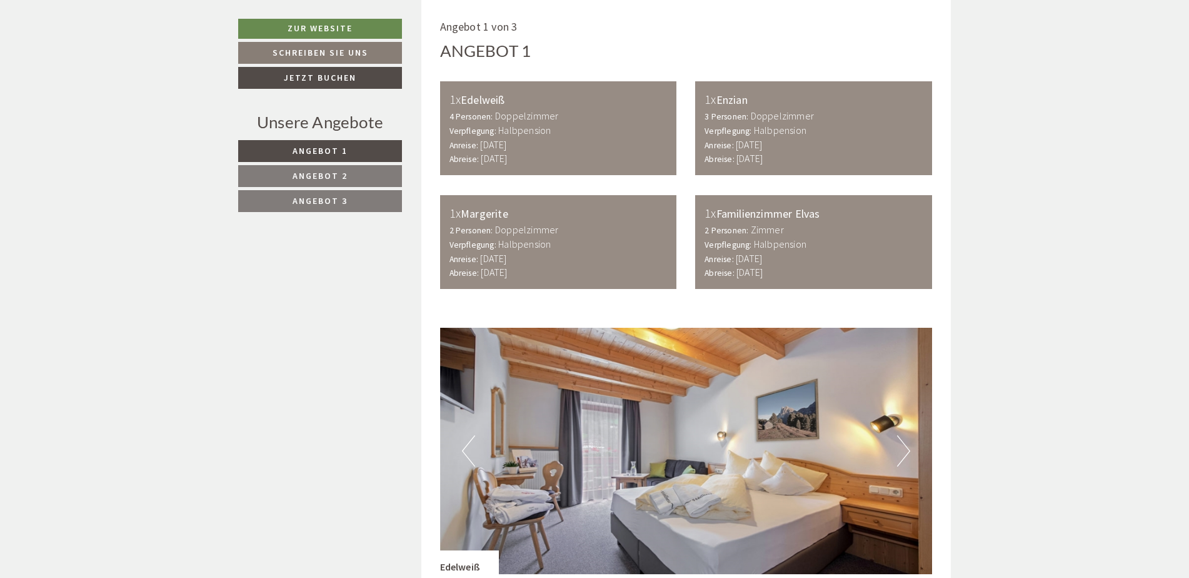
click at [353, 174] on link "Angebot 2" at bounding box center [320, 176] width 164 height 22
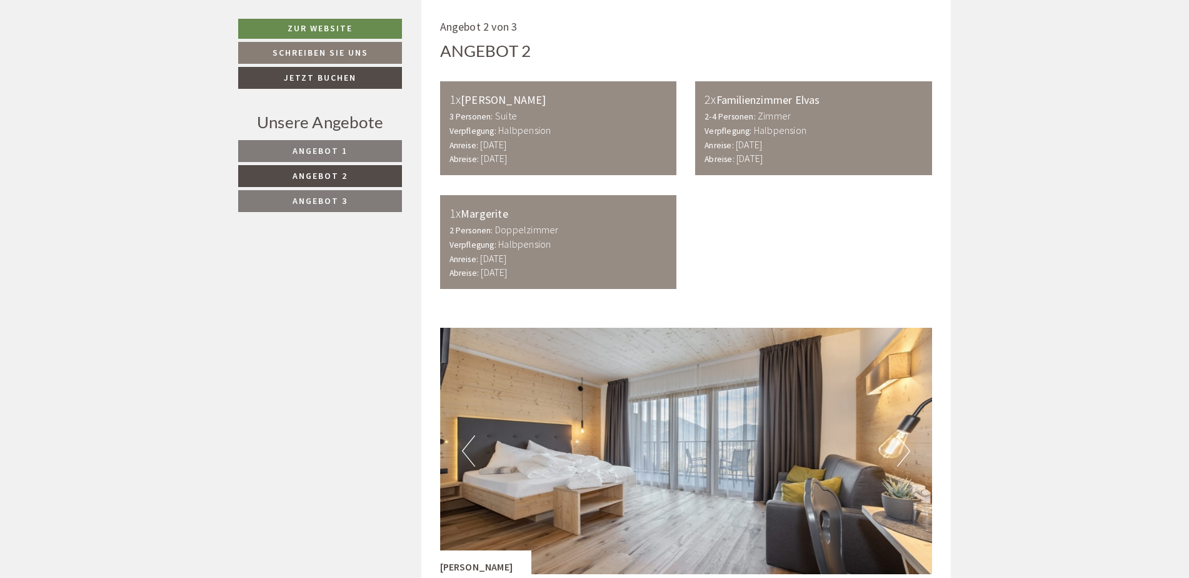
click at [344, 194] on link "Angebot 3" at bounding box center [320, 201] width 164 height 22
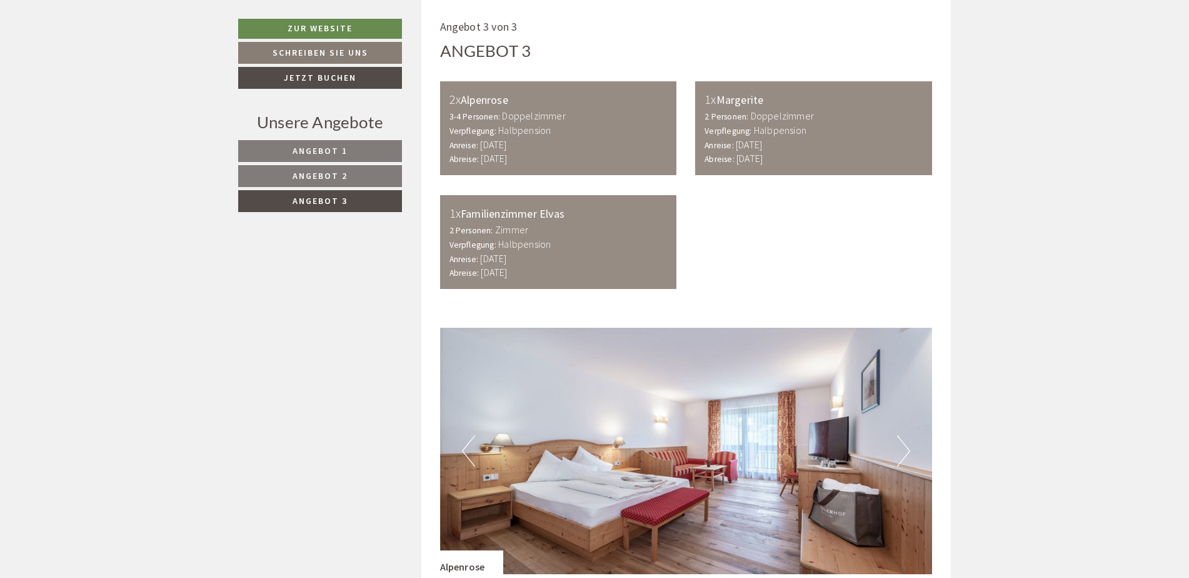
click at [347, 182] on link "Angebot 2" at bounding box center [320, 176] width 164 height 22
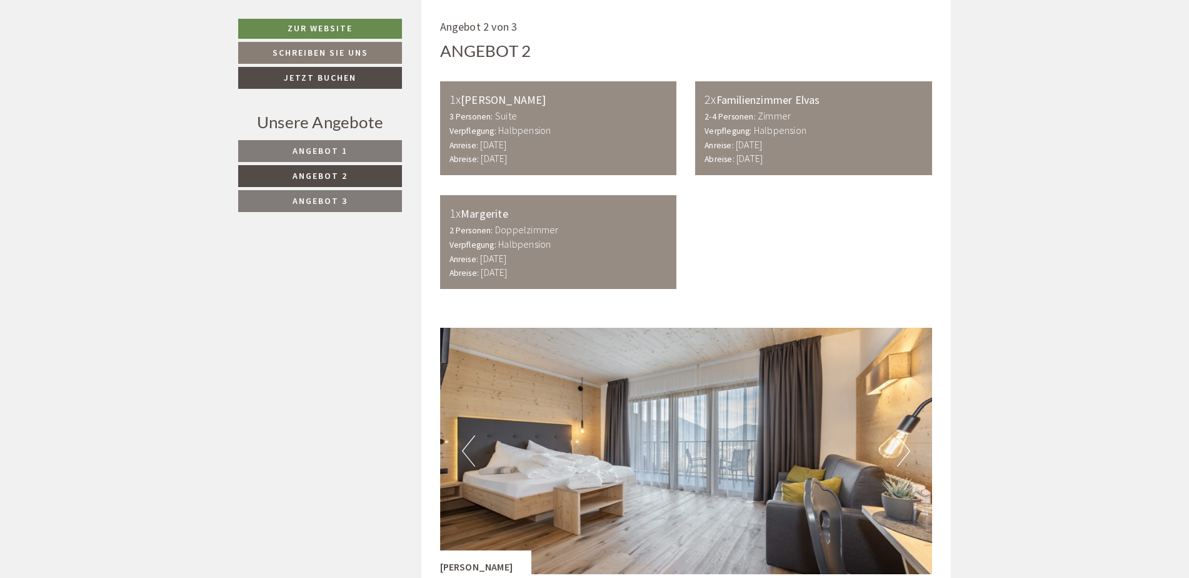
click at [344, 161] on link "Angebot 1" at bounding box center [320, 151] width 164 height 22
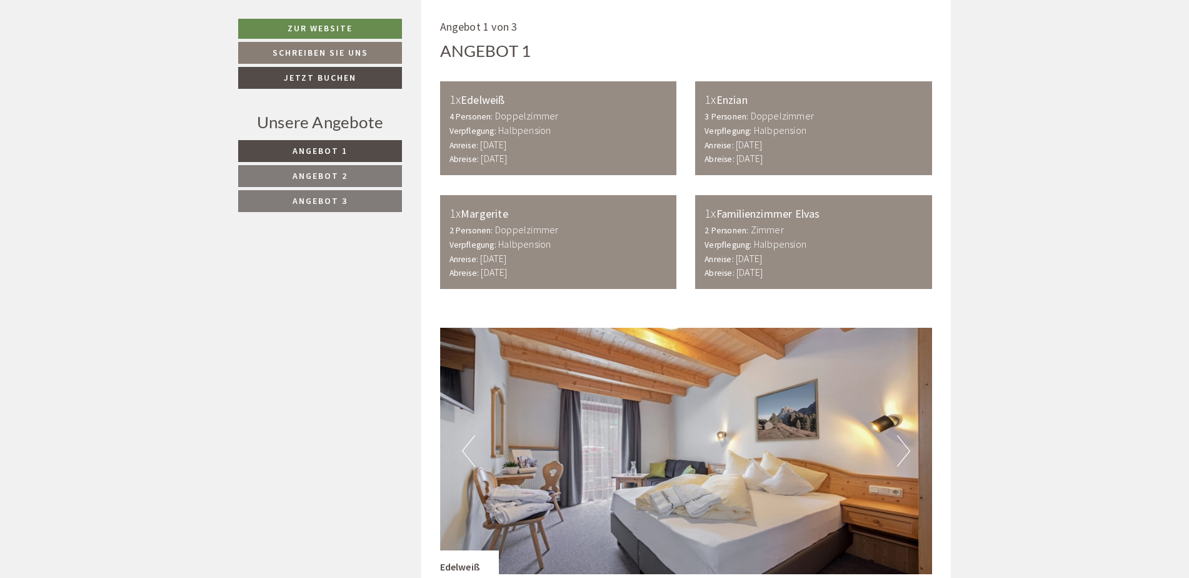
click at [318, 181] on span "Angebot 2" at bounding box center [320, 175] width 55 height 11
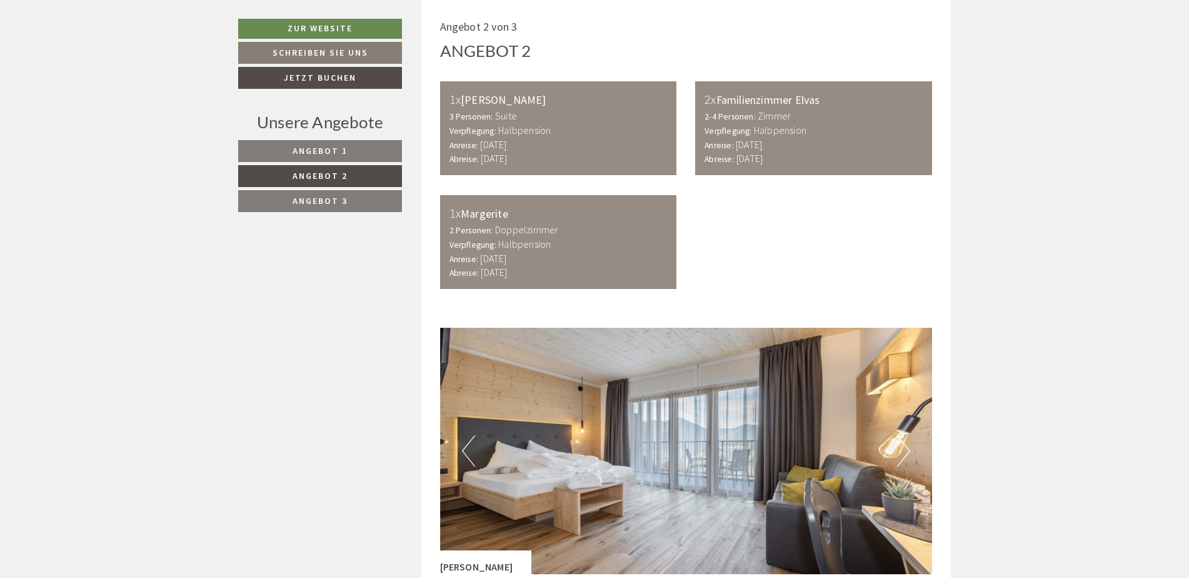
click at [376, 156] on link "Angebot 1" at bounding box center [320, 151] width 164 height 22
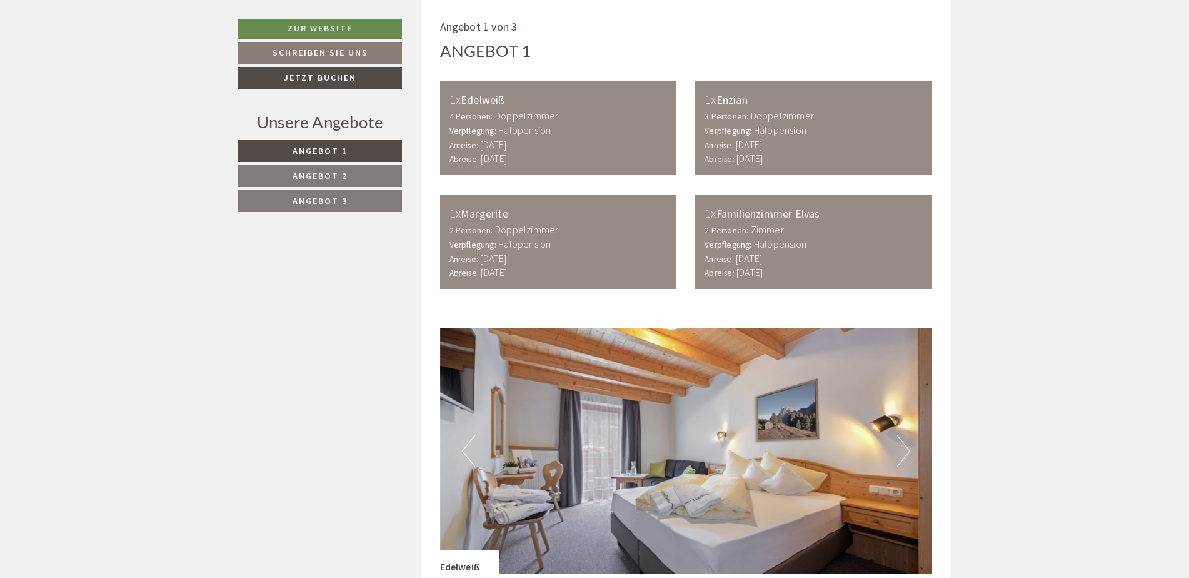
click at [373, 169] on link "Angebot 2" at bounding box center [320, 176] width 164 height 22
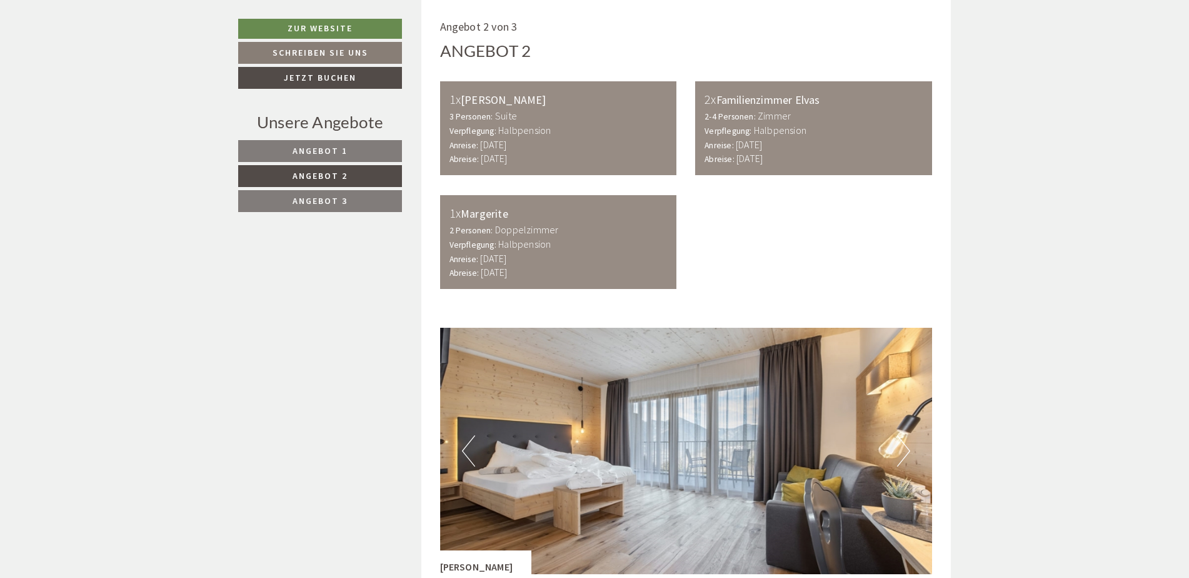
click at [335, 203] on span "Angebot 3" at bounding box center [320, 200] width 55 height 11
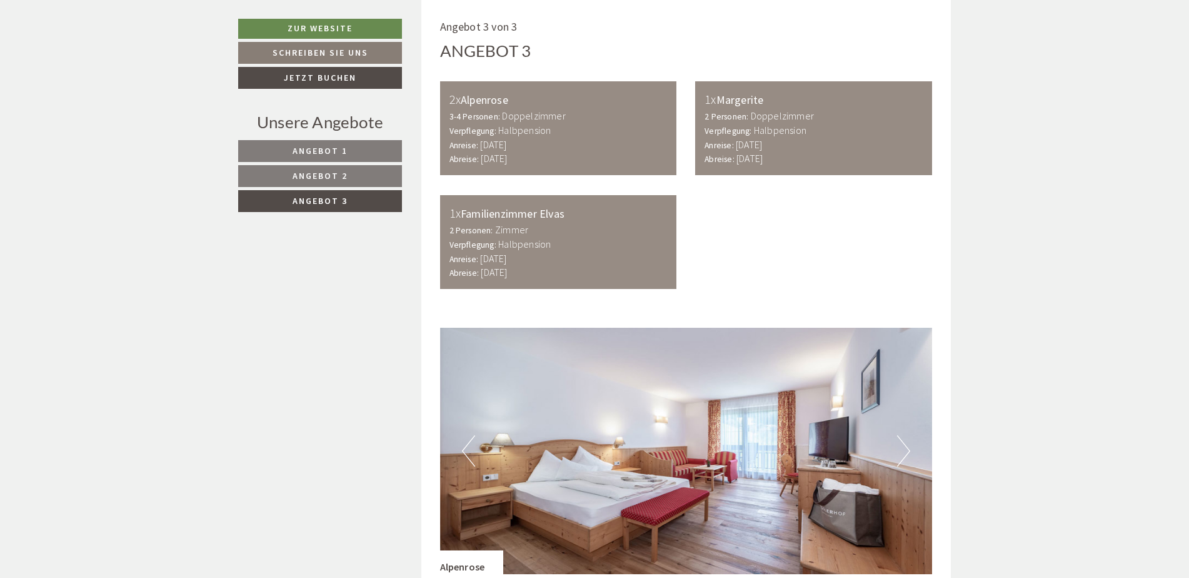
click at [338, 179] on span "Angebot 2" at bounding box center [320, 175] width 55 height 11
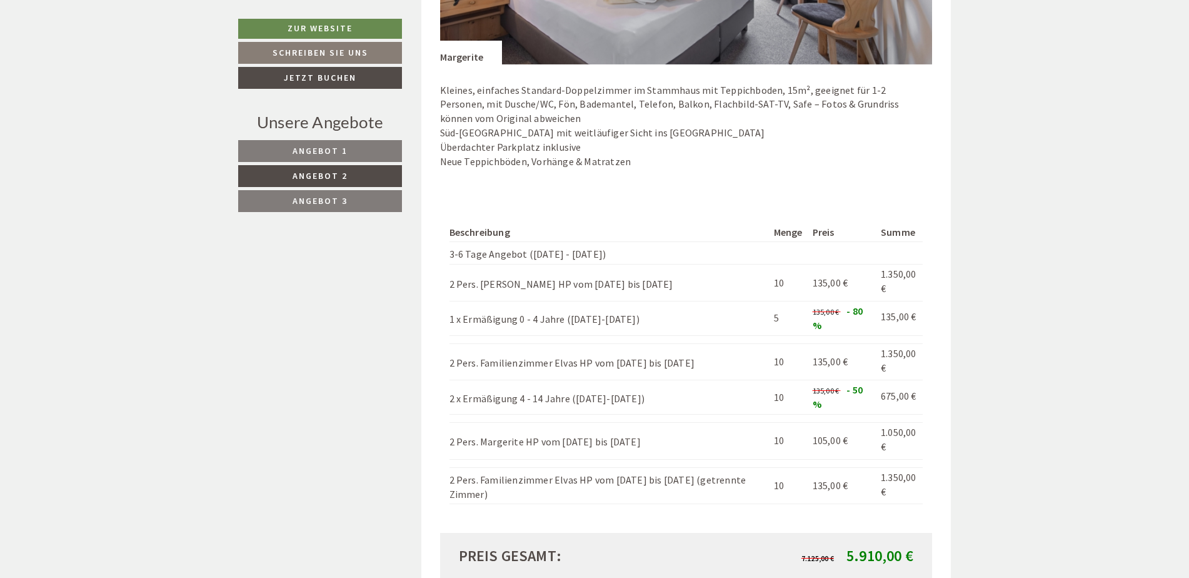
scroll to position [2153, 0]
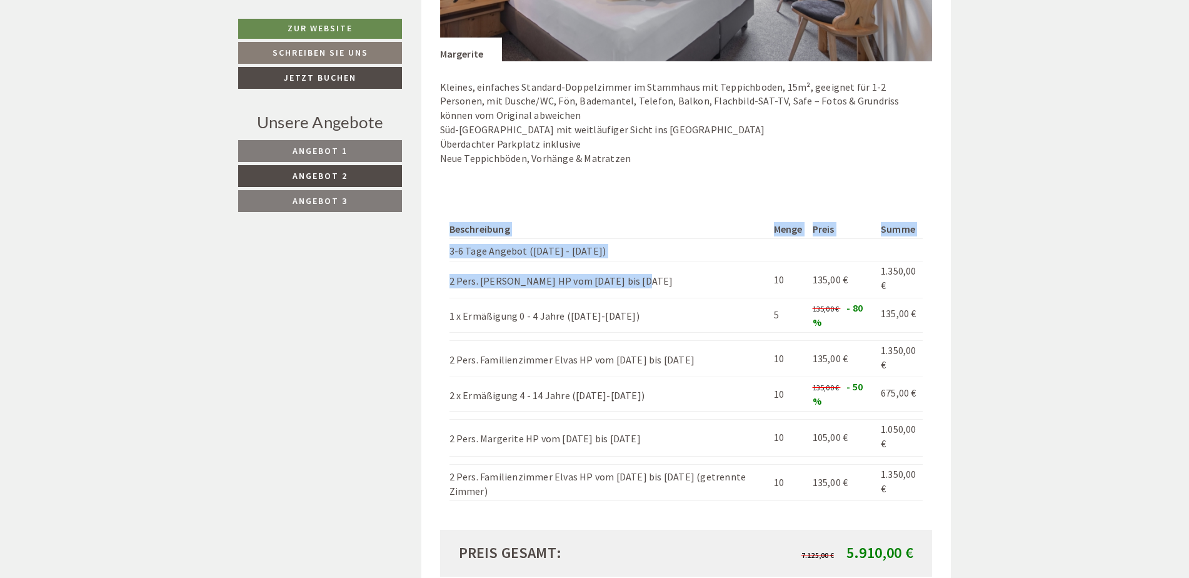
drag, startPoint x: 444, startPoint y: 268, endPoint x: 641, endPoint y: 271, distance: 197.6
click at [641, 271] on div "Beschreibung Menge Preis Summe 3-6 Tage Angebot (Sonntag - Sonntag) 2 Pers. Eri…" at bounding box center [686, 360] width 493 height 339
drag, startPoint x: 493, startPoint y: 340, endPoint x: 685, endPoint y: 351, distance: 192.2
click at [685, 351] on td "2 Pers. Familienzimmer Elvas HP vom 28.10. bis 02.11." at bounding box center [608, 358] width 319 height 37
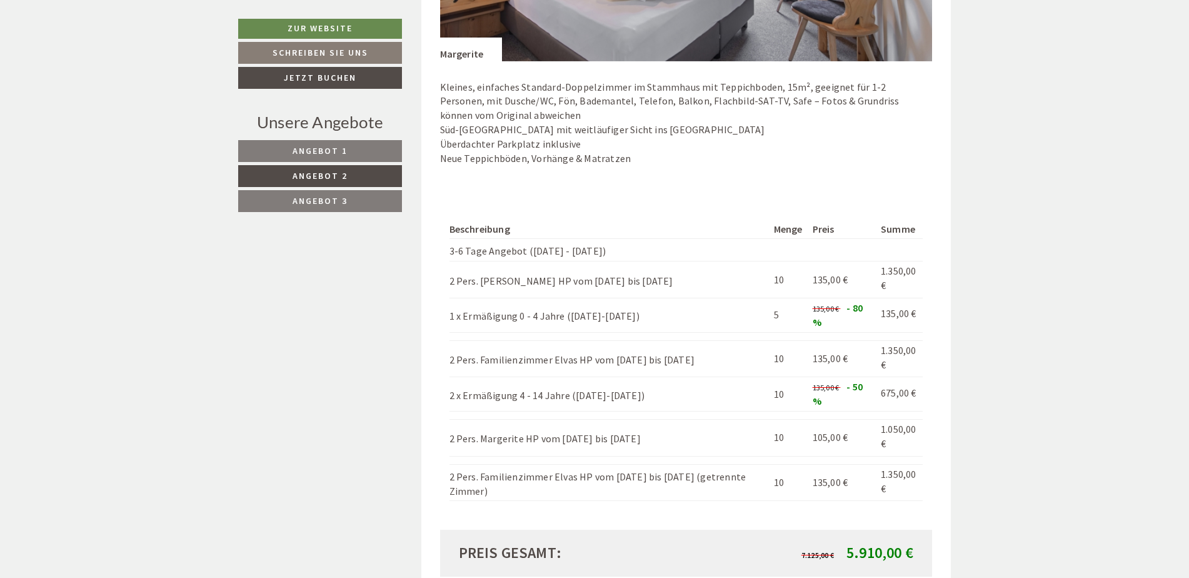
drag, startPoint x: 685, startPoint y: 351, endPoint x: 473, endPoint y: 356, distance: 212.0
click at [473, 356] on td "2 Pers. Familienzimmer Elvas HP vom 28.10. bis 02.11." at bounding box center [608, 358] width 319 height 37
click at [466, 363] on tbody "Beschreibung Menge Preis Summe 3-6 Tage Angebot (Sonntag - Sonntag) 2 Pers. Eri…" at bounding box center [686, 359] width 474 height 281
drag, startPoint x: 466, startPoint y: 363, endPoint x: 448, endPoint y: 333, distance: 35.9
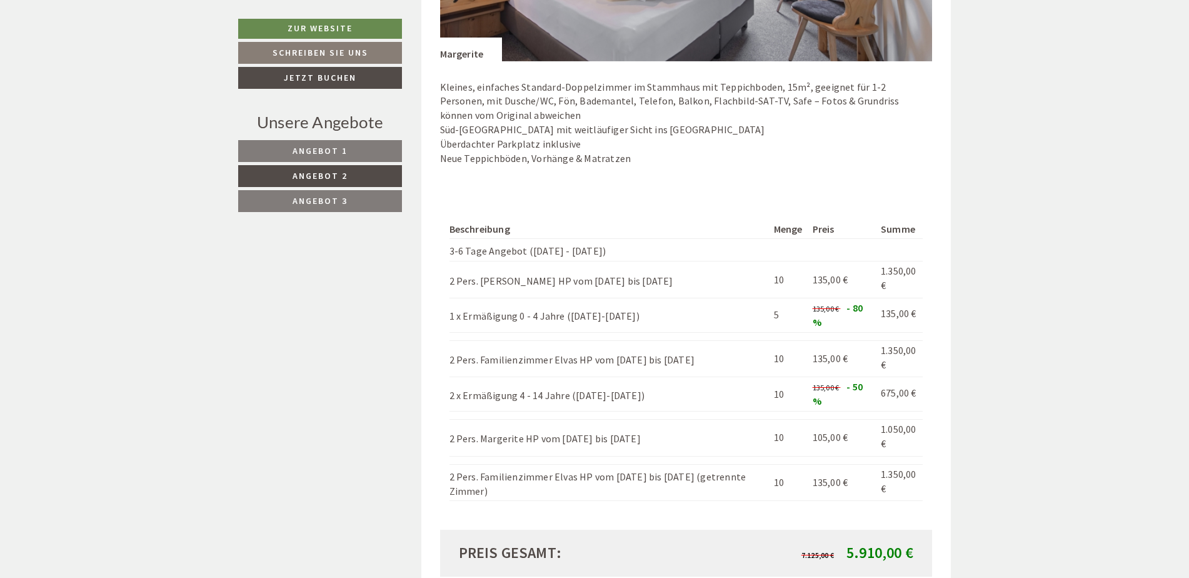
click at [448, 333] on div "Beschreibung Menge Preis Summe 3-6 Tage Angebot (Sonntag - Sonntag) 2 Pers. Eri…" at bounding box center [686, 360] width 493 height 339
drag, startPoint x: 458, startPoint y: 341, endPoint x: 588, endPoint y: 478, distance: 188.4
click at [588, 478] on tbody "Beschreibung Menge Preis Summe 3-6 Tage Angebot (Sonntag - Sonntag) 2 Pers. Eri…" at bounding box center [686, 359] width 474 height 281
drag, startPoint x: 588, startPoint y: 478, endPoint x: 580, endPoint y: 478, distance: 8.1
click at [588, 478] on td "2 Pers. Familienzimmer Elvas HP vom 28.10. bis 02.11. (getrennte Zimmer)" at bounding box center [608, 482] width 319 height 37
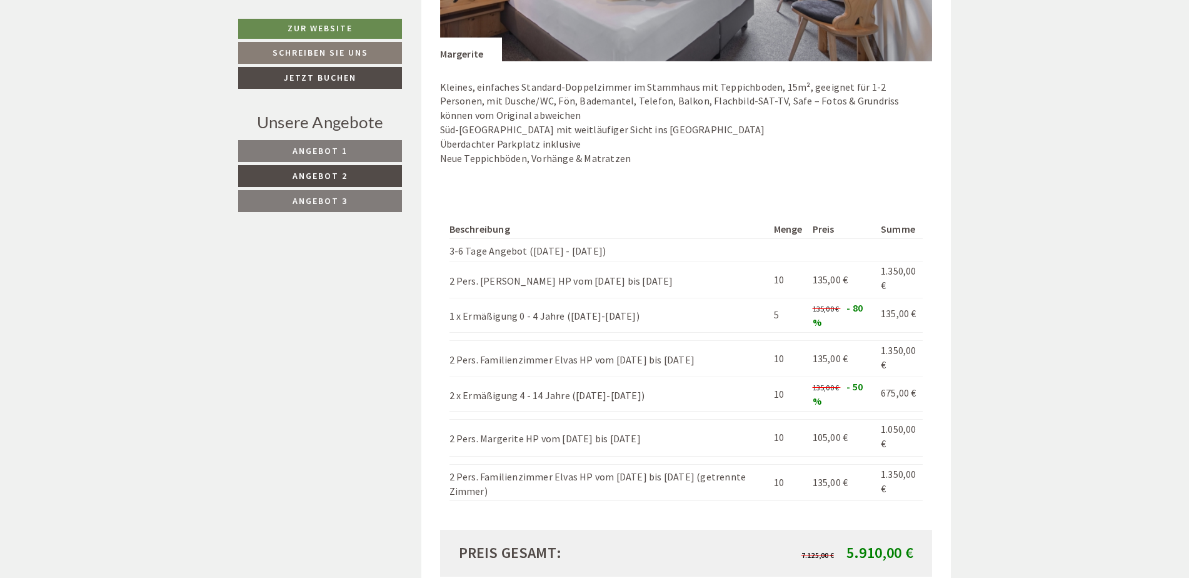
drag, startPoint x: 563, startPoint y: 478, endPoint x: 451, endPoint y: 353, distance: 167.8
click at [451, 353] on tbody "Beschreibung Menge Preis Summe 3-6 Tage Angebot (Sonntag - Sonntag) 2 Pers. Eri…" at bounding box center [686, 359] width 474 height 281
click at [451, 353] on td "2 Pers. Familienzimmer Elvas HP vom 28.10. bis 02.11." at bounding box center [608, 358] width 319 height 37
drag, startPoint x: 451, startPoint y: 354, endPoint x: 681, endPoint y: 389, distance: 232.7
click at [681, 389] on tbody "Beschreibung Menge Preis Summe 3-6 Tage Angebot (Sonntag - Sonntag) 2 Pers. Eri…" at bounding box center [686, 359] width 474 height 281
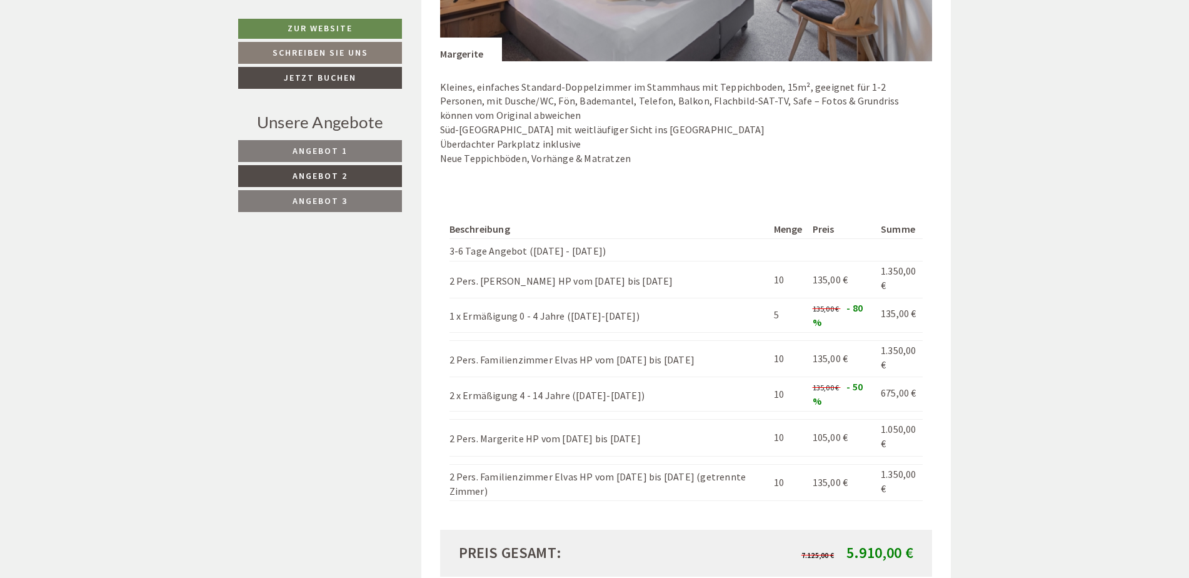
drag, startPoint x: 431, startPoint y: 422, endPoint x: 649, endPoint y: 436, distance: 218.0
click at [649, 436] on td "2 Pers. Margerite HP vom 28.10. bis 02.11." at bounding box center [608, 437] width 319 height 37
drag, startPoint x: 606, startPoint y: 443, endPoint x: 494, endPoint y: 456, distance: 112.1
click at [494, 456] on tbody "Beschreibung Menge Preis Summe 3-6 Tage Angebot (Sonntag - Sonntag) 2 Pers. Eri…" at bounding box center [686, 359] width 474 height 281
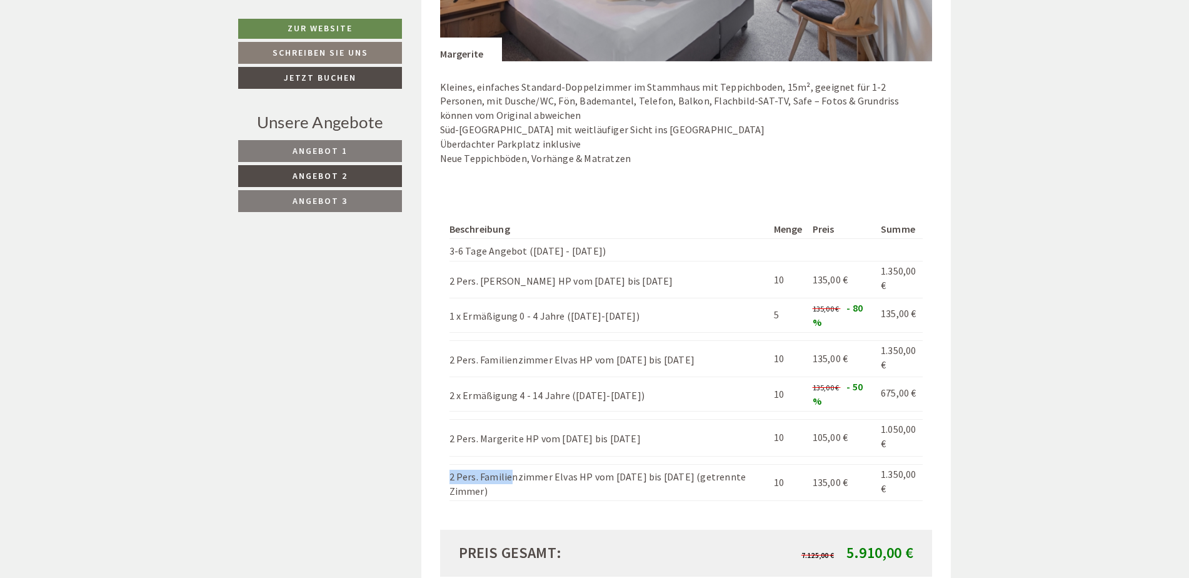
click at [494, 464] on td "2 Pers. Familienzimmer Elvas HP vom 28.10. bis 02.11. (getrennte Zimmer)" at bounding box center [608, 482] width 319 height 37
drag, startPoint x: 448, startPoint y: 423, endPoint x: 629, endPoint y: 431, distance: 181.5
click at [629, 431] on div "Beschreibung Menge Preis Summe 3-6 Tage Angebot (Sonntag - Sonntag) 2 Pers. Eri…" at bounding box center [686, 360] width 493 height 339
click at [629, 431] on td "2 Pers. Margerite HP vom 28.10. bis 02.11." at bounding box center [608, 437] width 319 height 37
drag, startPoint x: 457, startPoint y: 350, endPoint x: 625, endPoint y: 383, distance: 170.7
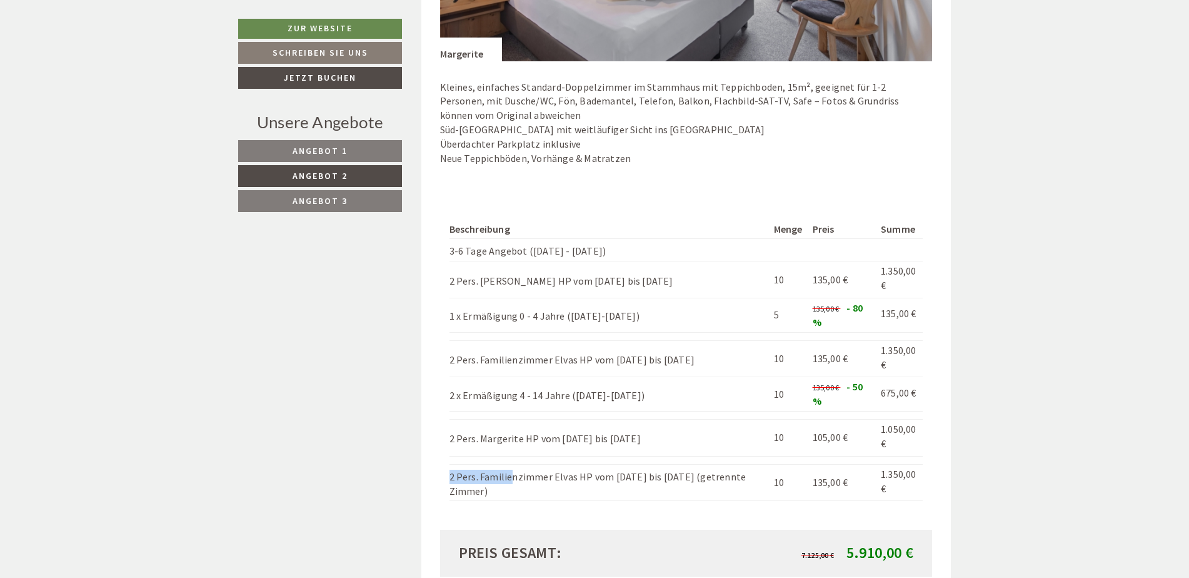
click at [625, 383] on tbody "Beschreibung Menge Preis Summe 3-6 Tage Angebot (Sonntag - Sonntag) 2 Pers. Eri…" at bounding box center [686, 359] width 474 height 281
drag, startPoint x: 625, startPoint y: 383, endPoint x: 575, endPoint y: 429, distance: 68.6
click at [575, 429] on td "2 Pers. Margerite HP vom 28.10. bis 02.11." at bounding box center [608, 437] width 319 height 37
drag, startPoint x: 635, startPoint y: 426, endPoint x: 459, endPoint y: 431, distance: 175.8
click at [459, 431] on td "2 Pers. Margerite HP vom 28.10. bis 02.11." at bounding box center [608, 437] width 319 height 37
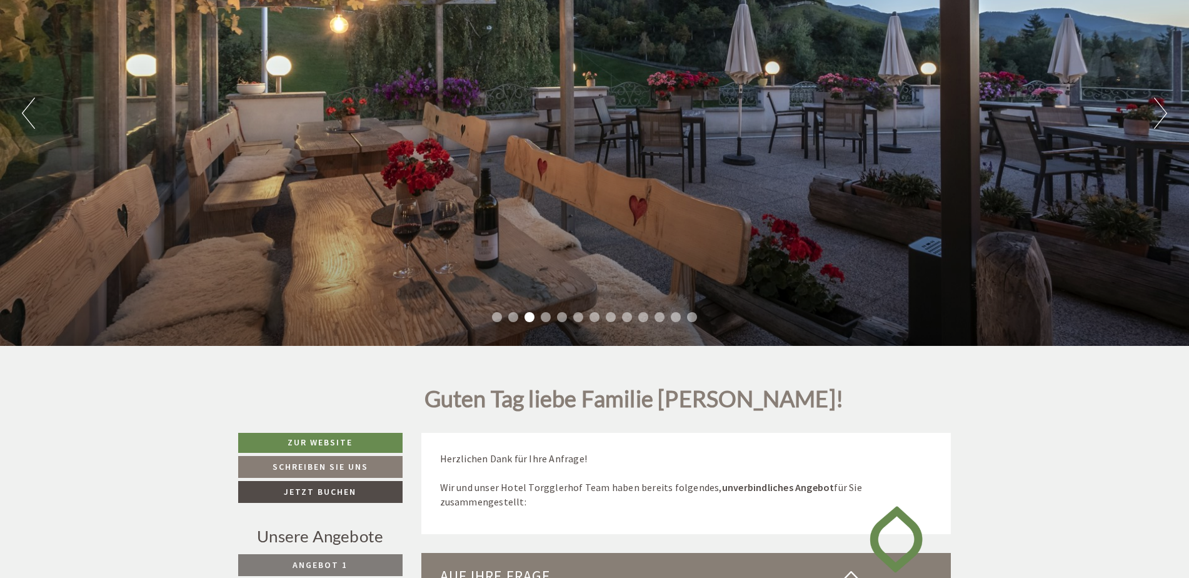
scroll to position [215, 0]
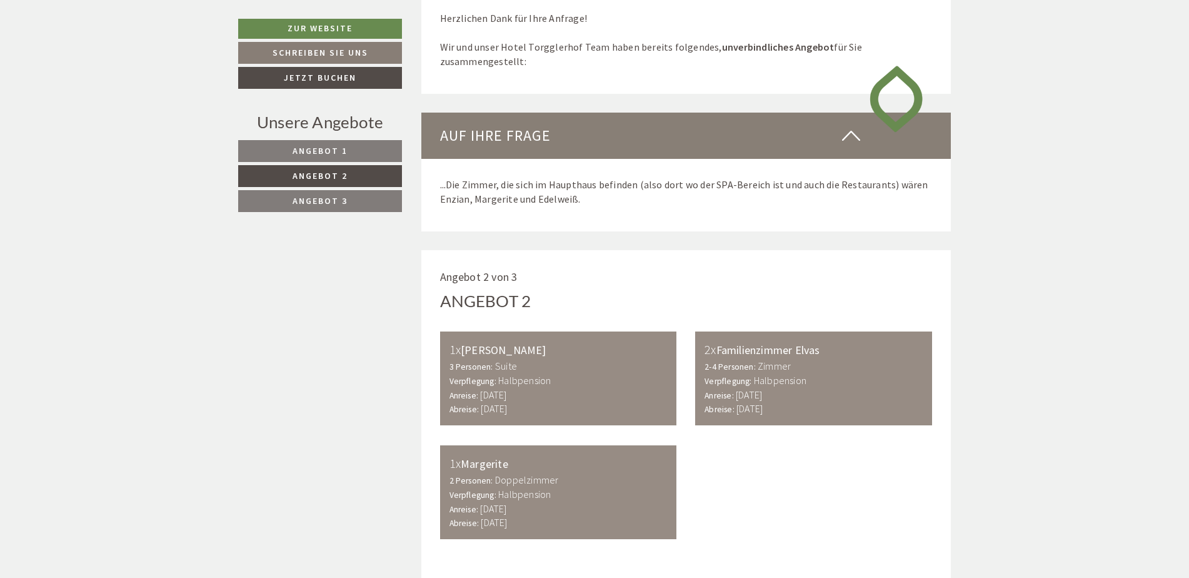
click at [309, 200] on span "Angebot 3" at bounding box center [320, 200] width 55 height 11
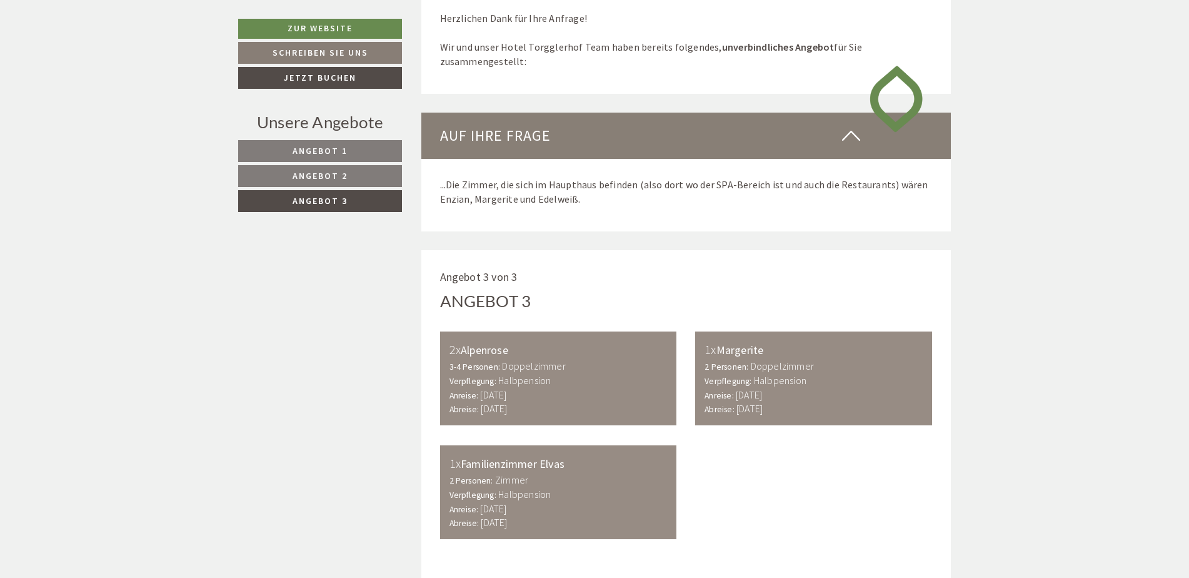
scroll to position [903, 0]
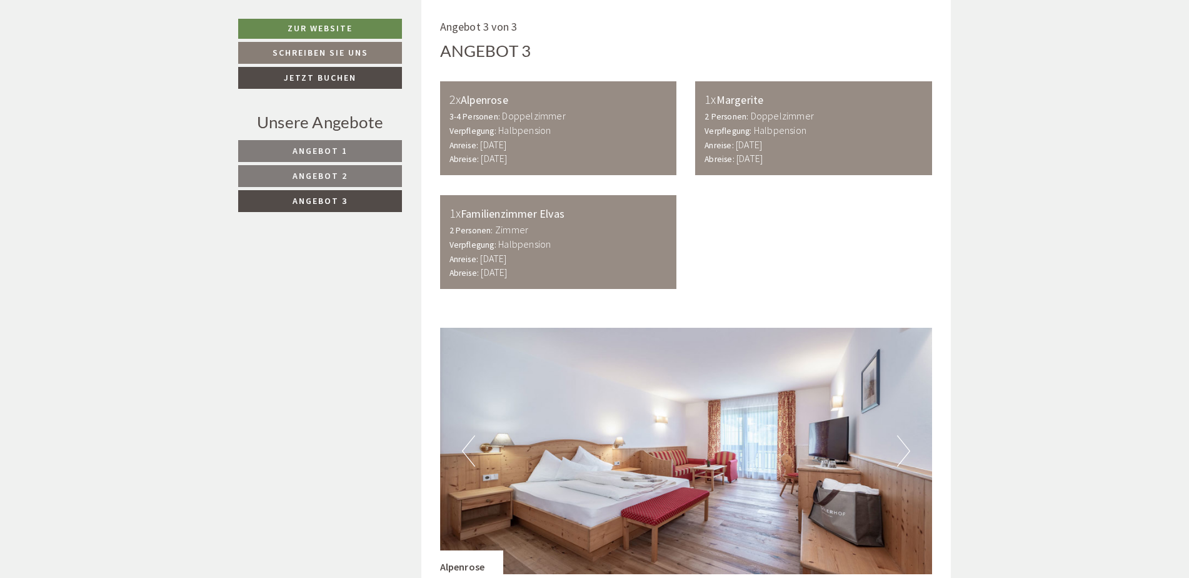
click at [315, 187] on link "Angebot 2" at bounding box center [320, 176] width 164 height 22
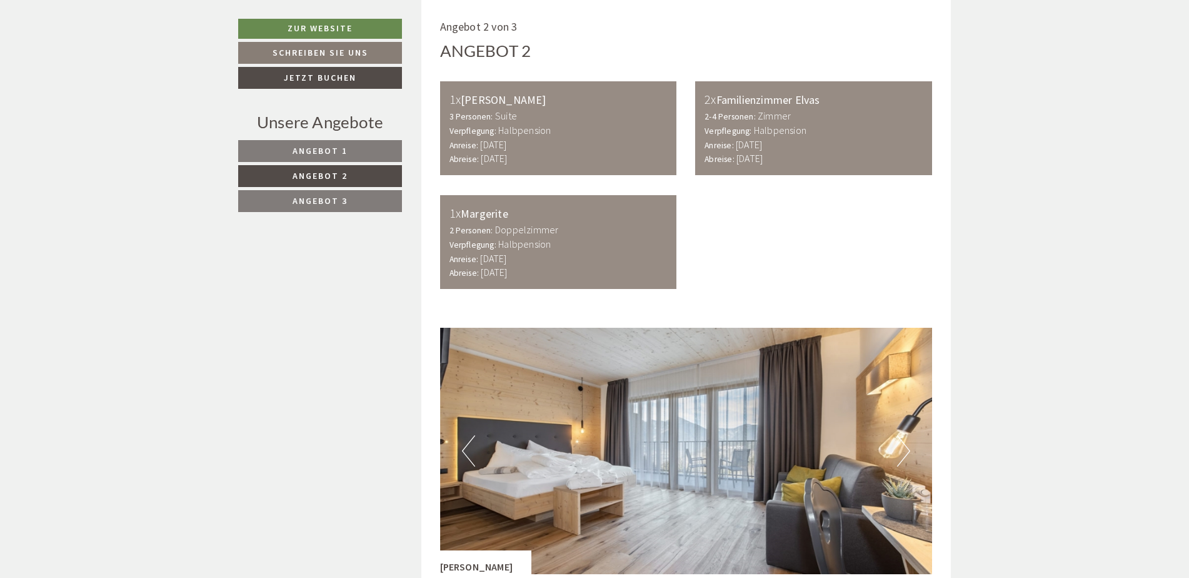
click at [332, 154] on span "Angebot 1" at bounding box center [320, 150] width 55 height 11
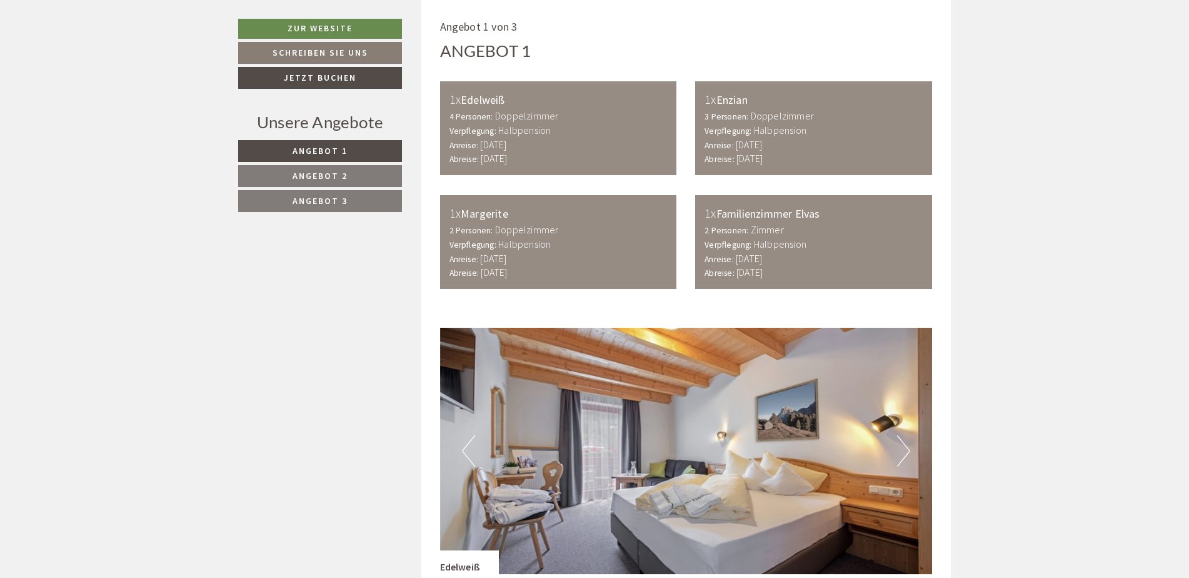
click at [327, 179] on span "Angebot 2" at bounding box center [320, 175] width 55 height 11
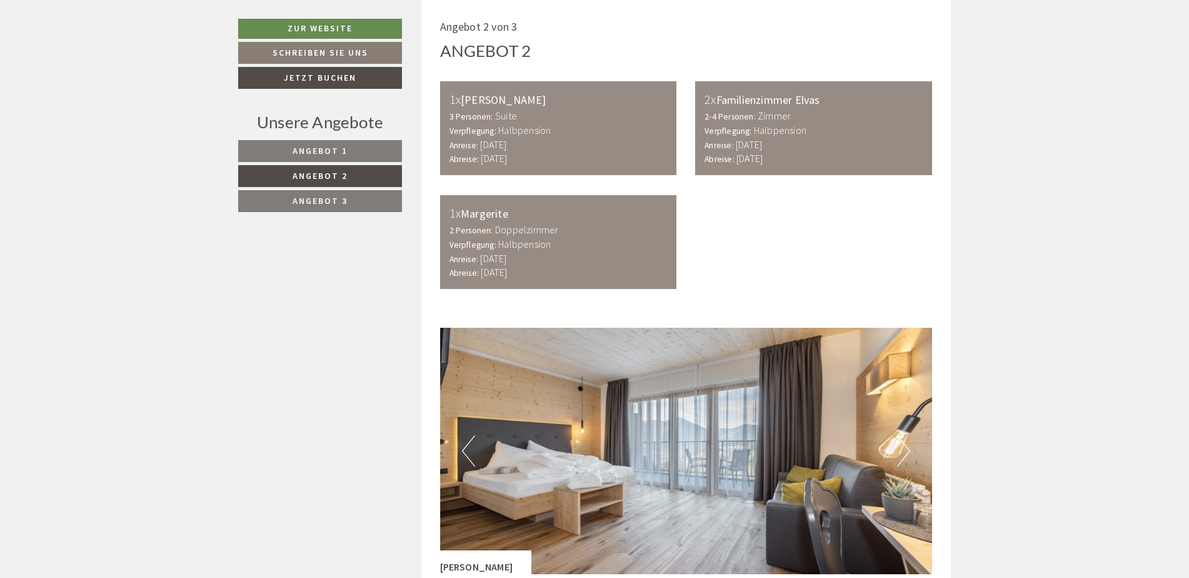
click at [323, 196] on span "Angebot 3" at bounding box center [320, 200] width 55 height 11
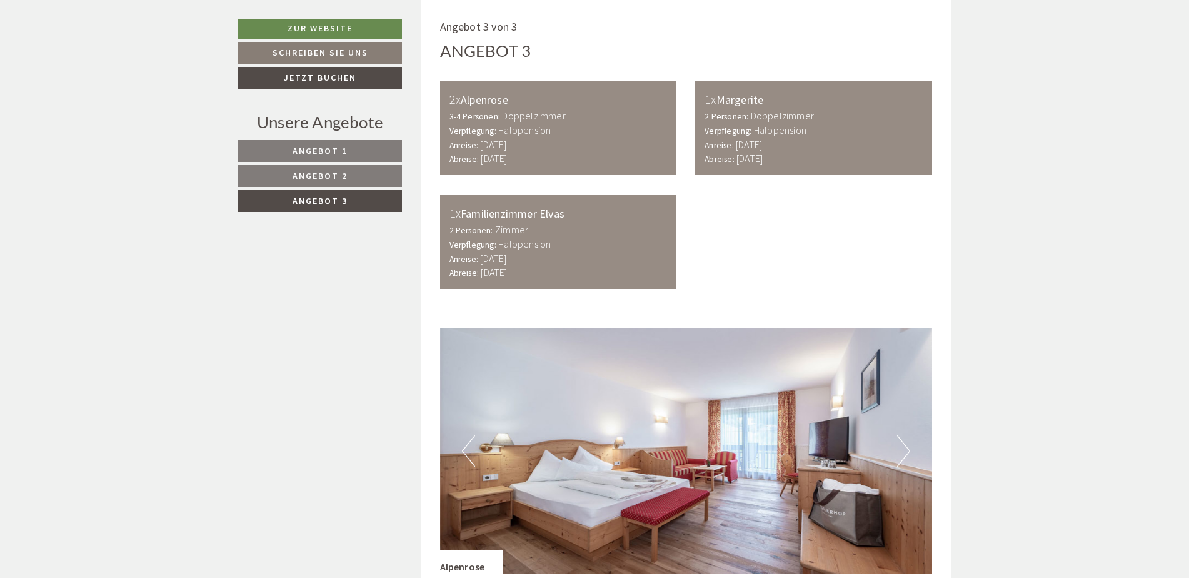
click at [335, 176] on span "Angebot 2" at bounding box center [320, 175] width 55 height 11
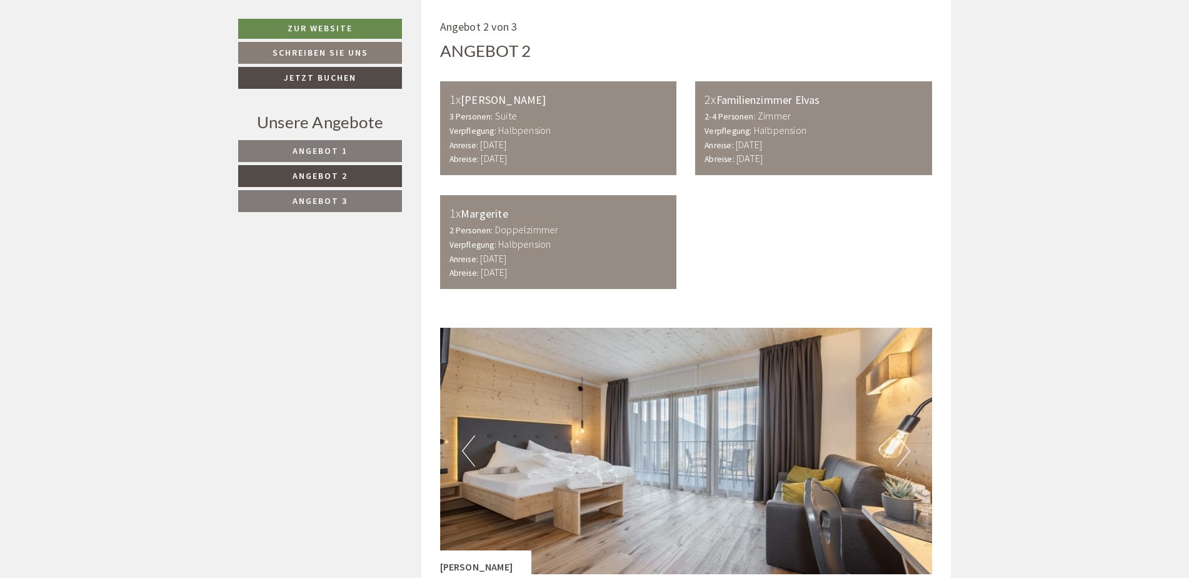
click at [334, 186] on link "Angebot 2" at bounding box center [320, 176] width 164 height 22
click at [323, 188] on nav "Angebot 1 Angebot 2 Angebot 3" at bounding box center [322, 176] width 168 height 72
click at [323, 176] on span "Angebot 2" at bounding box center [320, 175] width 55 height 11
click at [327, 150] on span "Angebot 1" at bounding box center [320, 150] width 55 height 11
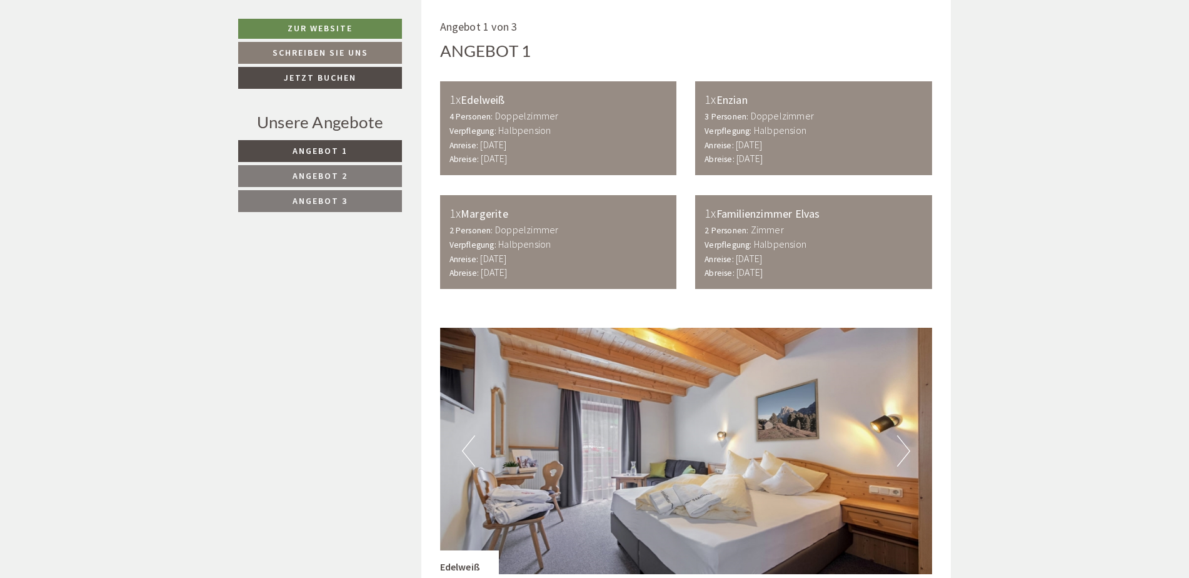
click at [331, 171] on span "Angebot 2" at bounding box center [320, 175] width 55 height 11
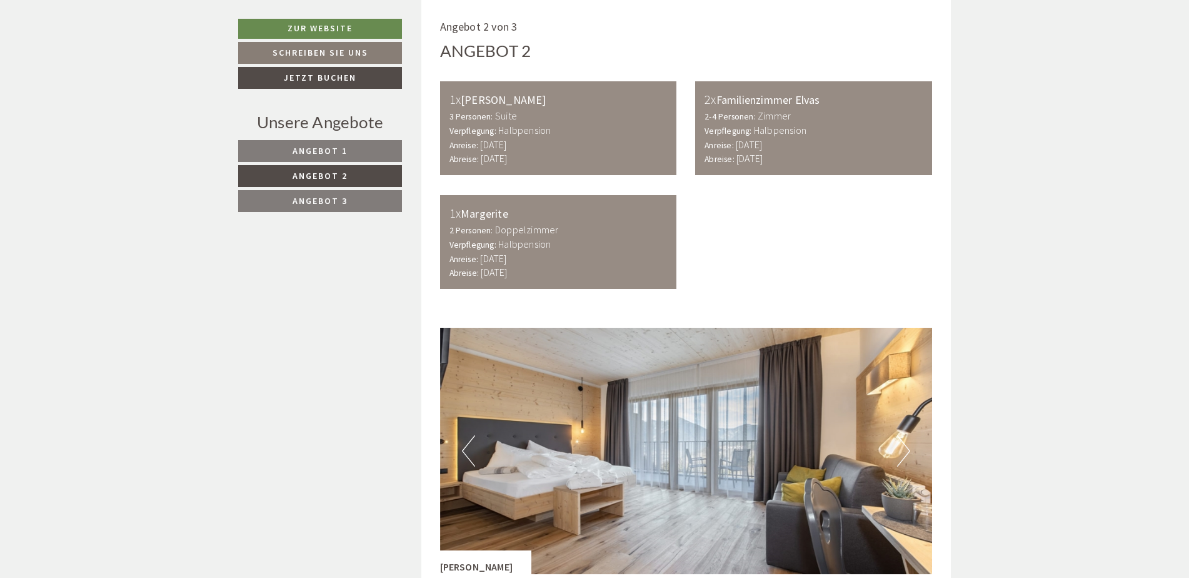
click at [329, 196] on span "Angebot 3" at bounding box center [320, 200] width 55 height 11
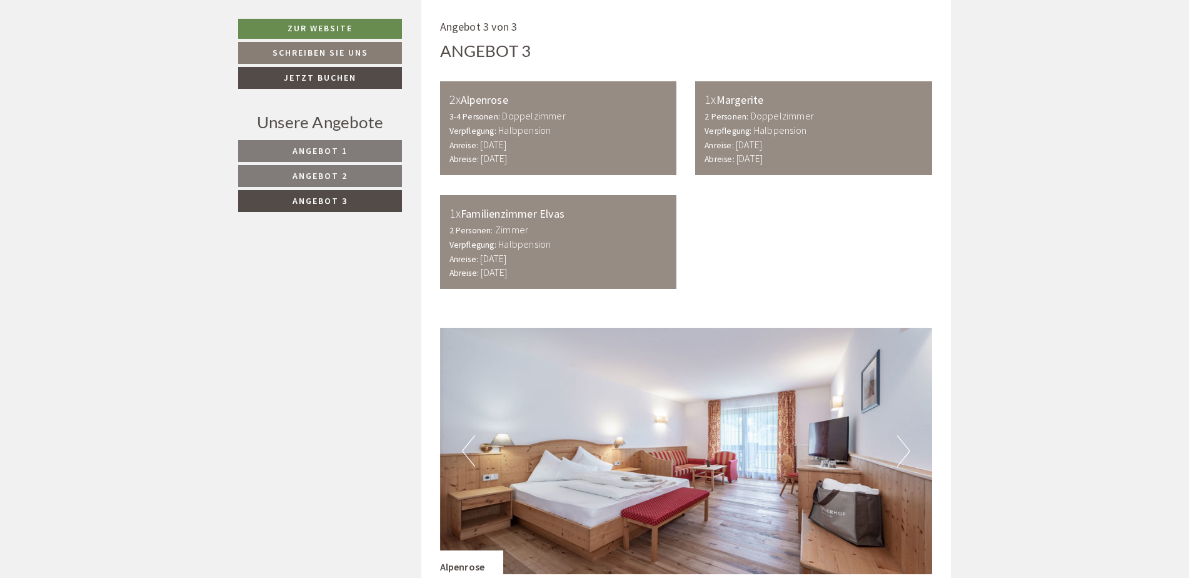
click at [328, 174] on span "Angebot 2" at bounding box center [320, 175] width 55 height 11
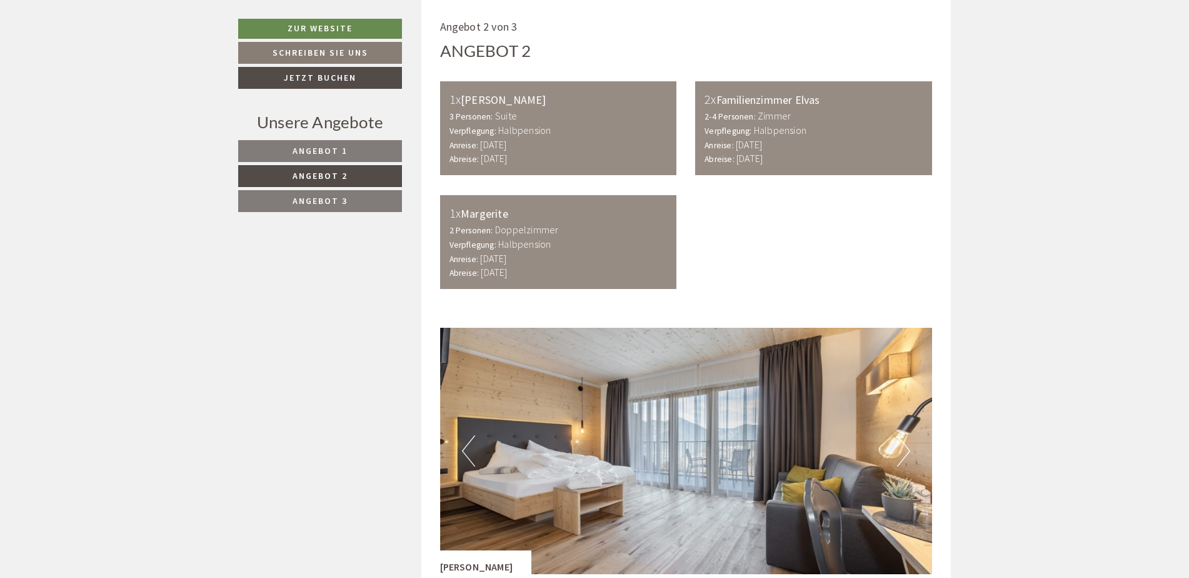
click at [330, 151] on span "Angebot 1" at bounding box center [320, 150] width 55 height 11
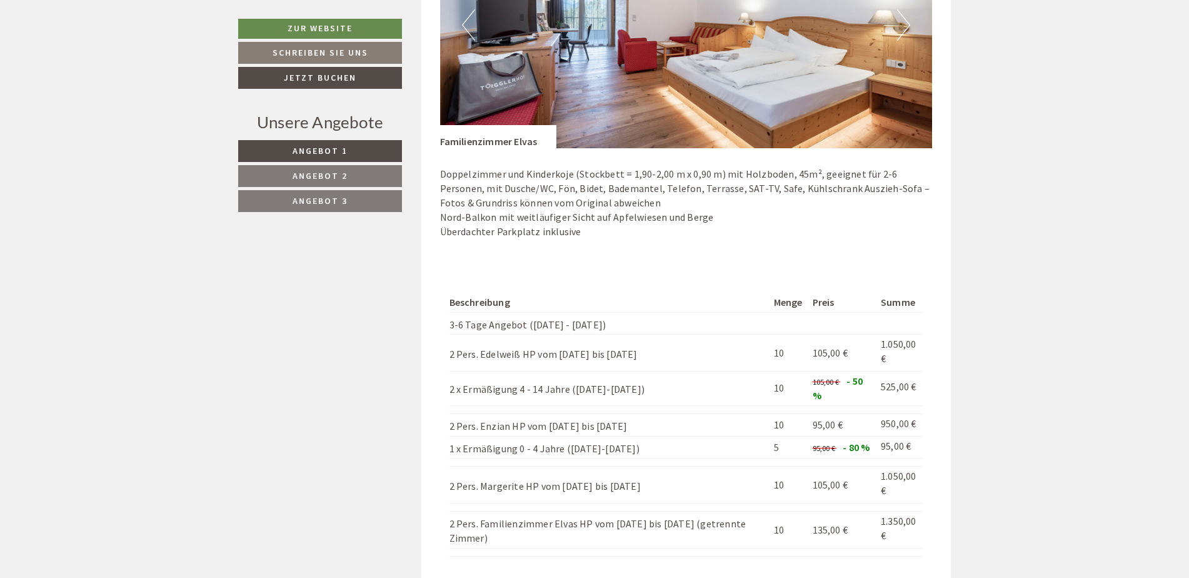
scroll to position [2528, 0]
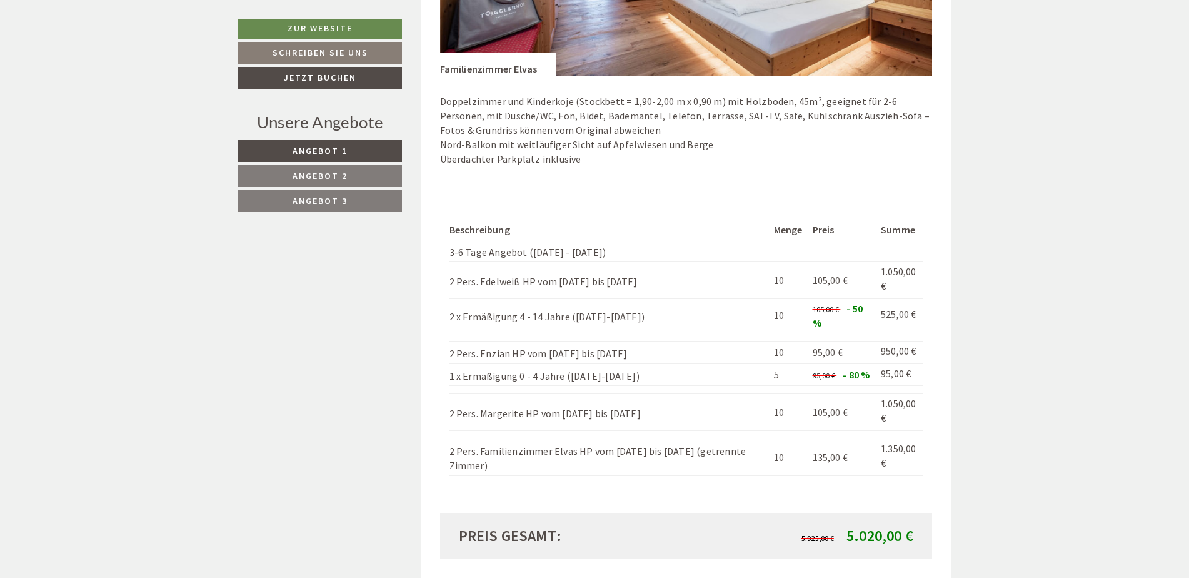
drag, startPoint x: 763, startPoint y: 391, endPoint x: 726, endPoint y: 248, distance: 147.8
click at [726, 248] on tbody "Beschreibung Menge Preis Summe 3-6 Tage Angebot (Sonntag - Sonntag) 2 Pers. Ede…" at bounding box center [686, 352] width 474 height 264
drag, startPoint x: 726, startPoint y: 248, endPoint x: 718, endPoint y: 233, distance: 17.4
click at [718, 233] on th "Beschreibung" at bounding box center [608, 229] width 319 height 19
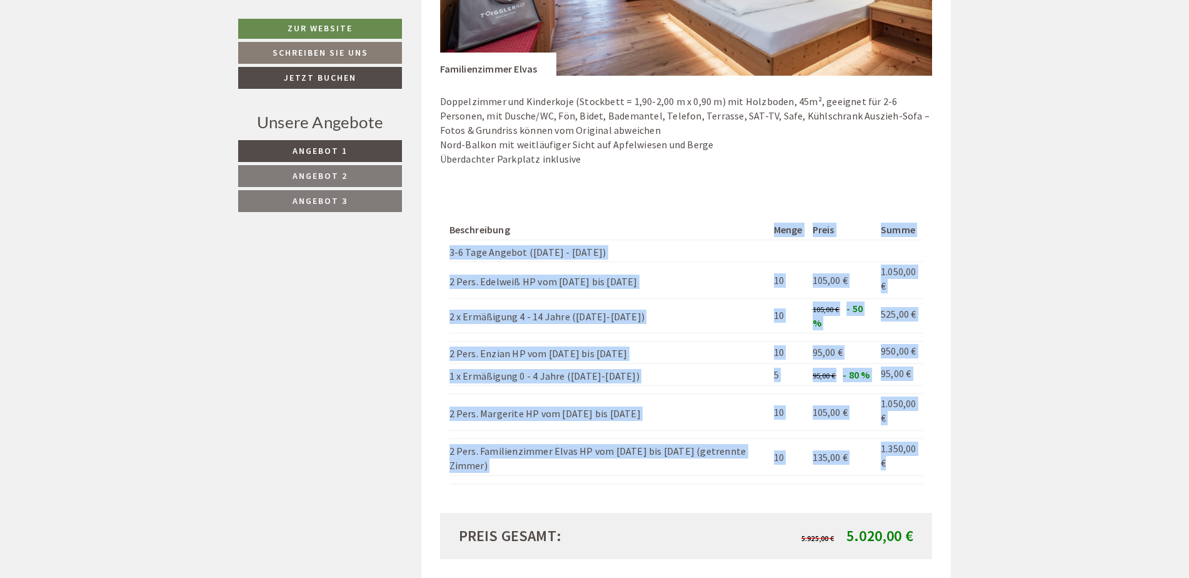
drag, startPoint x: 716, startPoint y: 231, endPoint x: 896, endPoint y: 467, distance: 296.2
click at [896, 467] on tbody "Beschreibung Menge Preis Summe 3-6 Tage Angebot (Sonntag - Sonntag) 2 Pers. Ede…" at bounding box center [686, 352] width 474 height 264
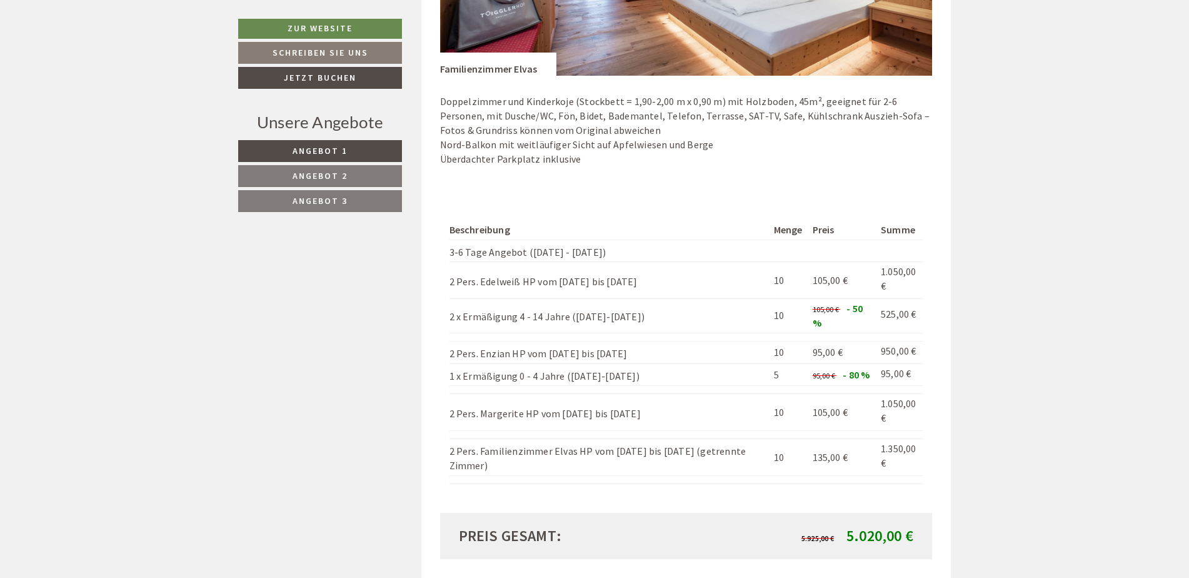
click at [921, 483] on td at bounding box center [899, 479] width 47 height 8
drag, startPoint x: 921, startPoint y: 479, endPoint x: 928, endPoint y: 452, distance: 28.5
click at [925, 453] on div "Beschreibung Menge Preis Summe 3-6 Tage Angebot (Sonntag - Sonntag) 2 Pers. Ede…" at bounding box center [686, 351] width 493 height 321
